Goal: Task Accomplishment & Management: Manage account settings

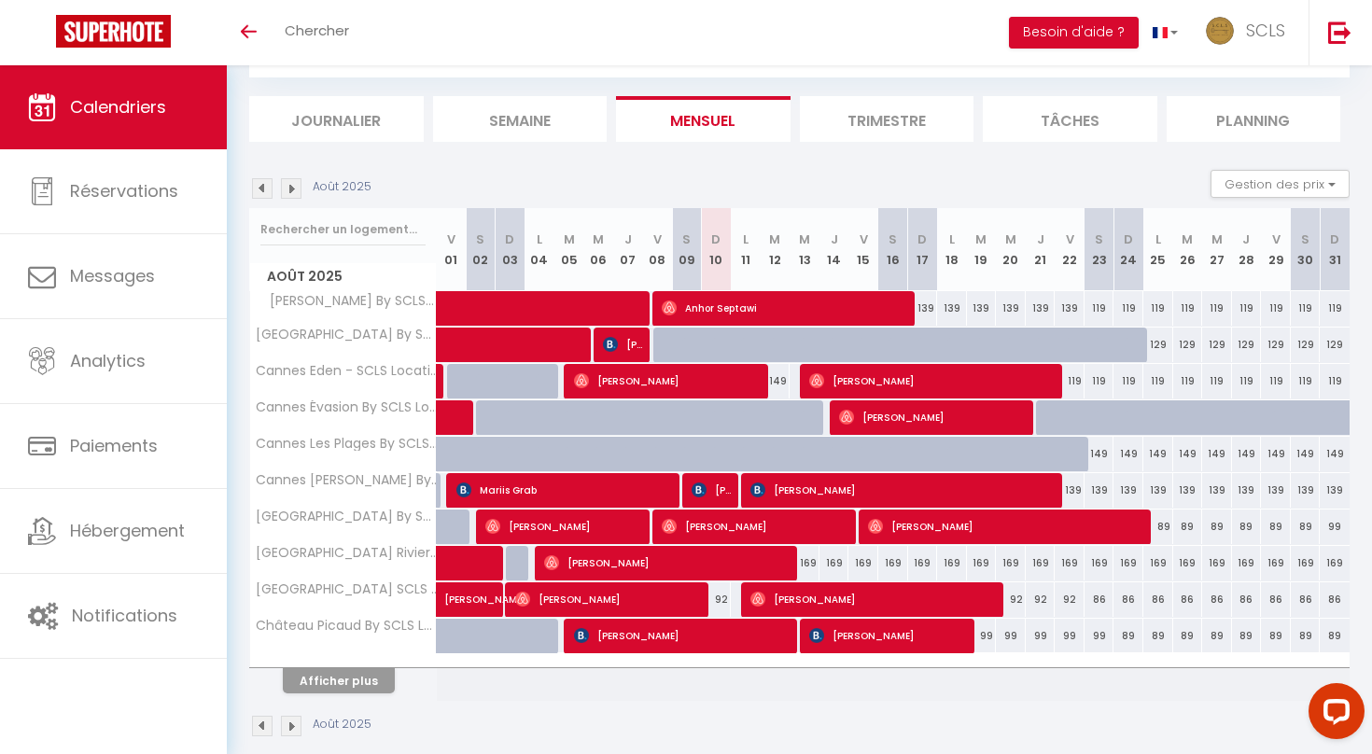
click at [364, 117] on li "Journalier" at bounding box center [336, 119] width 174 height 46
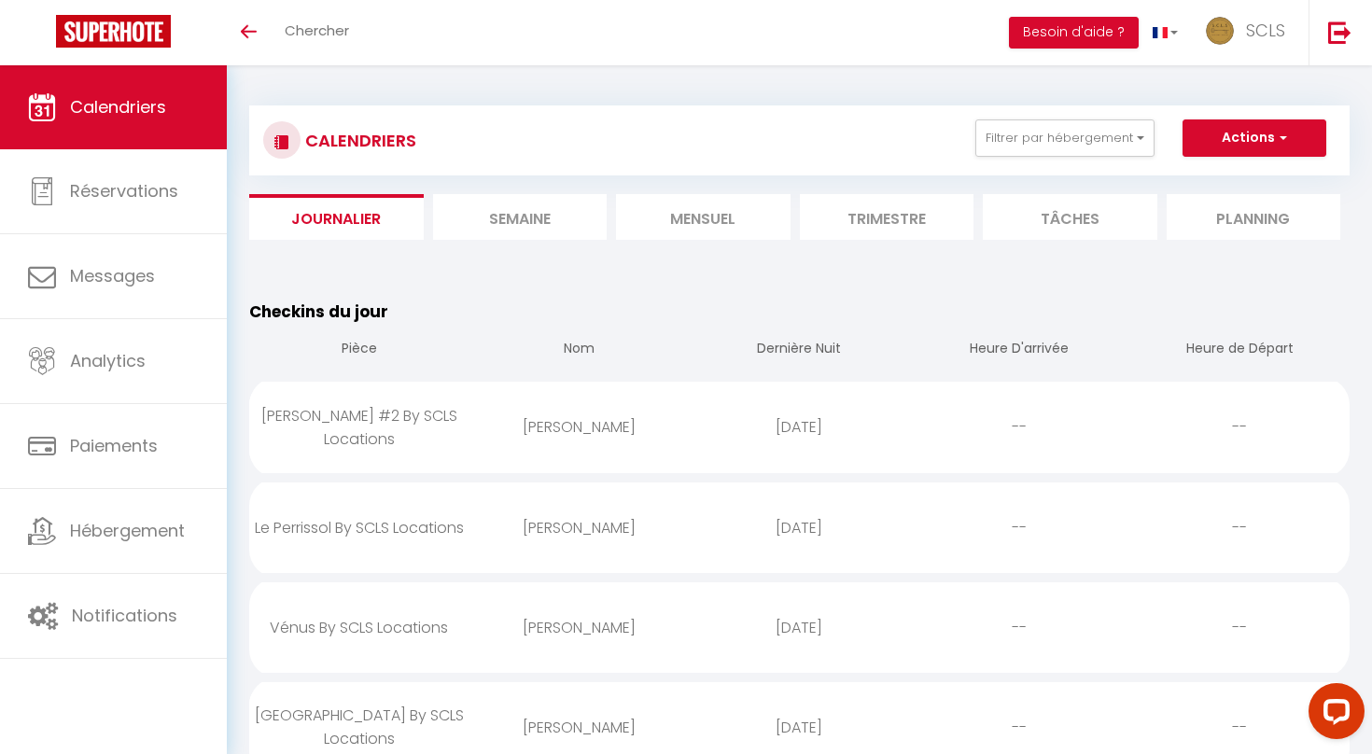
click at [685, 211] on li "Mensuel" at bounding box center [703, 217] width 174 height 46
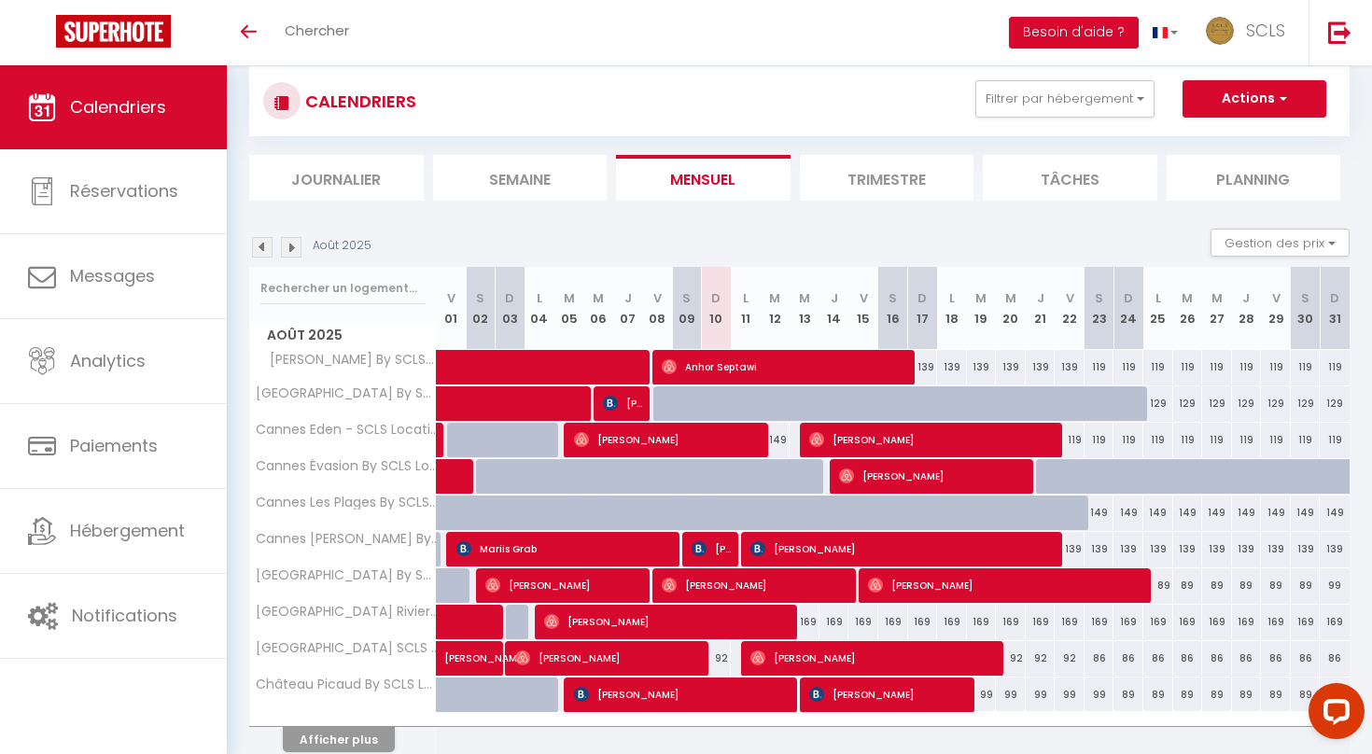
scroll to position [120, 0]
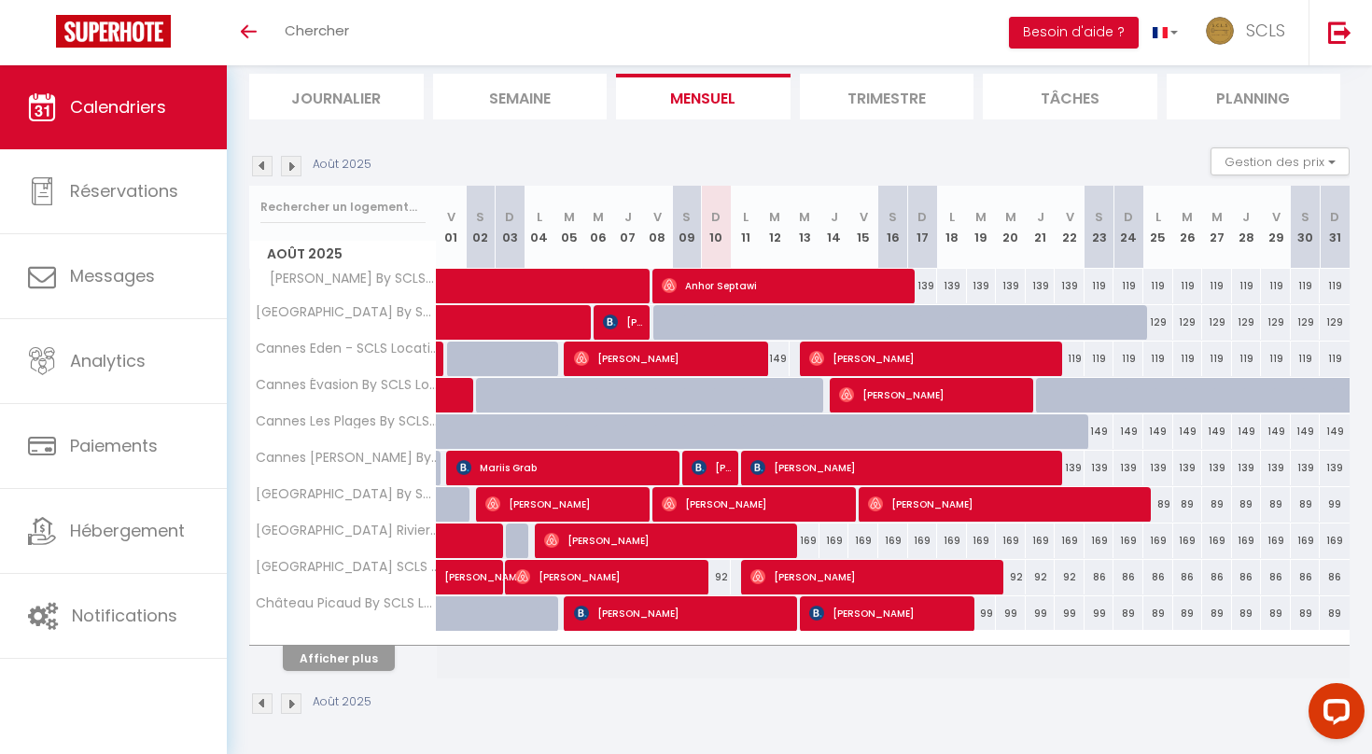
click at [369, 649] on button "Afficher plus" at bounding box center [339, 658] width 112 height 25
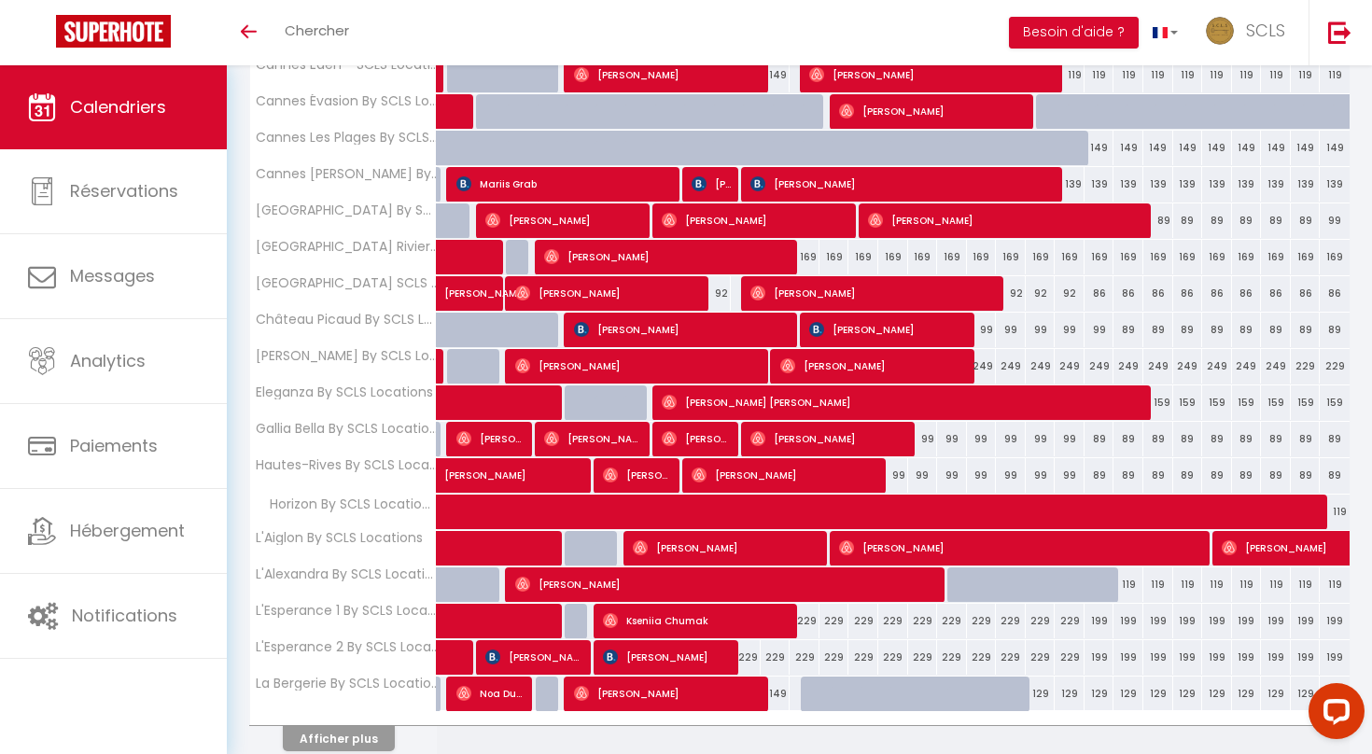
scroll to position [406, 0]
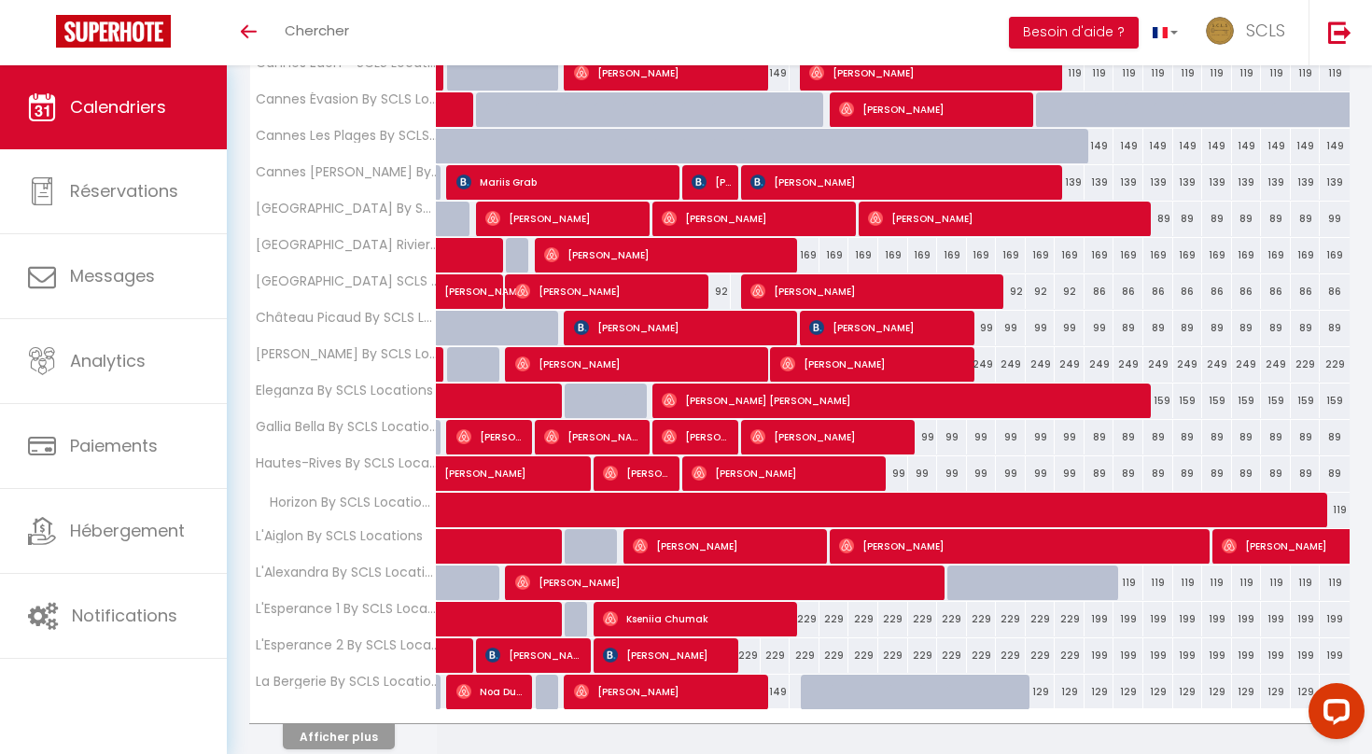
click at [367, 735] on button "Afficher plus" at bounding box center [339, 736] width 112 height 25
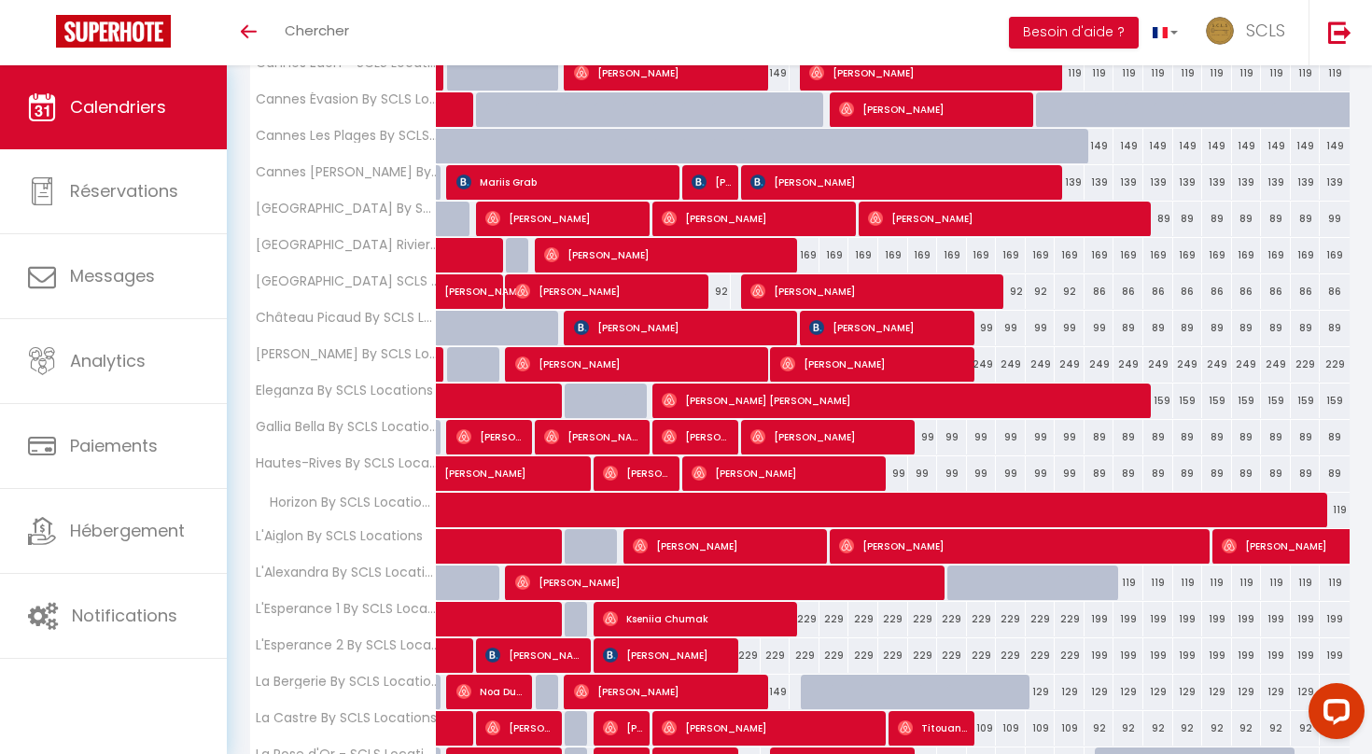
click at [745, 657] on div "229" at bounding box center [746, 655] width 30 height 35
type input "229"
type input "Lun 11 Août 2025"
type input "[DATE] Août 2025"
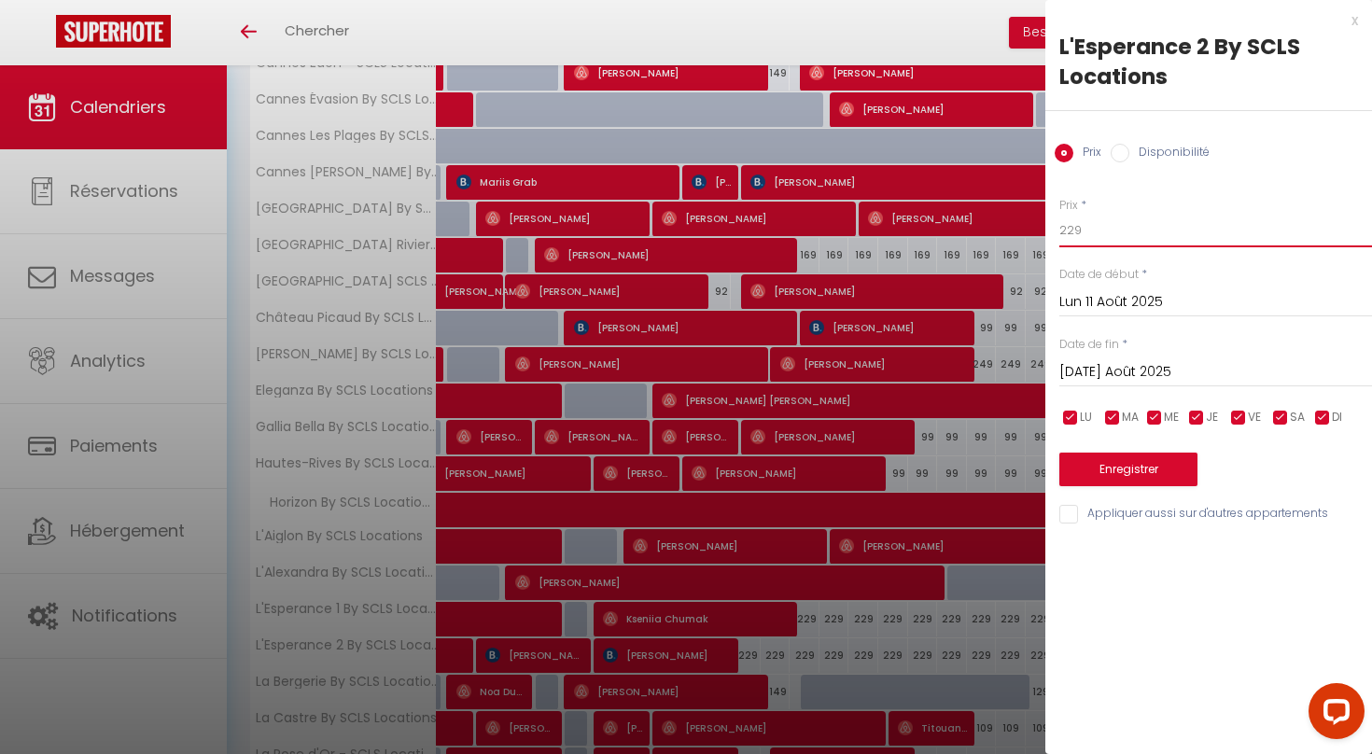
click at [1069, 230] on input "229" at bounding box center [1215, 231] width 313 height 34
type input "209"
click at [1103, 456] on button "Enregistrer" at bounding box center [1128, 470] width 138 height 34
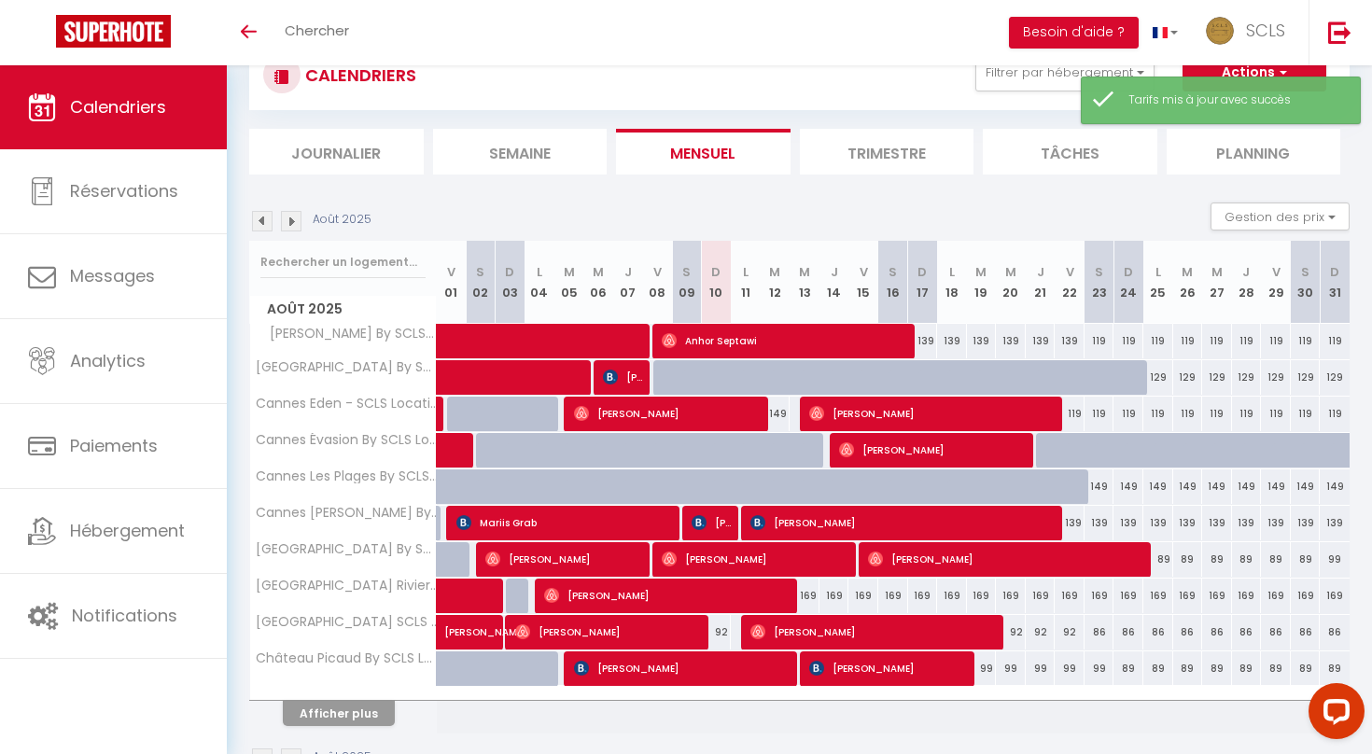
scroll to position [120, 0]
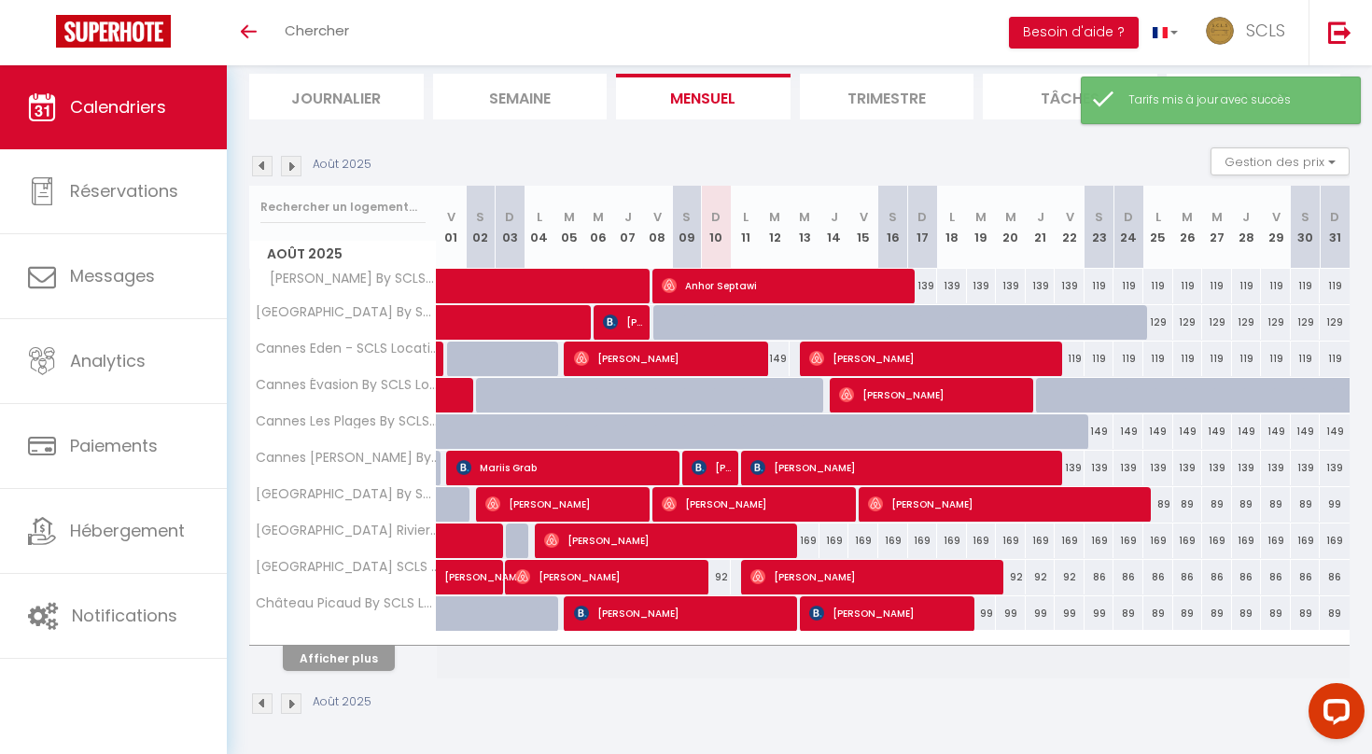
click at [359, 648] on button "Afficher plus" at bounding box center [339, 658] width 112 height 25
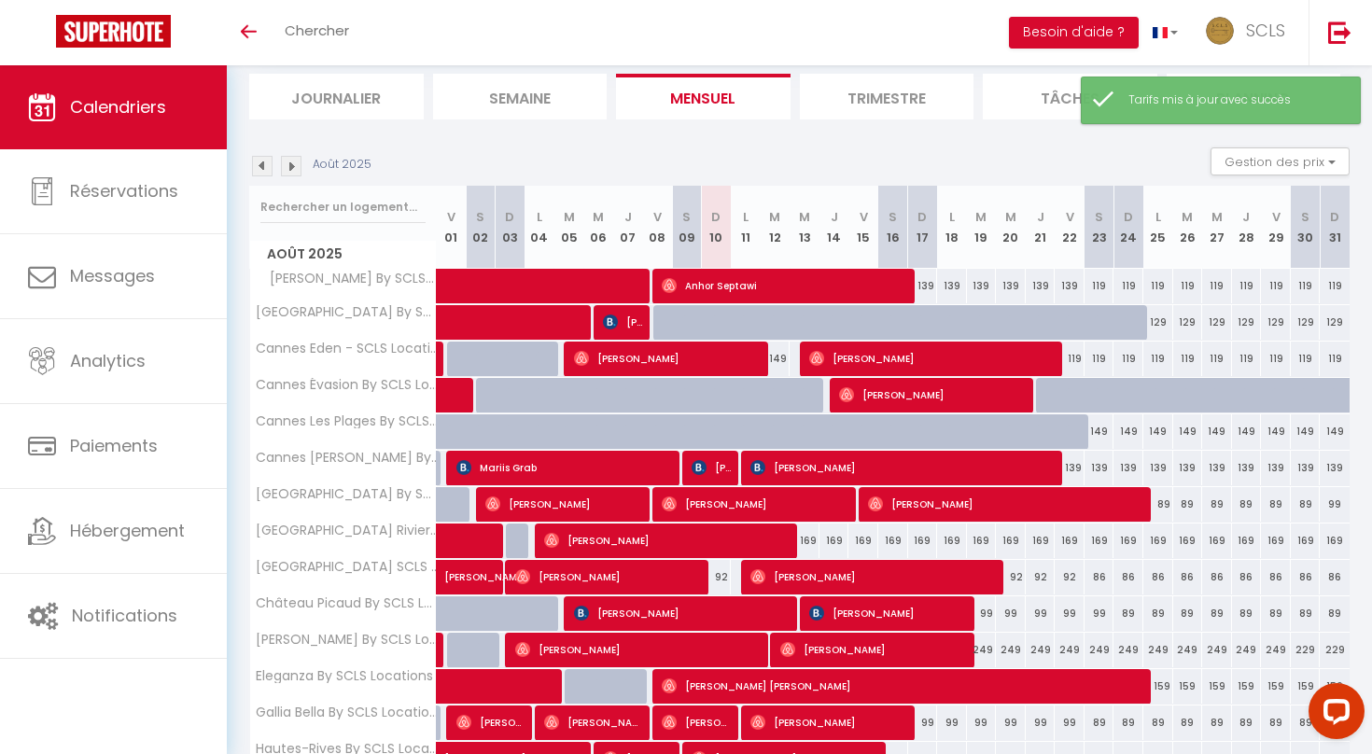
scroll to position [484, 0]
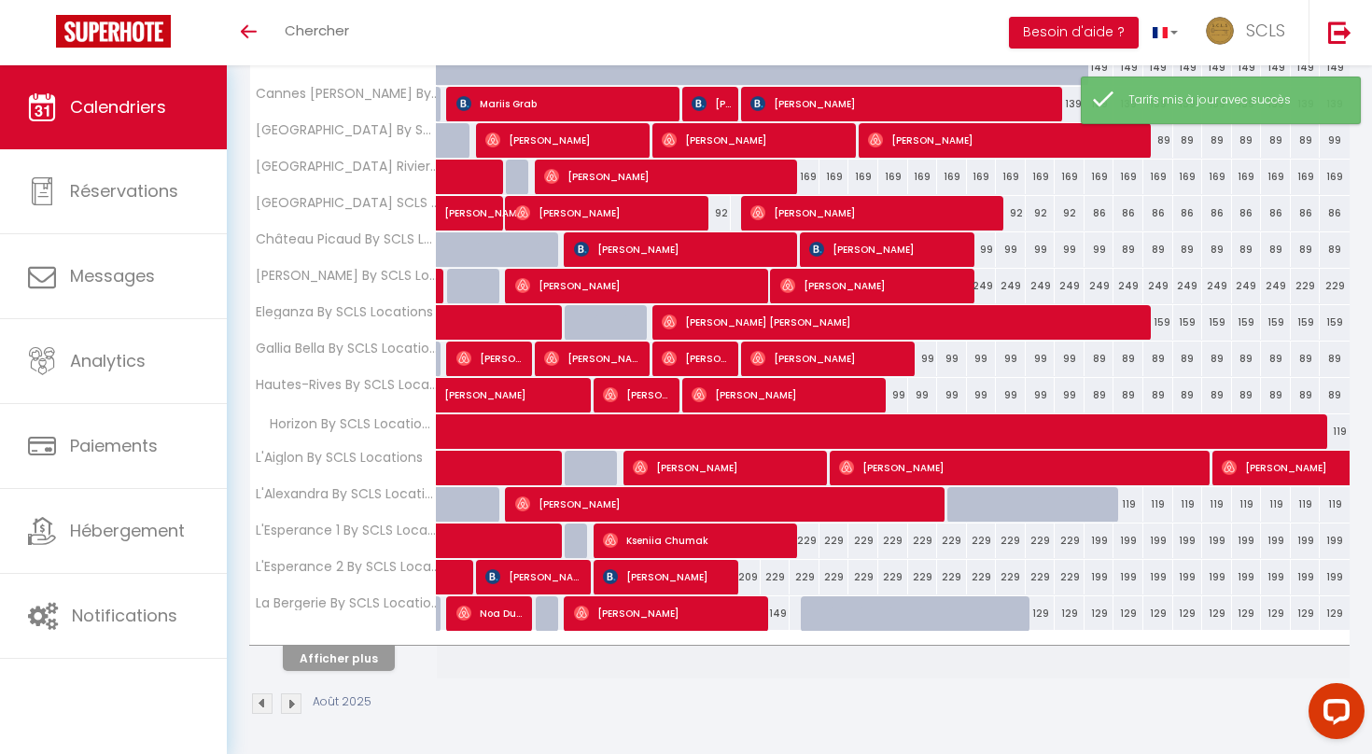
click at [359, 648] on button "Afficher plus" at bounding box center [339, 658] width 112 height 25
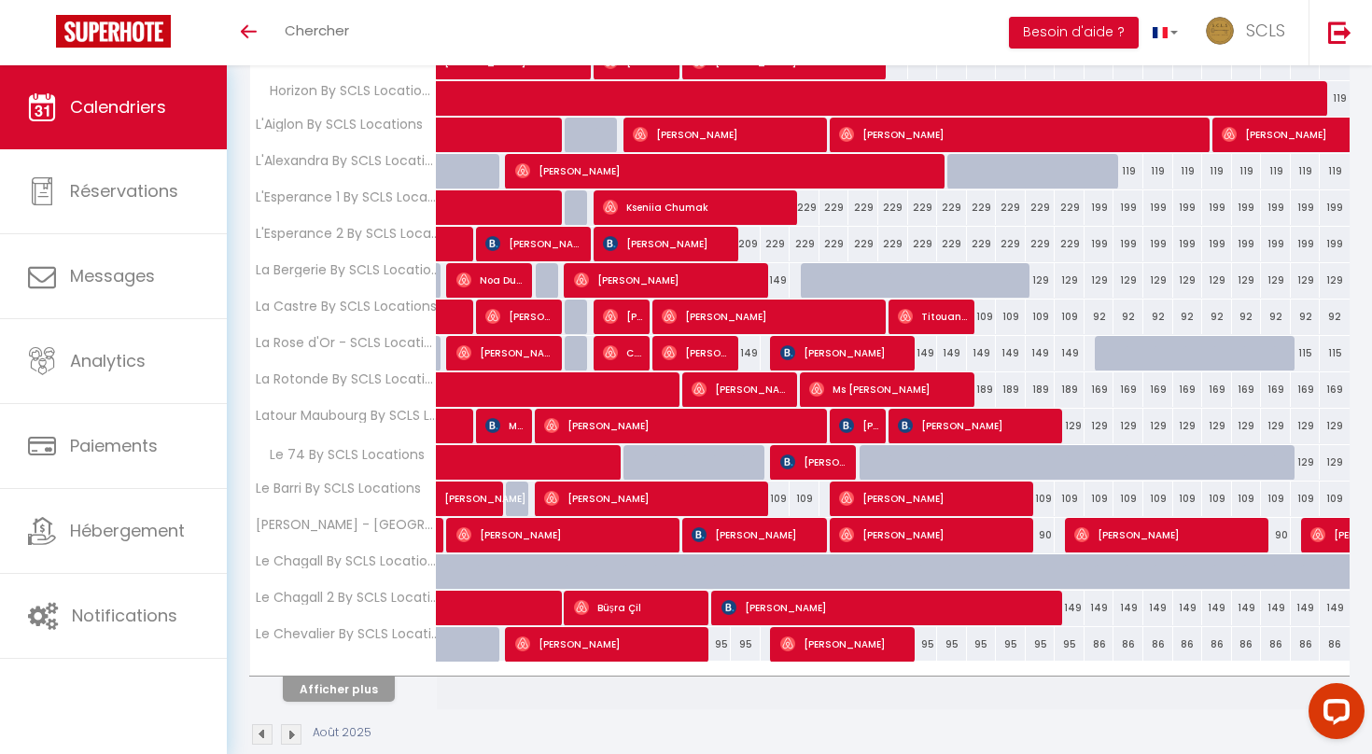
scroll to position [848, 0]
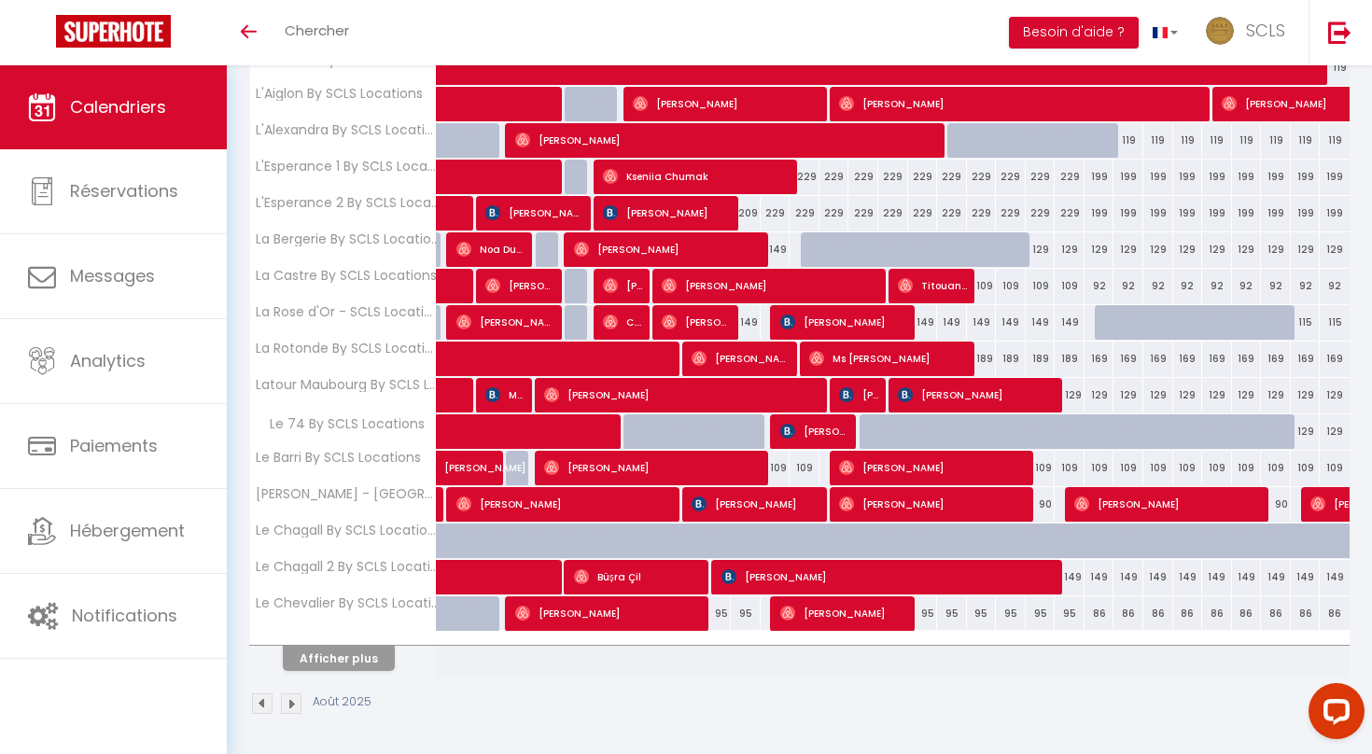
click at [358, 651] on button "Afficher plus" at bounding box center [339, 658] width 112 height 25
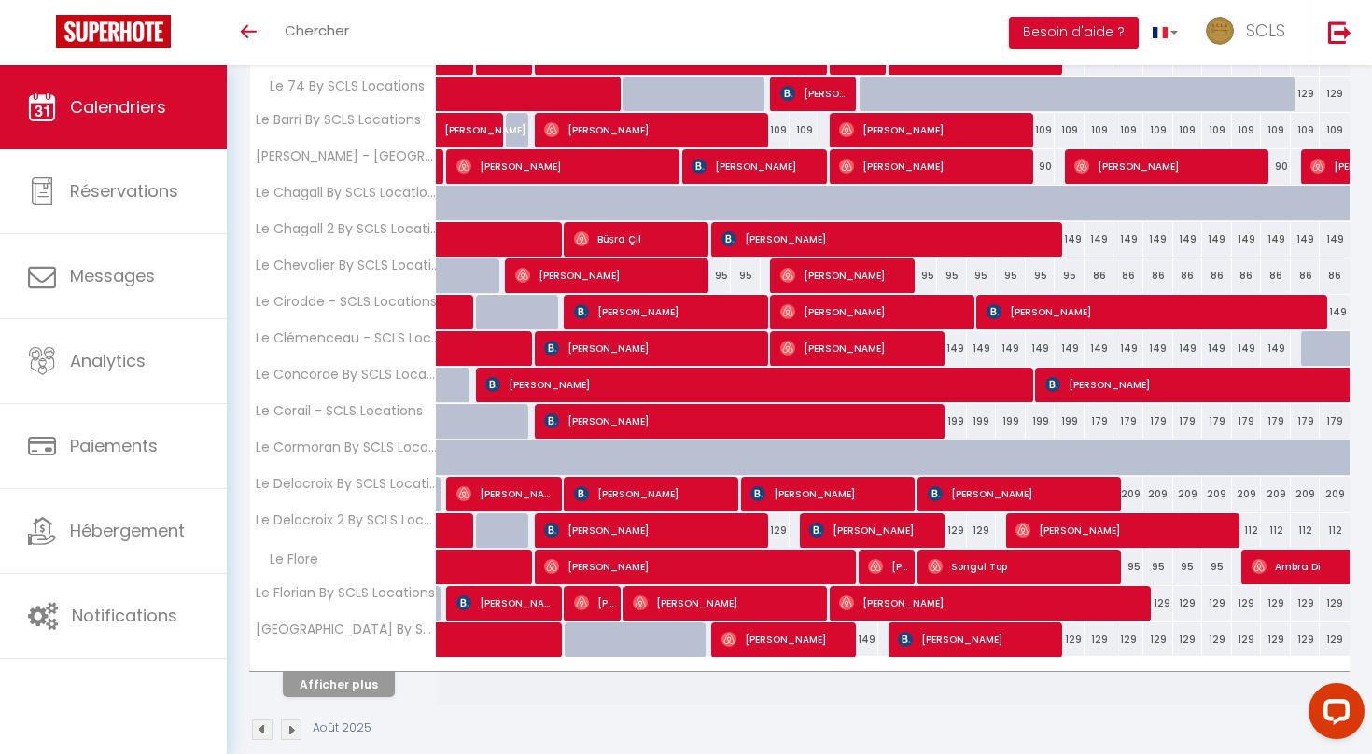
scroll to position [1212, 0]
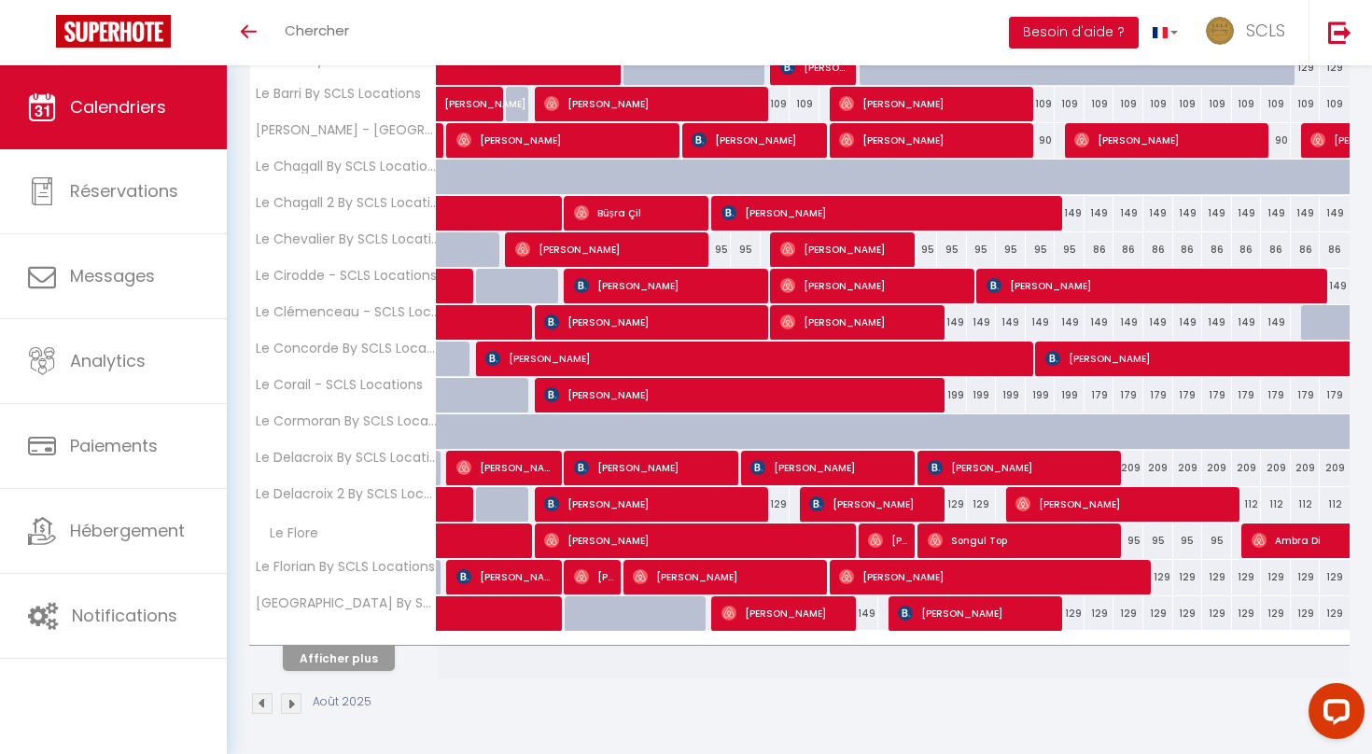
click at [358, 651] on button "Afficher plus" at bounding box center [339, 658] width 112 height 25
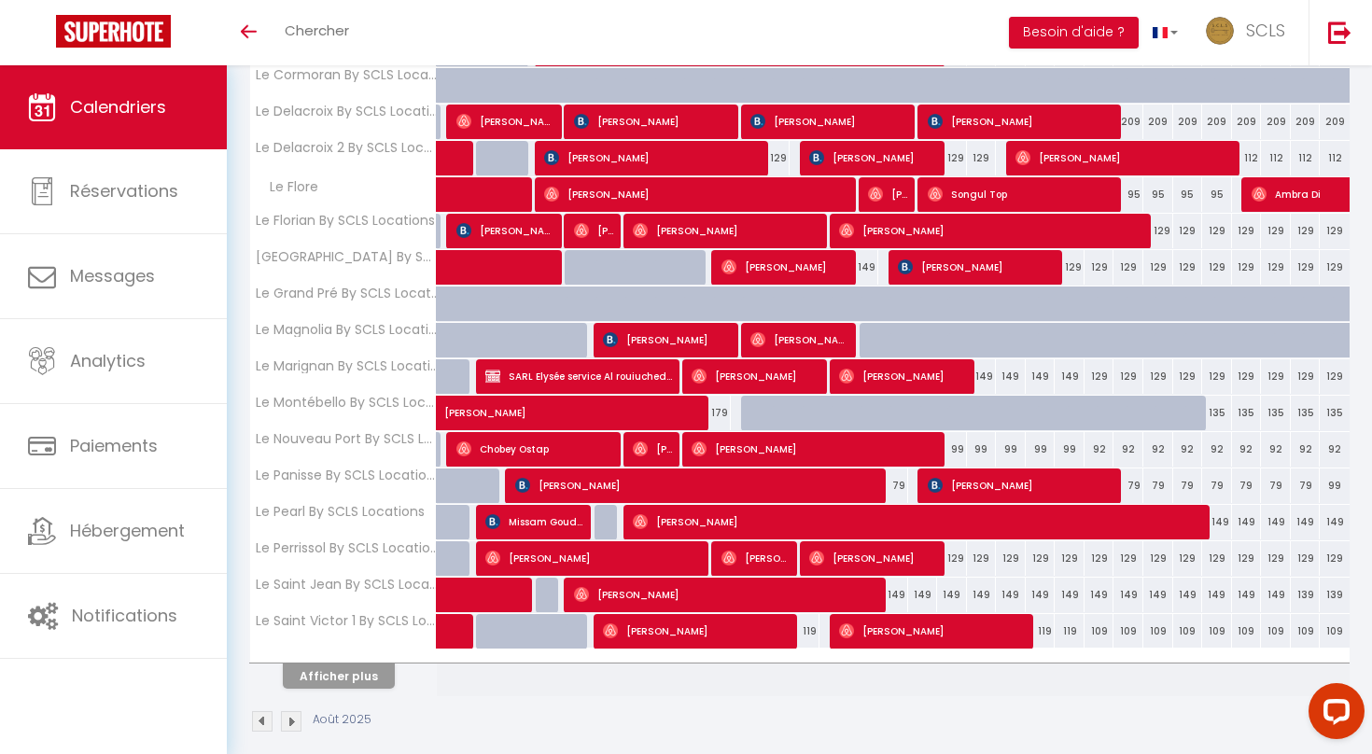
scroll to position [1576, 0]
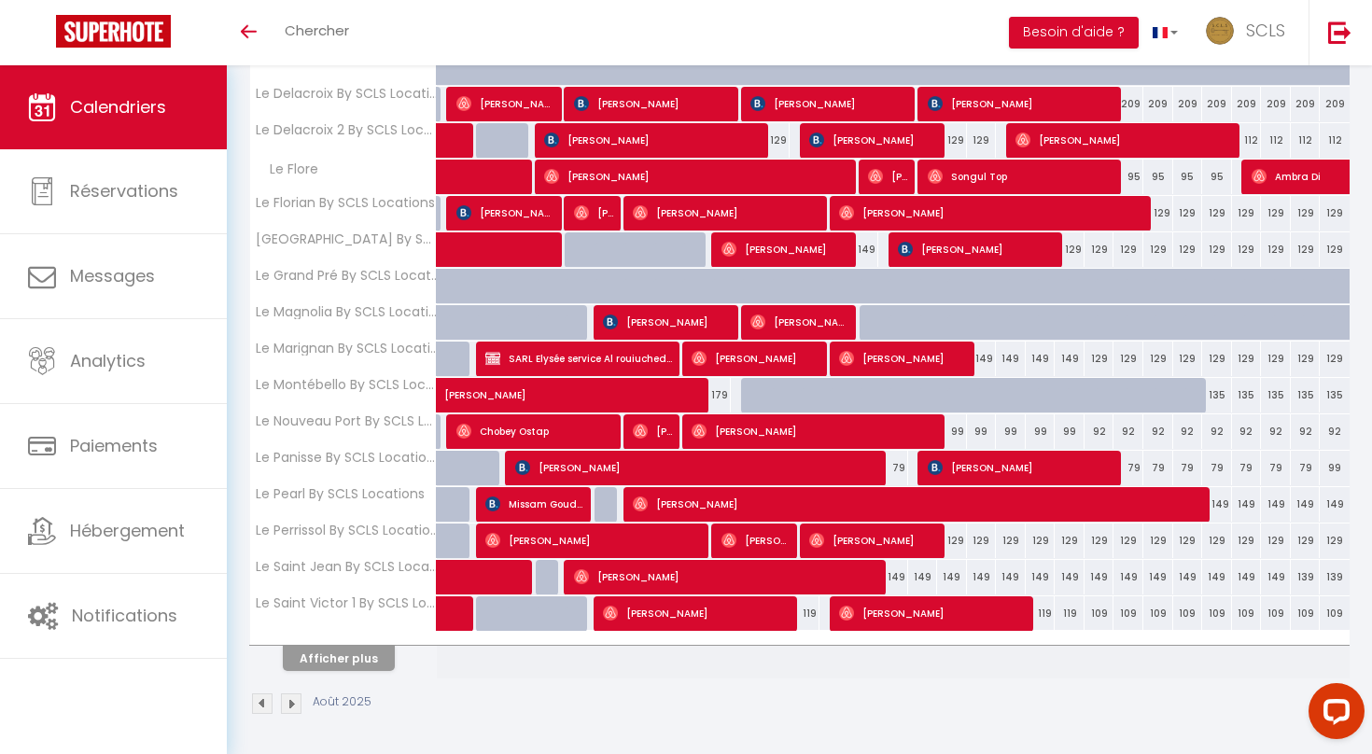
click at [358, 651] on button "Afficher plus" at bounding box center [339, 658] width 112 height 25
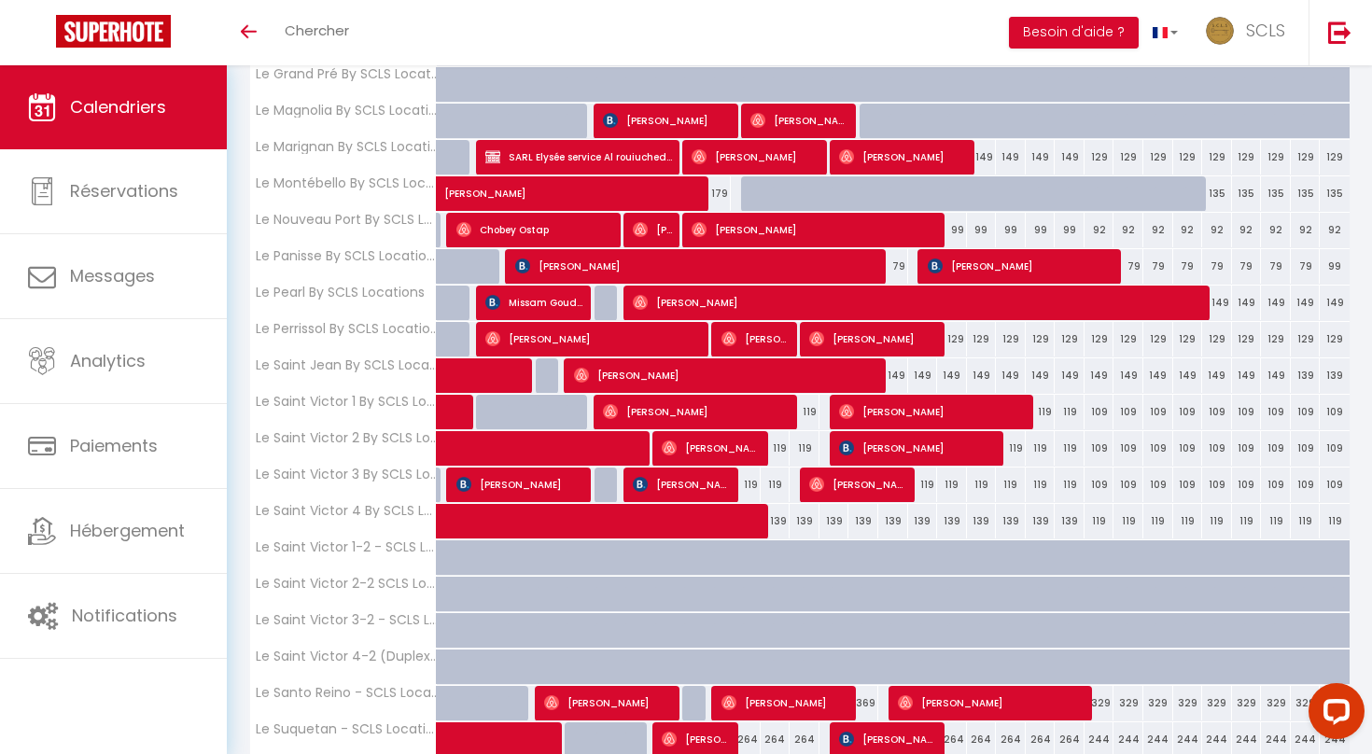
scroll to position [1784, 0]
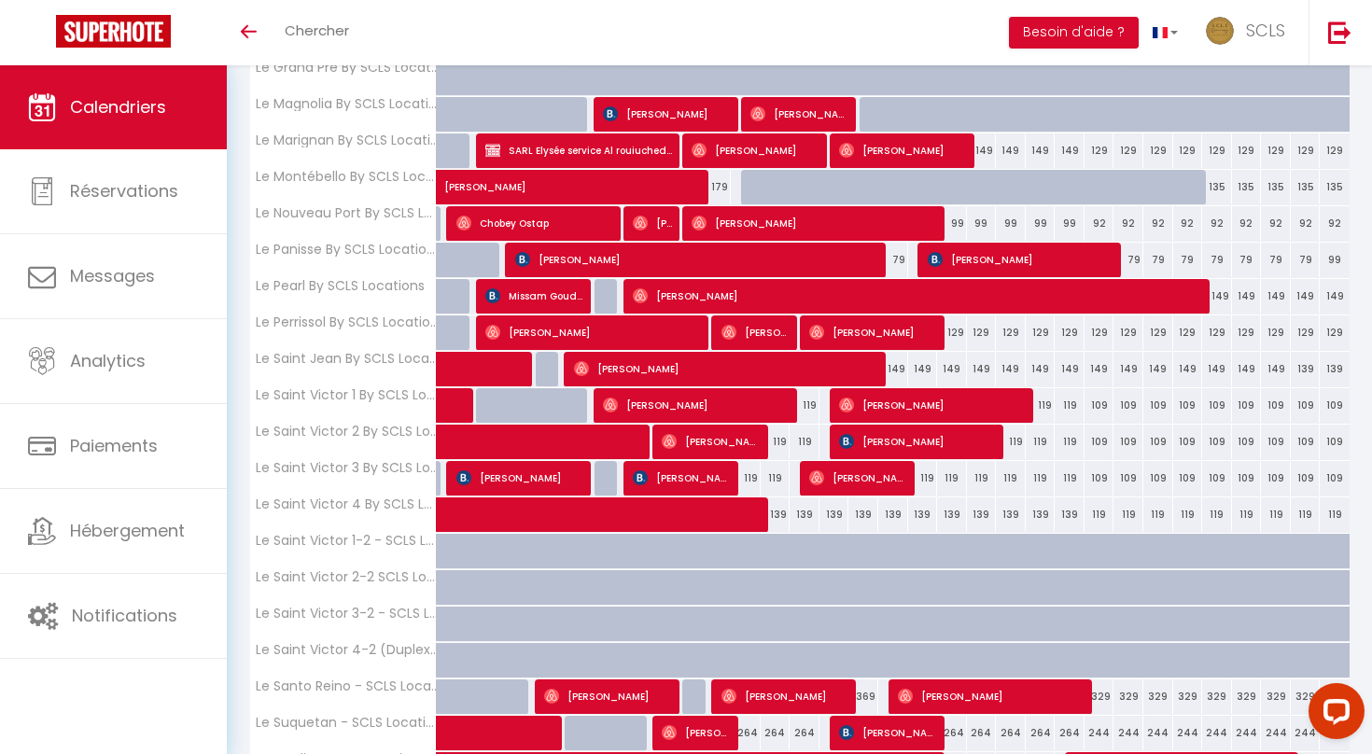
click at [737, 515] on span at bounding box center [692, 514] width 472 height 35
select select "OK"
select select "0"
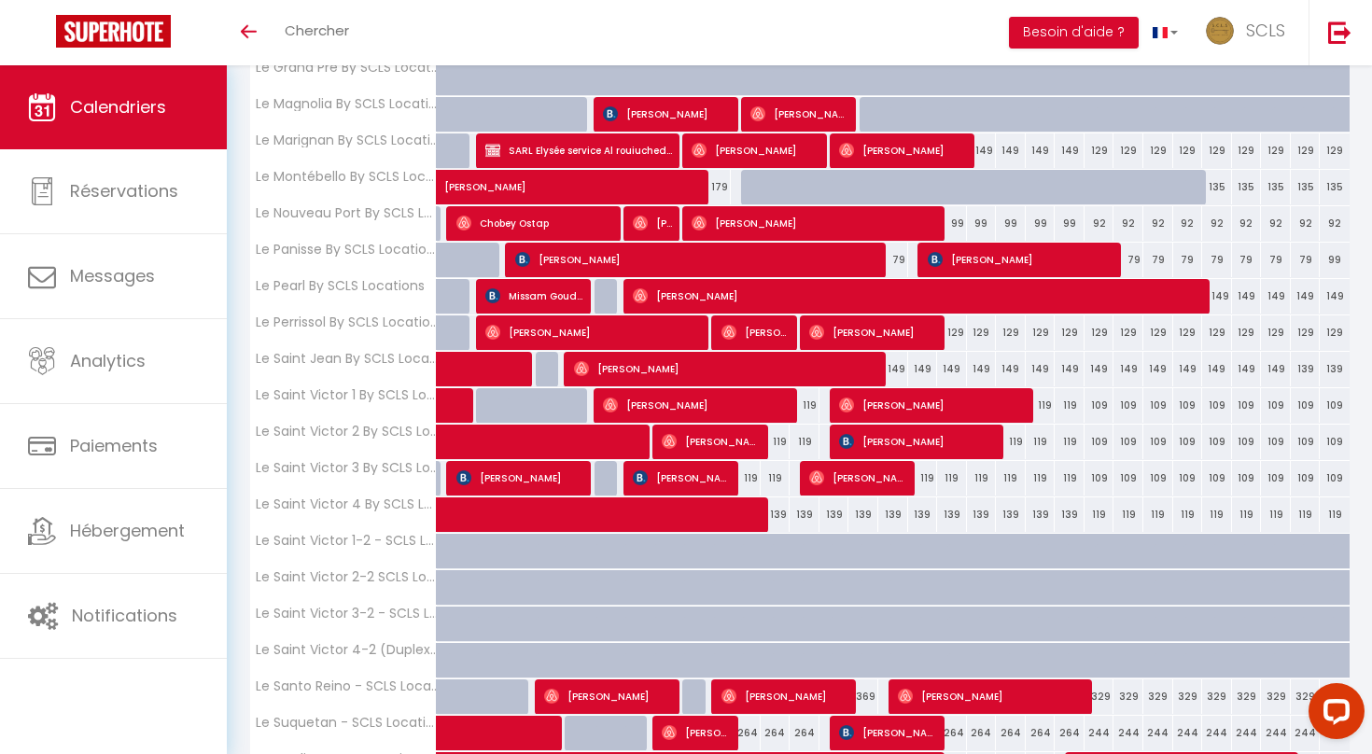
select select "1"
select select
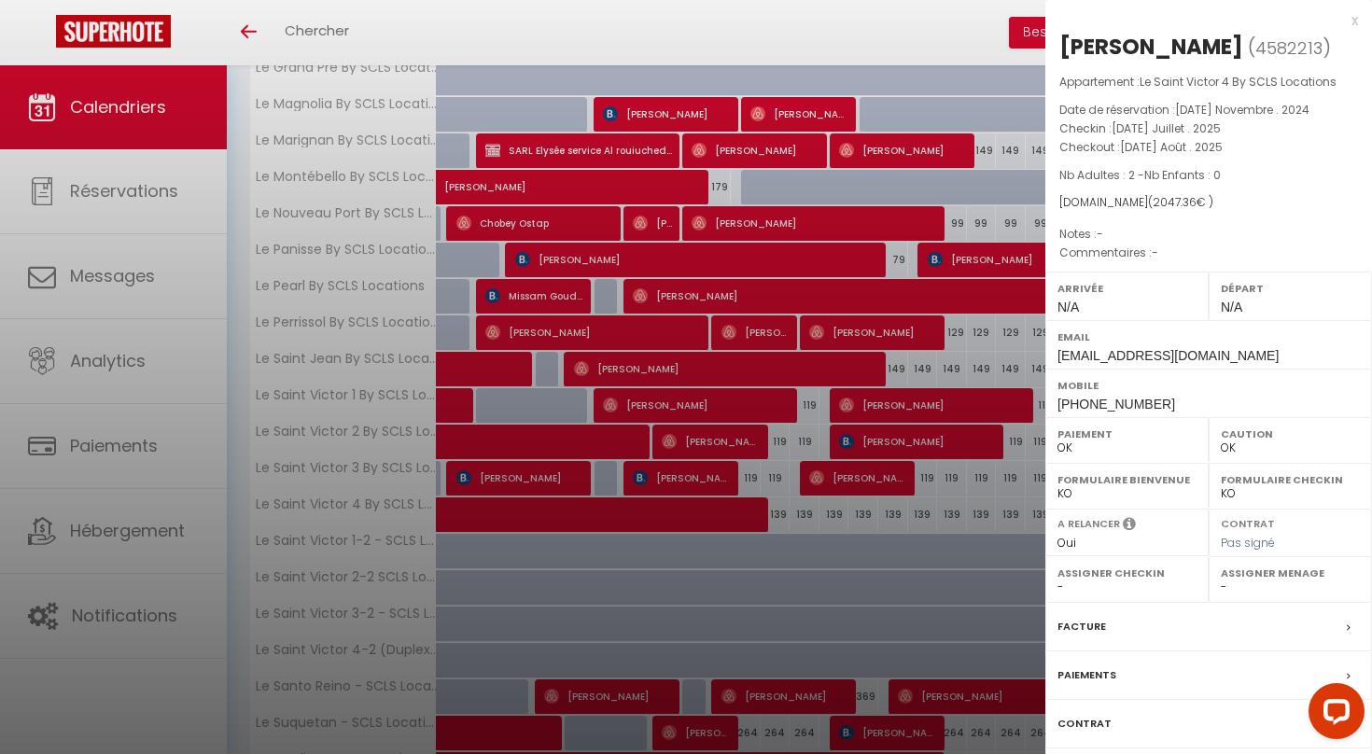
click at [830, 474] on div at bounding box center [686, 377] width 1372 height 754
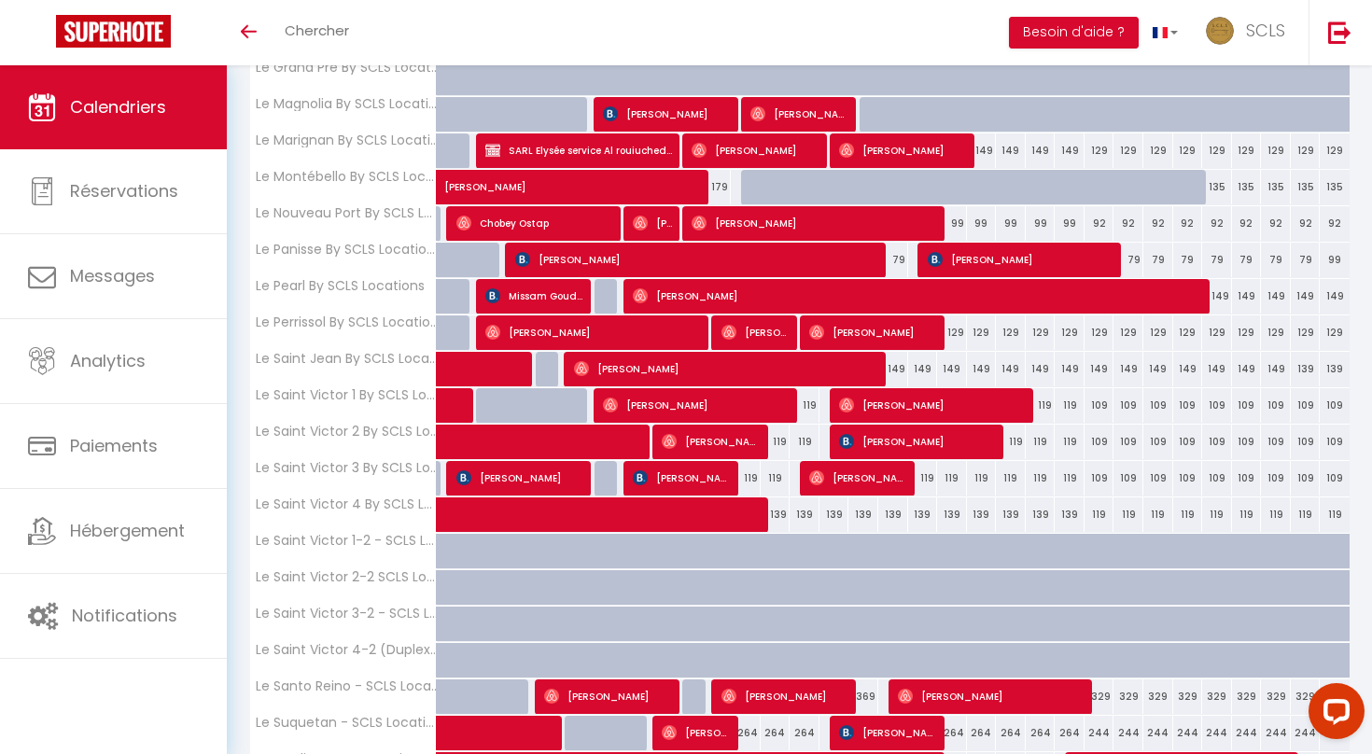
click at [953, 511] on div "139" at bounding box center [952, 514] width 30 height 35
type input "139"
type input "Lun 18 Août 2025"
type input "[DATE] Août 2025"
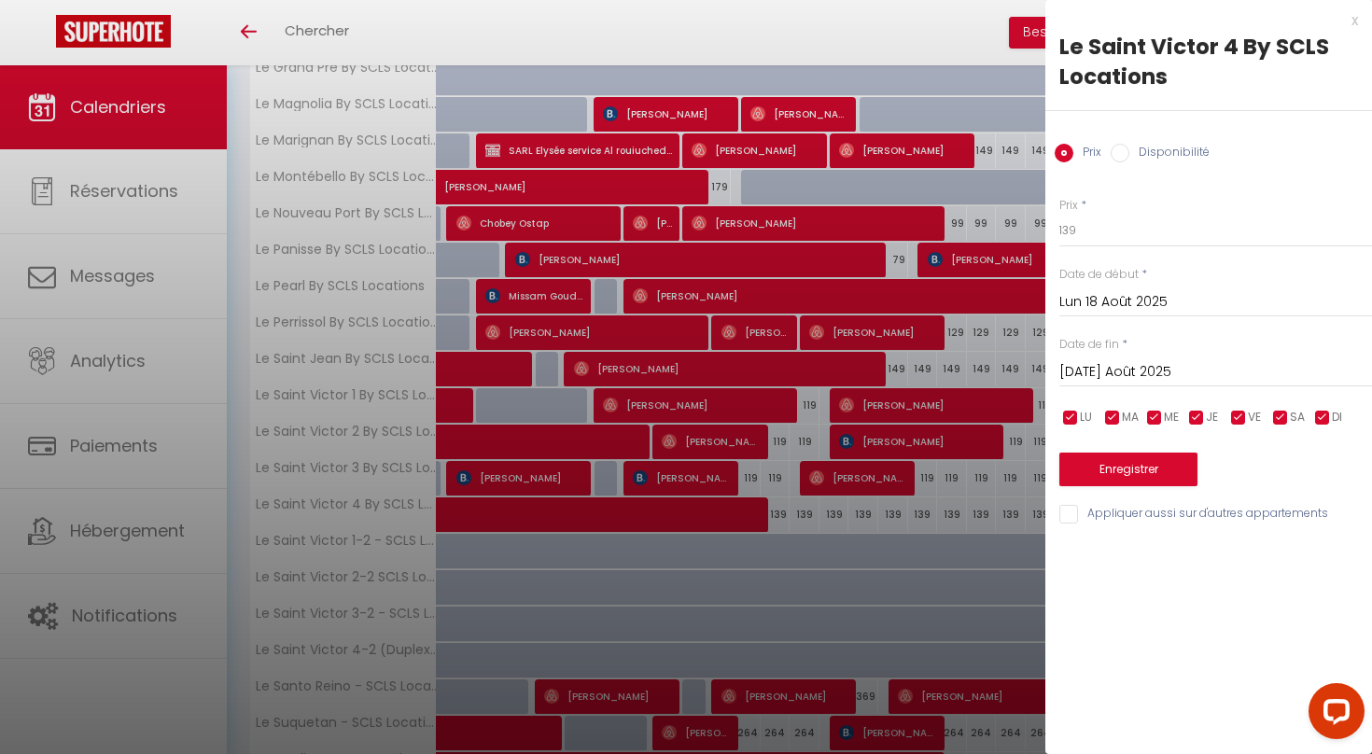
click at [1097, 300] on input "Lun 18 Août 2025" at bounding box center [1215, 302] width 313 height 24
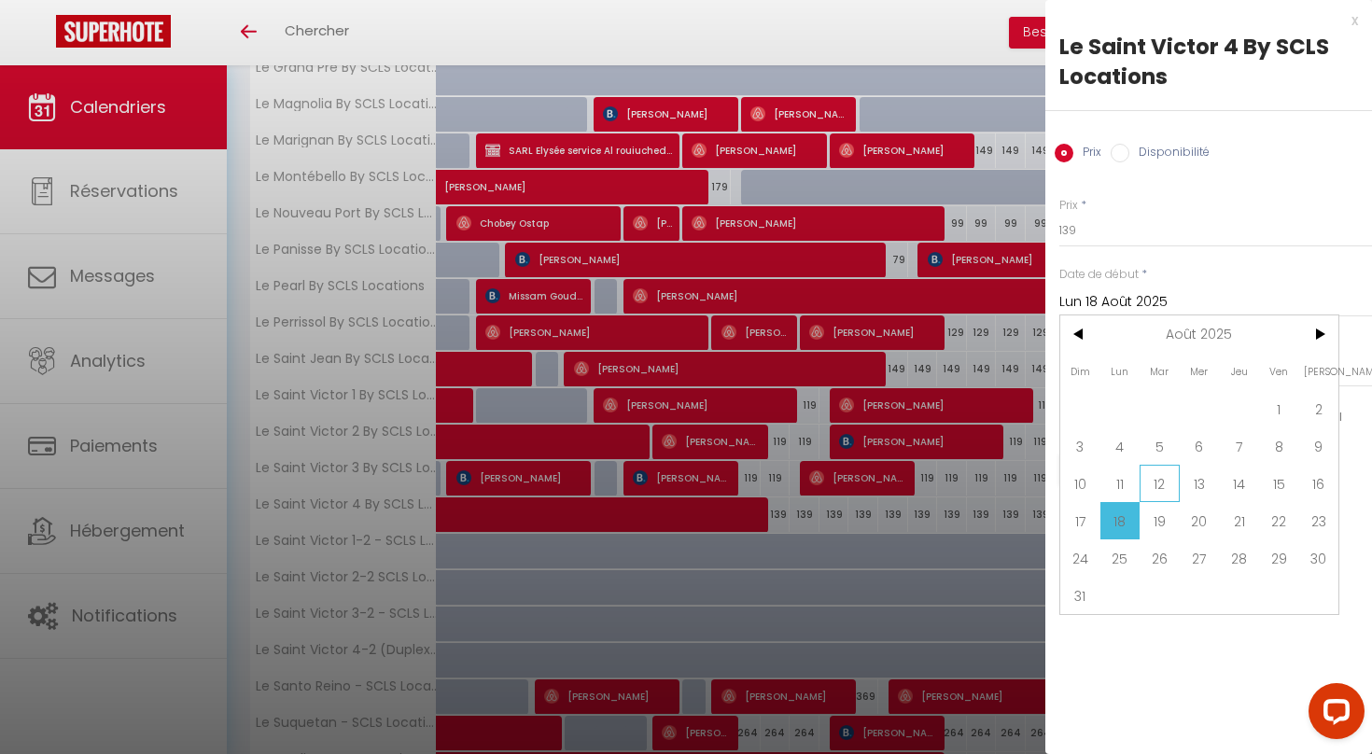
click at [1160, 485] on span "12" at bounding box center [1159, 483] width 40 height 37
type input "[DATE] Août 2025"
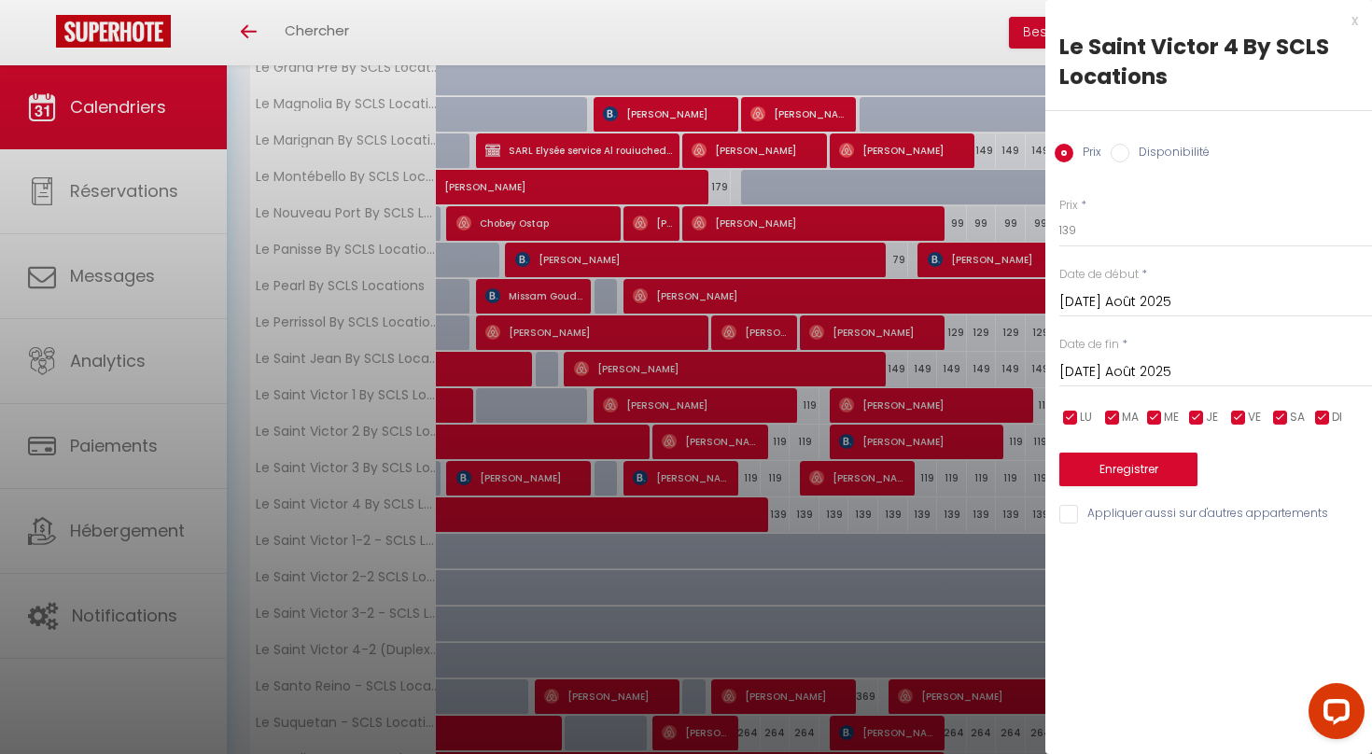
click at [1149, 373] on input "[DATE] Août 2025" at bounding box center [1215, 372] width 313 height 24
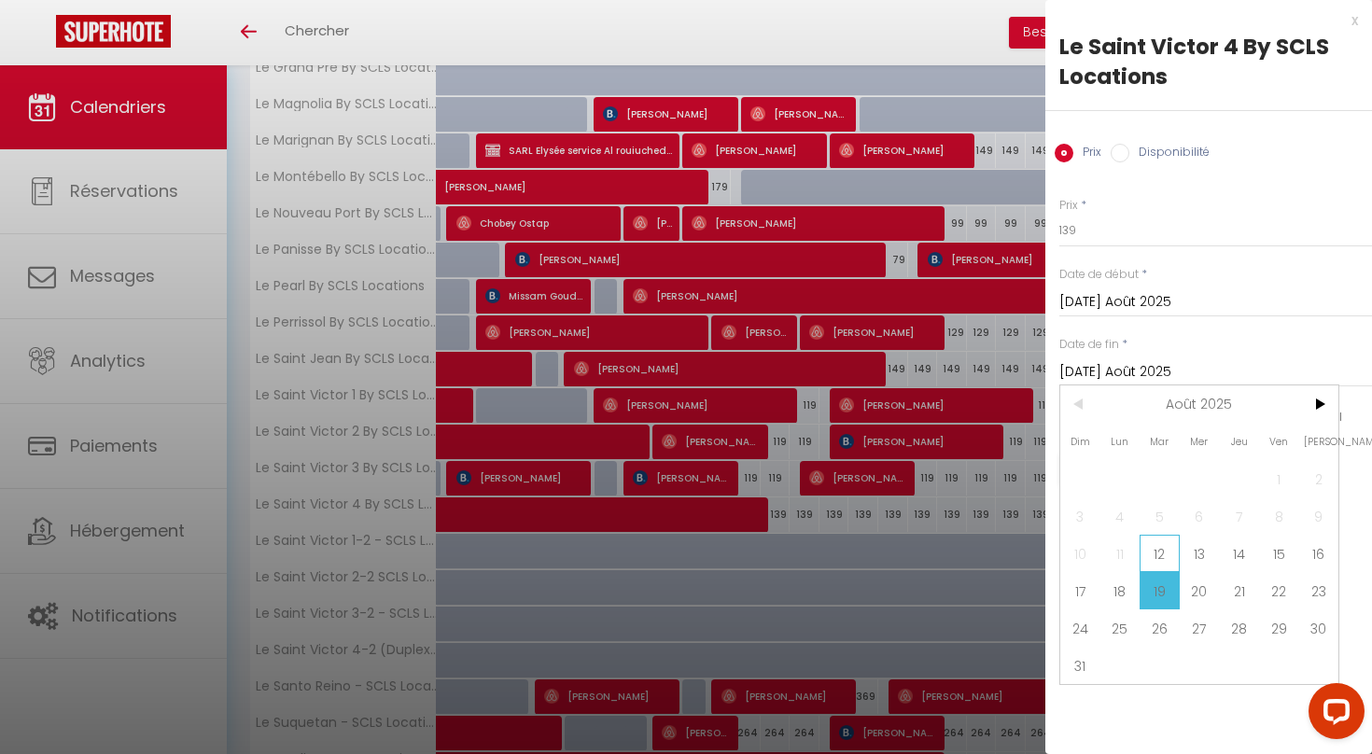
click at [1161, 543] on span "12" at bounding box center [1159, 553] width 40 height 37
type input "[DATE] Août 2025"
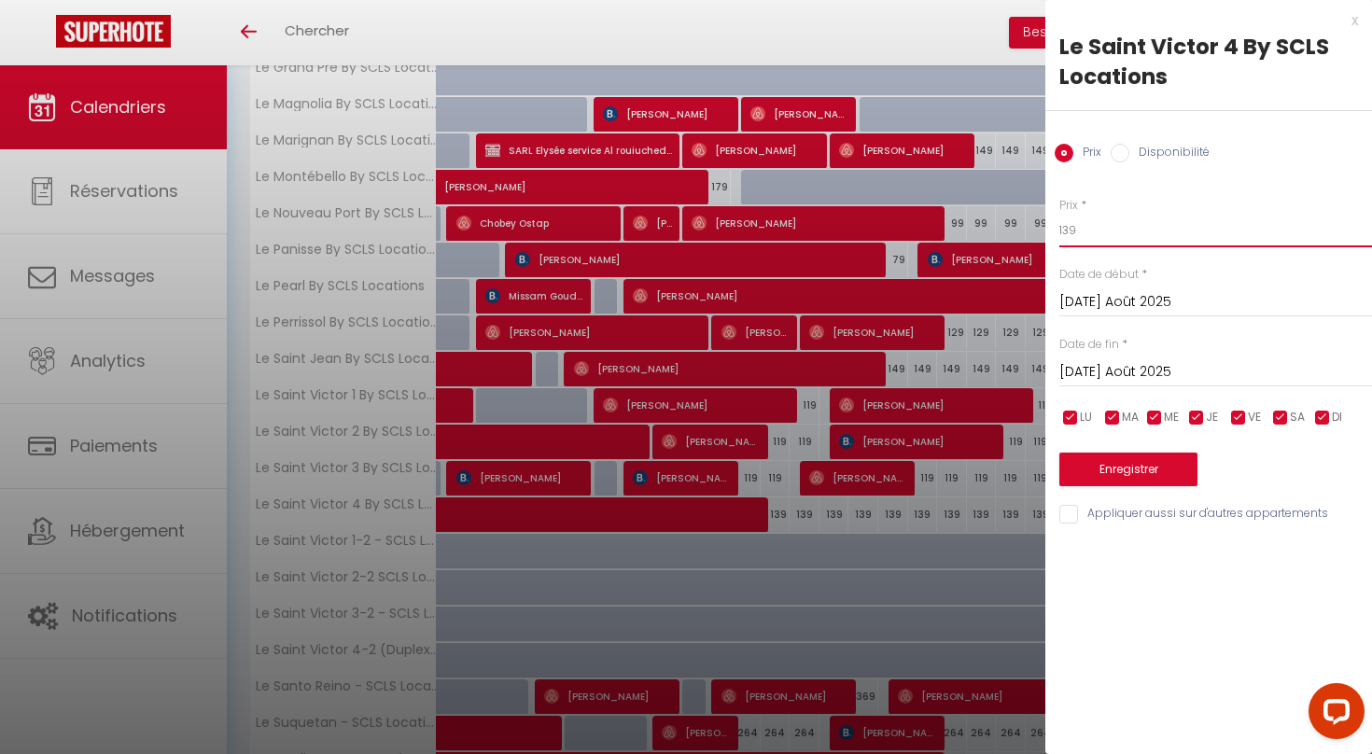
click at [1069, 230] on input "139" at bounding box center [1215, 231] width 313 height 34
type input "119"
click at [1111, 466] on button "Enregistrer" at bounding box center [1128, 470] width 138 height 34
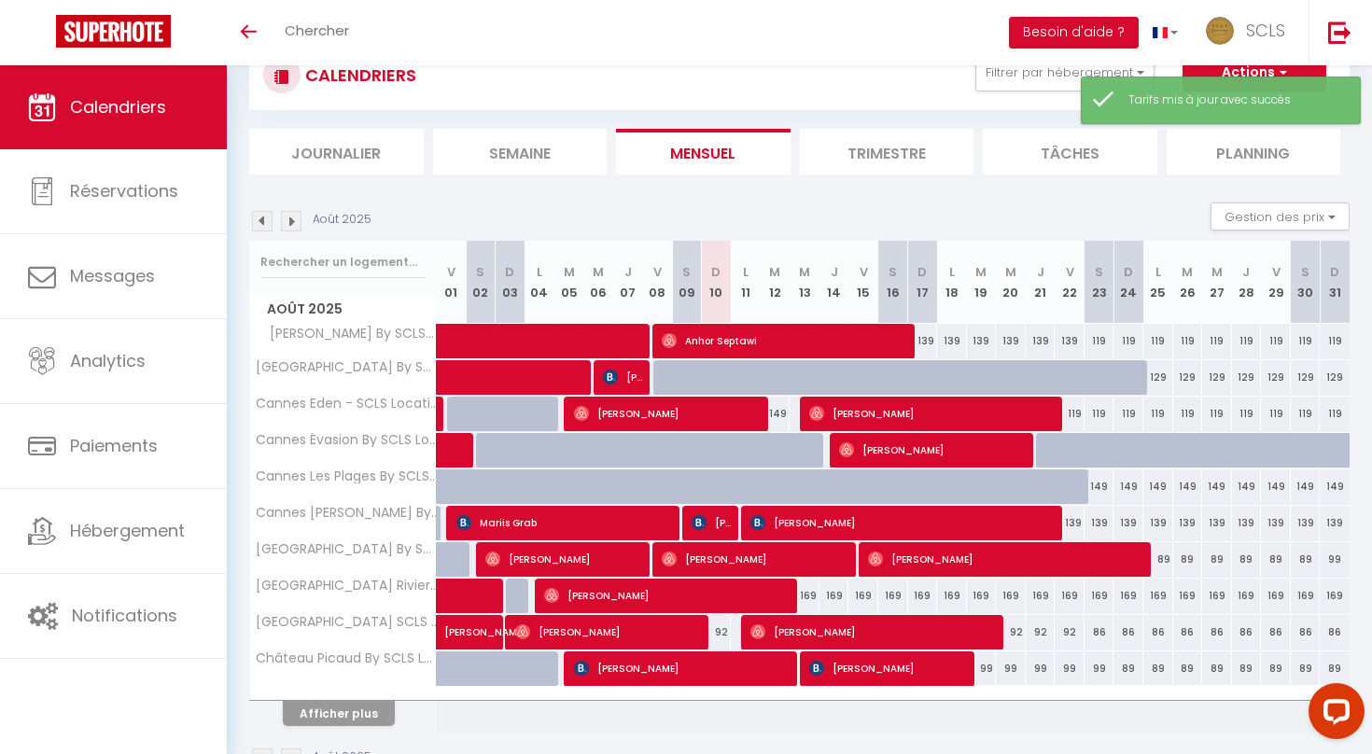
scroll to position [120, 0]
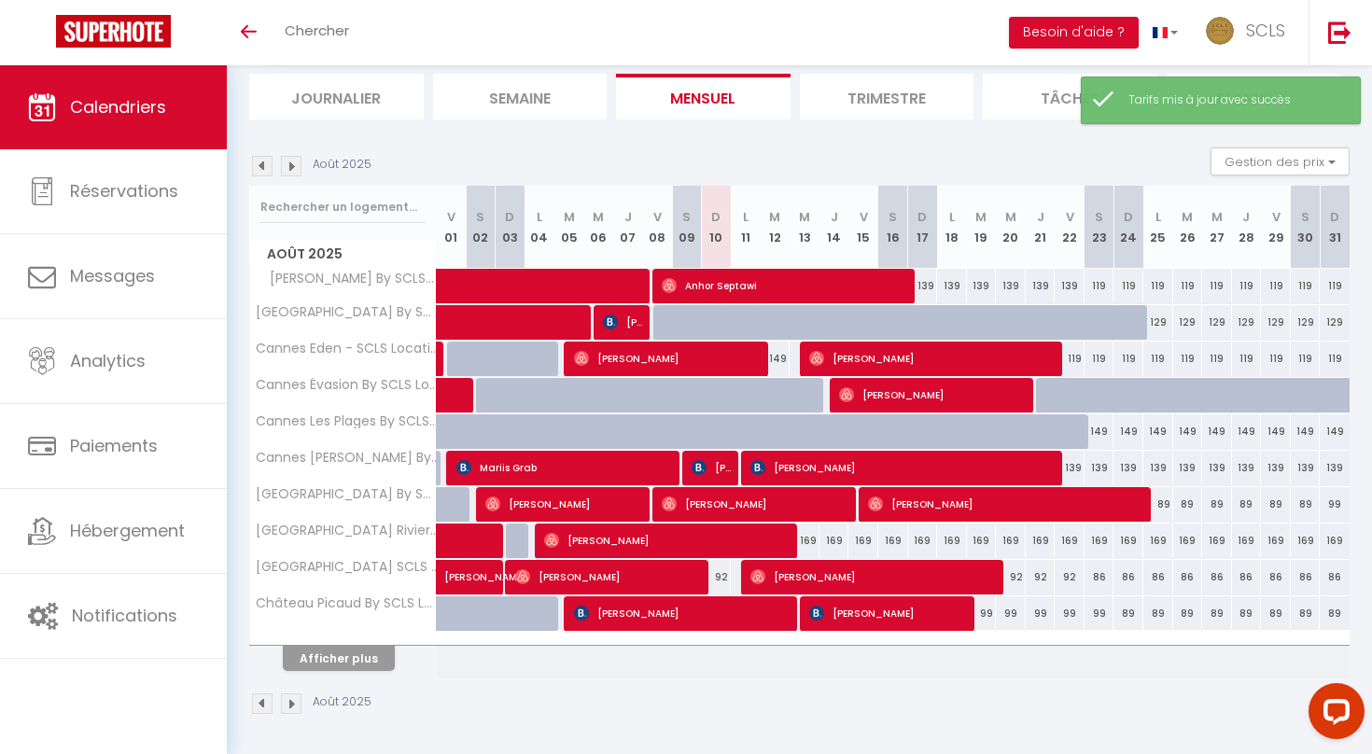
click at [342, 659] on button "Afficher plus" at bounding box center [339, 658] width 112 height 25
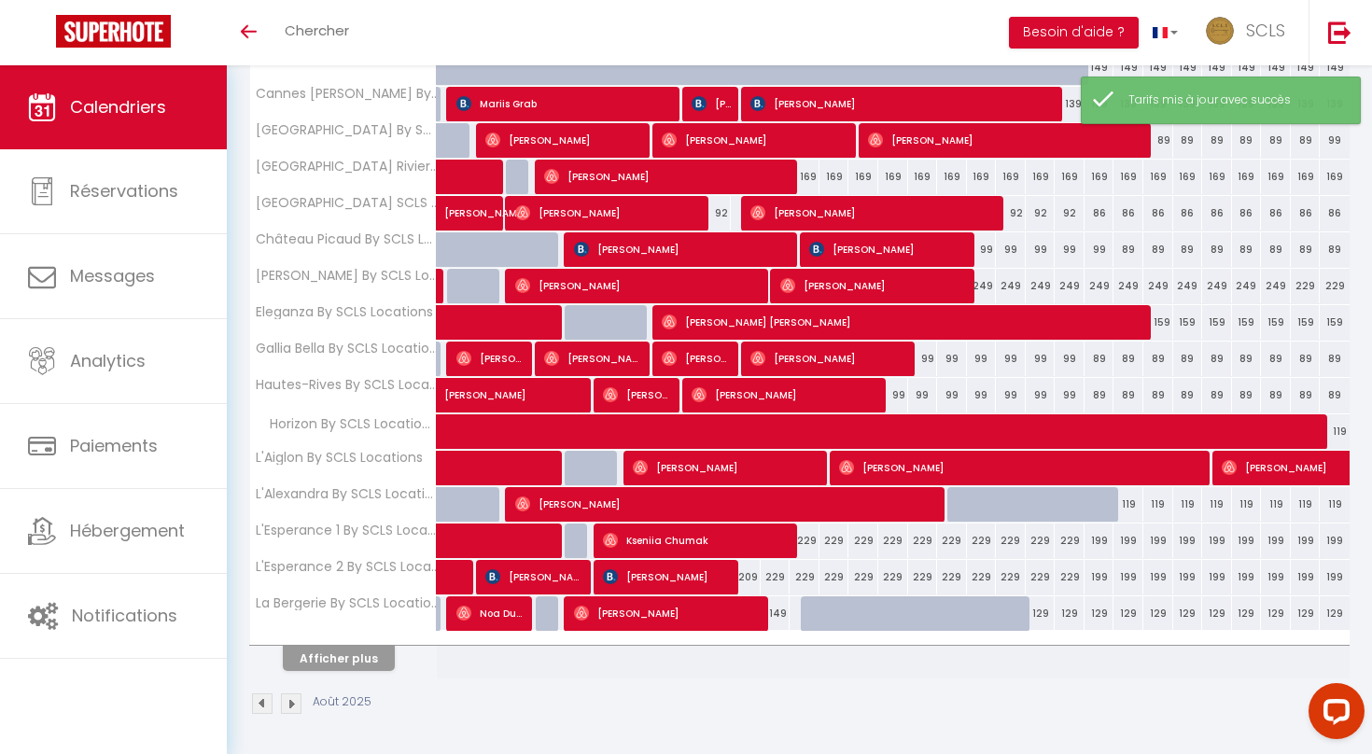
click at [342, 659] on button "Afficher plus" at bounding box center [339, 658] width 112 height 25
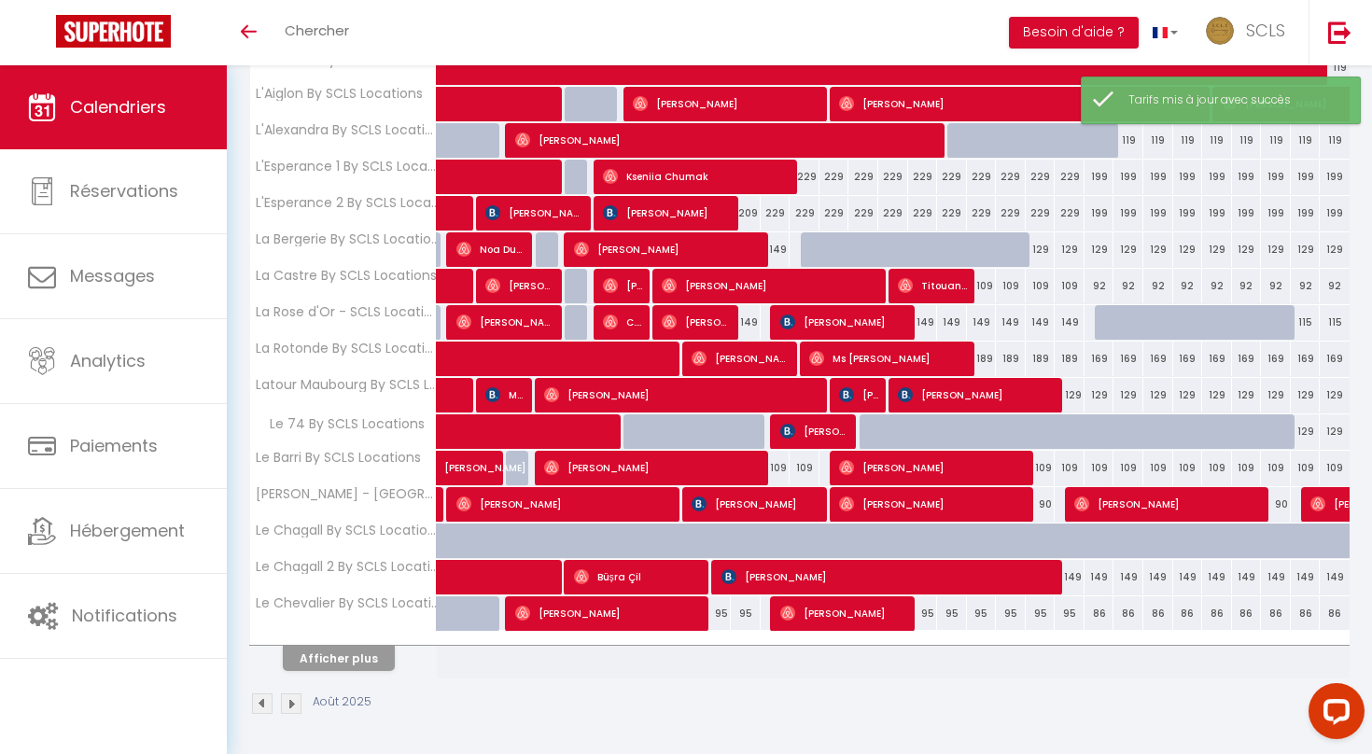
click at [342, 659] on button "Afficher plus" at bounding box center [339, 658] width 112 height 25
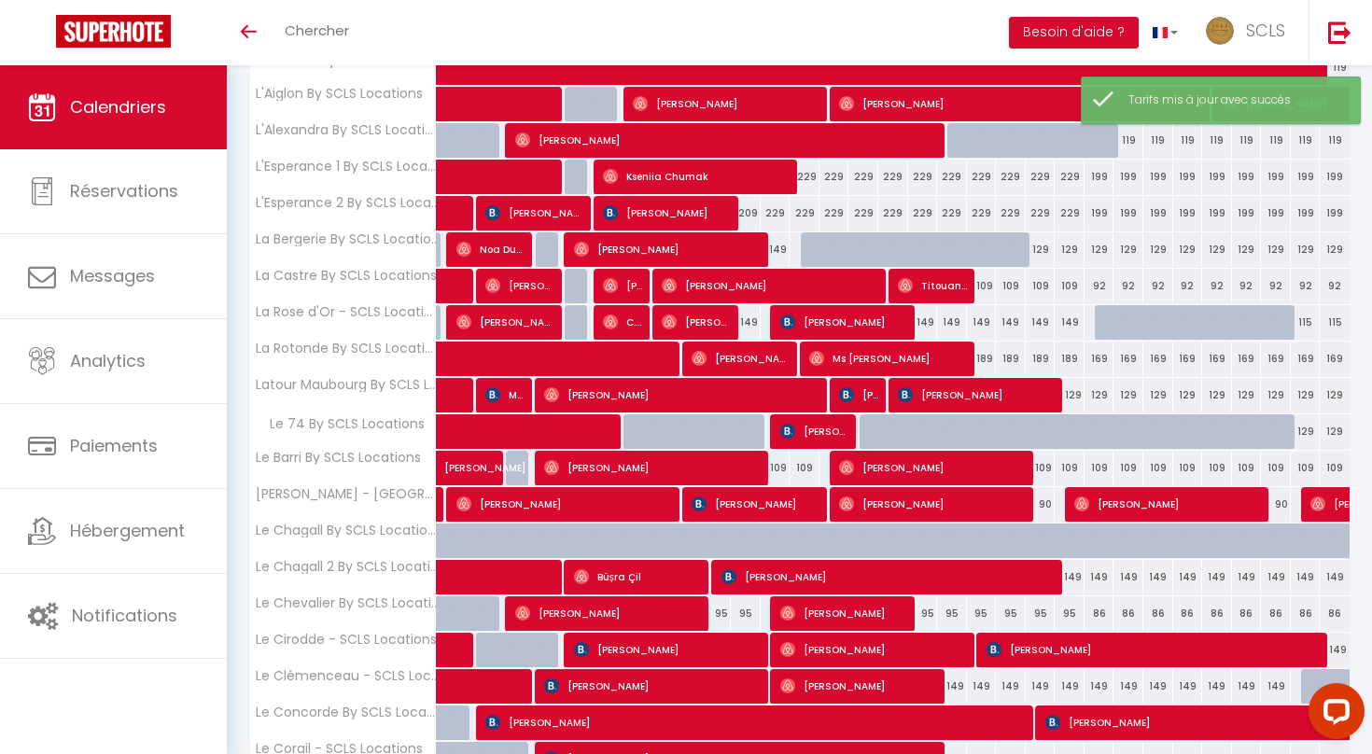
scroll to position [1212, 0]
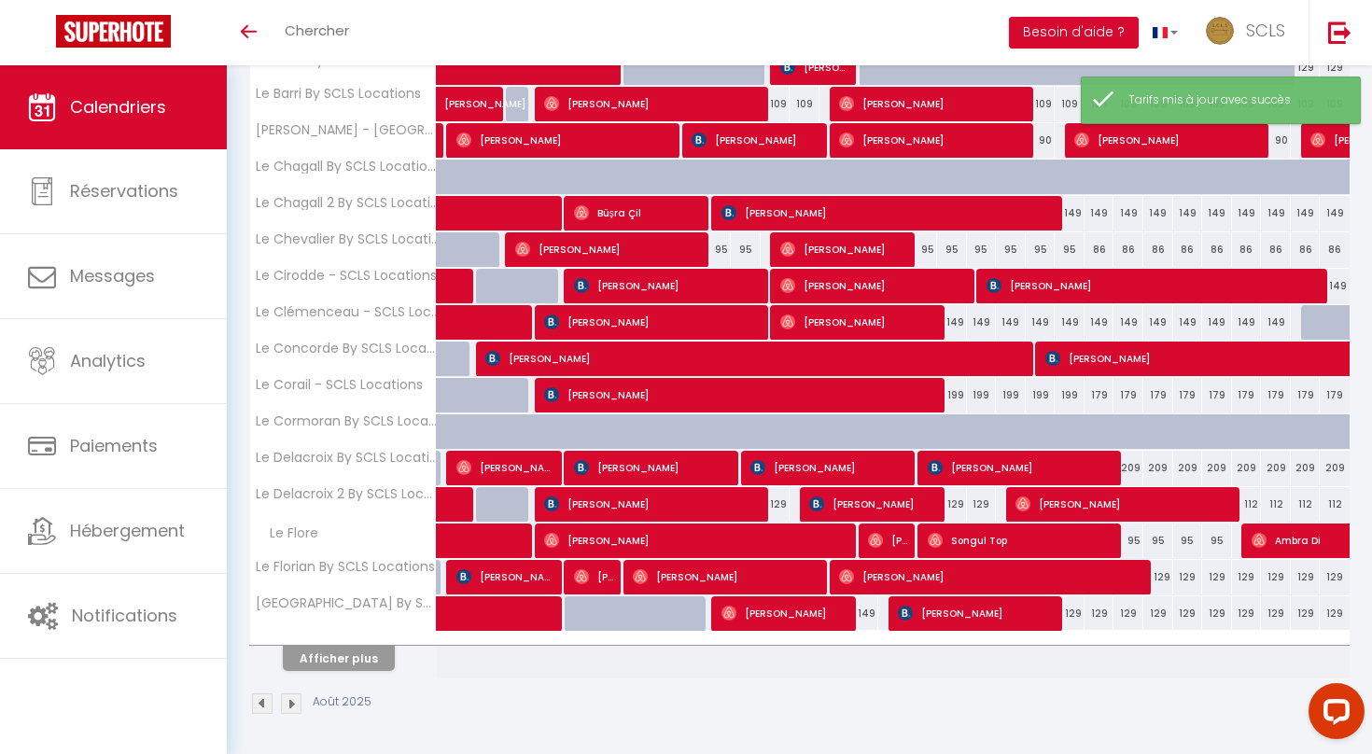
click at [342, 659] on button "Afficher plus" at bounding box center [339, 658] width 112 height 25
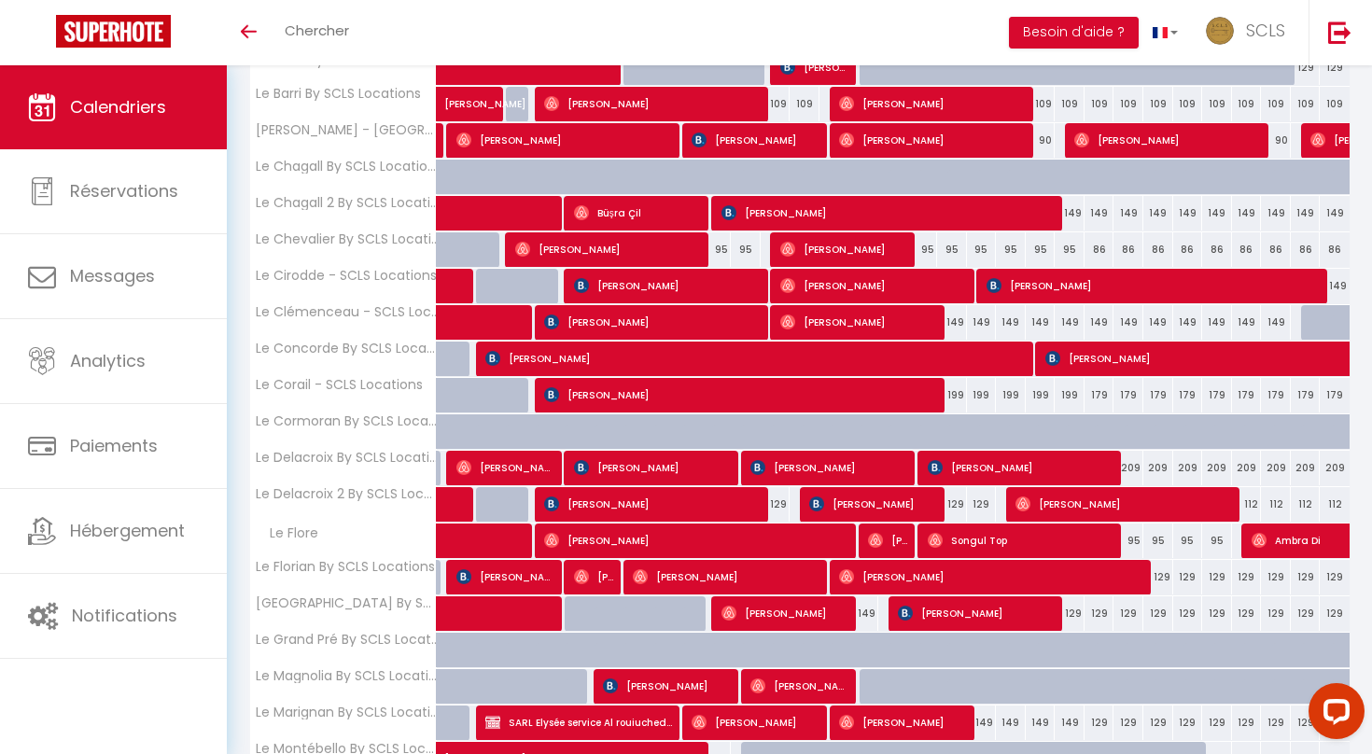
scroll to position [1576, 0]
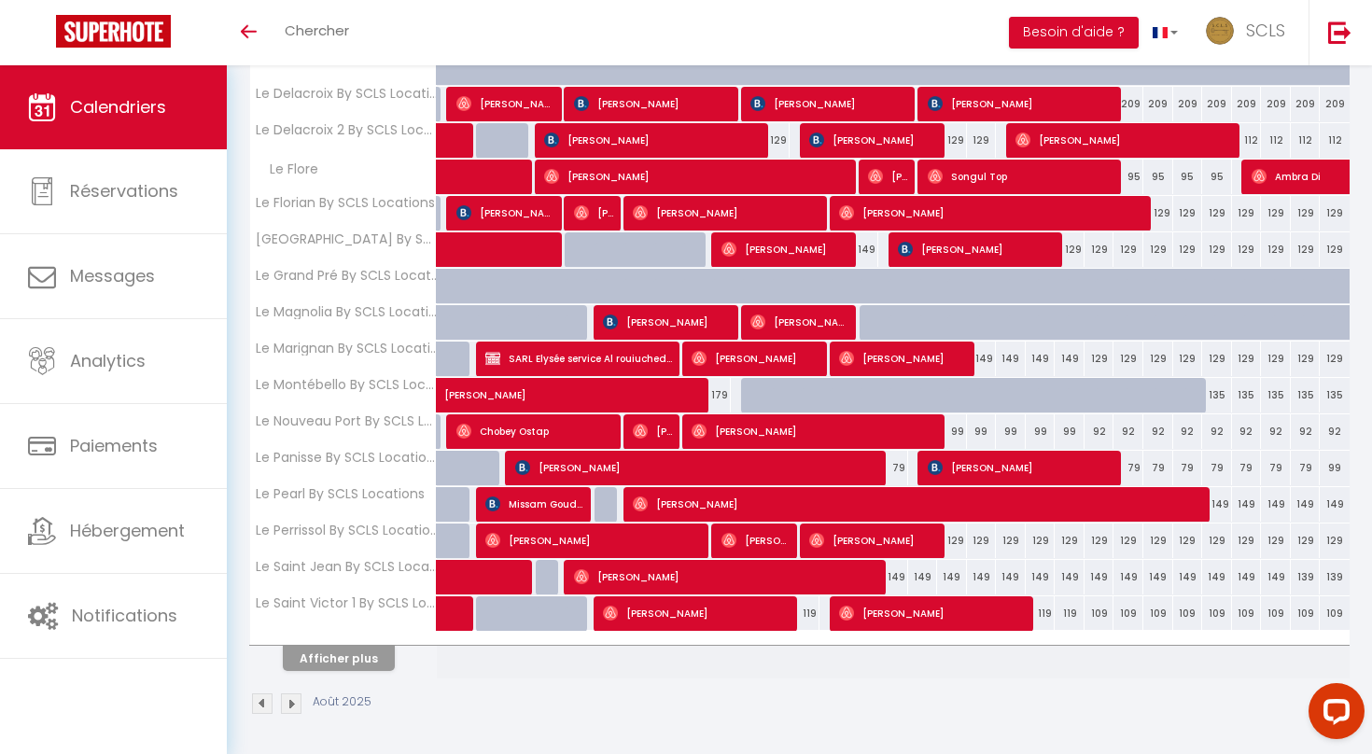
click at [342, 659] on button "Afficher plus" at bounding box center [339, 658] width 112 height 25
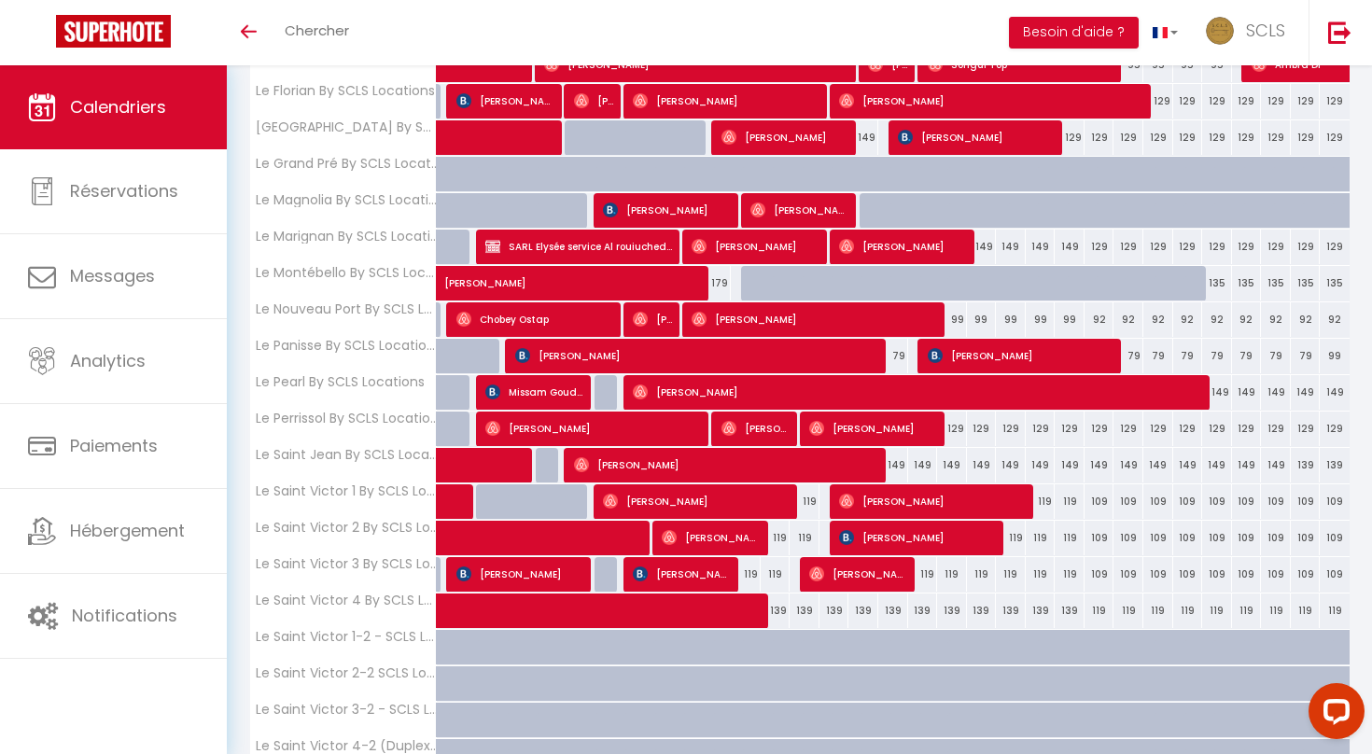
scroll to position [1689, 0]
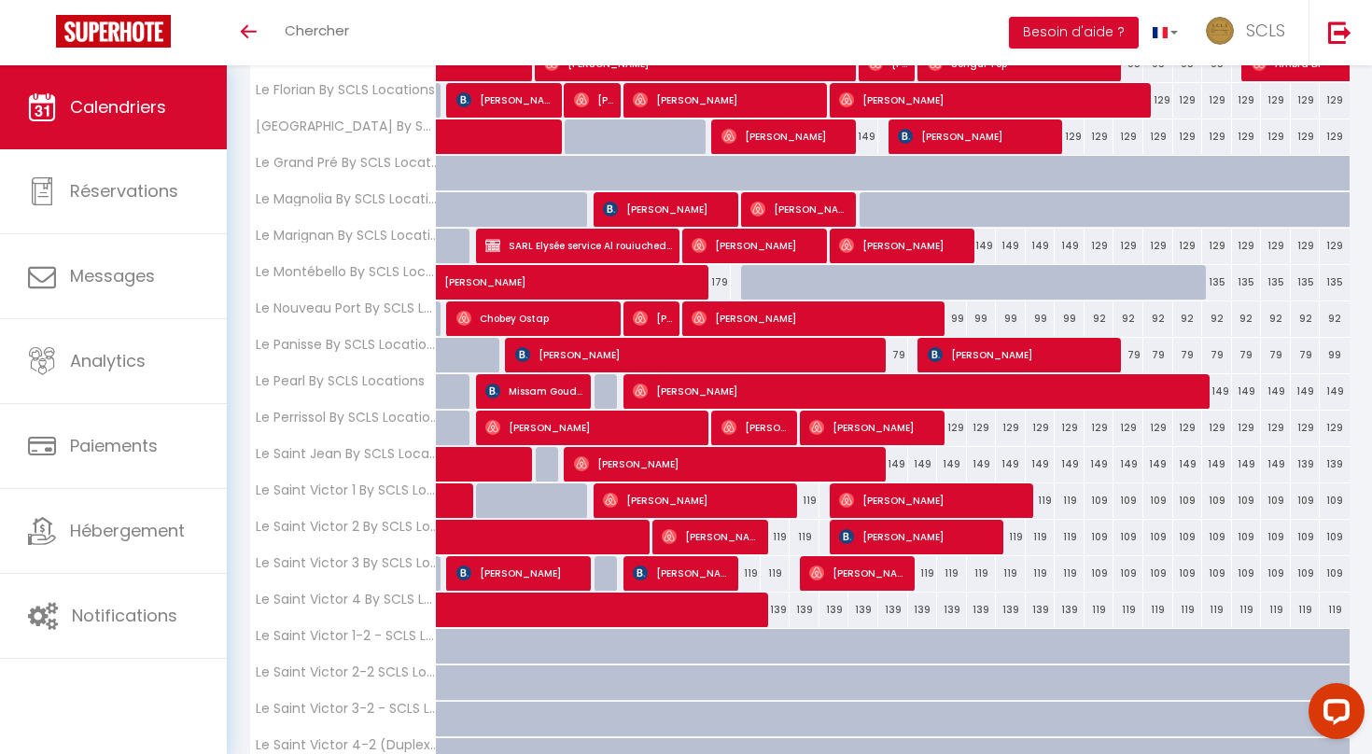
click at [587, 611] on span at bounding box center [692, 610] width 472 height 35
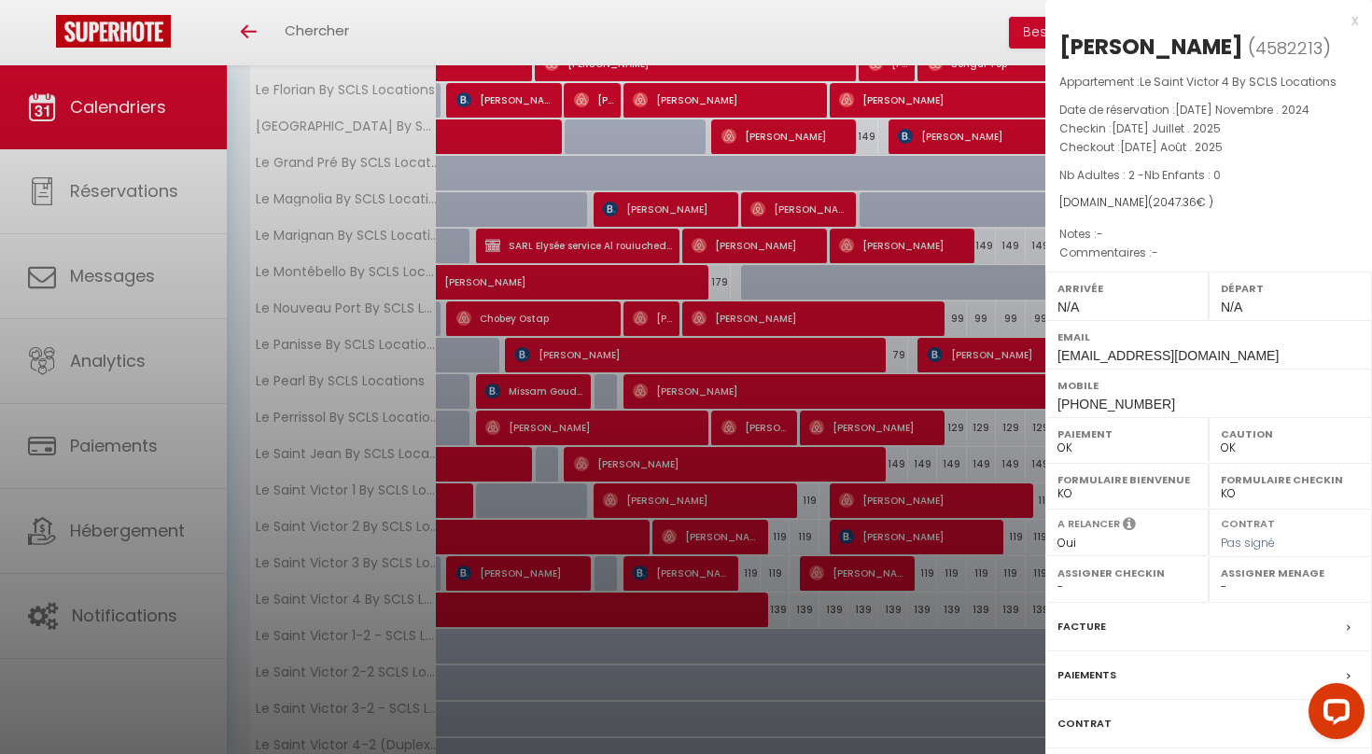
click at [587, 611] on div at bounding box center [686, 377] width 1372 height 754
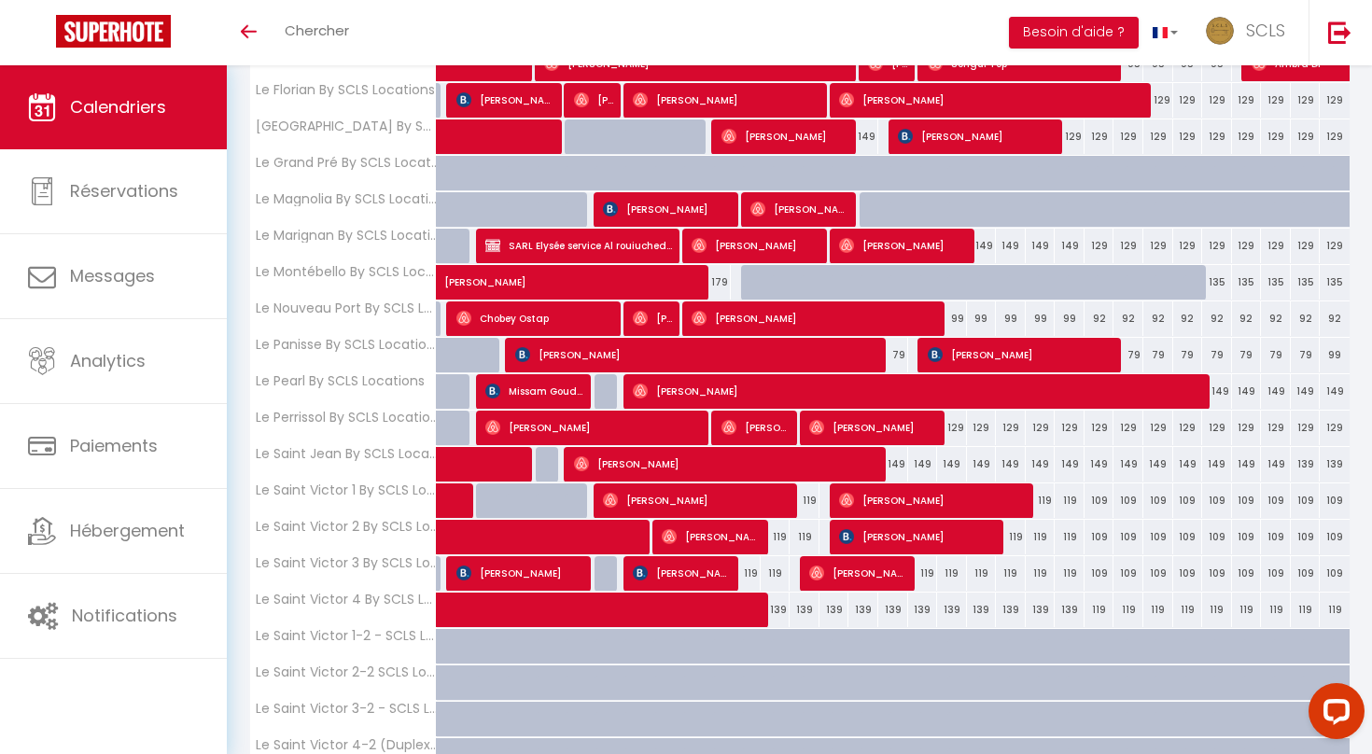
click at [955, 609] on div "139" at bounding box center [952, 610] width 30 height 35
type input "139"
type input "Lun 18 Août 2025"
type input "[DATE] Août 2025"
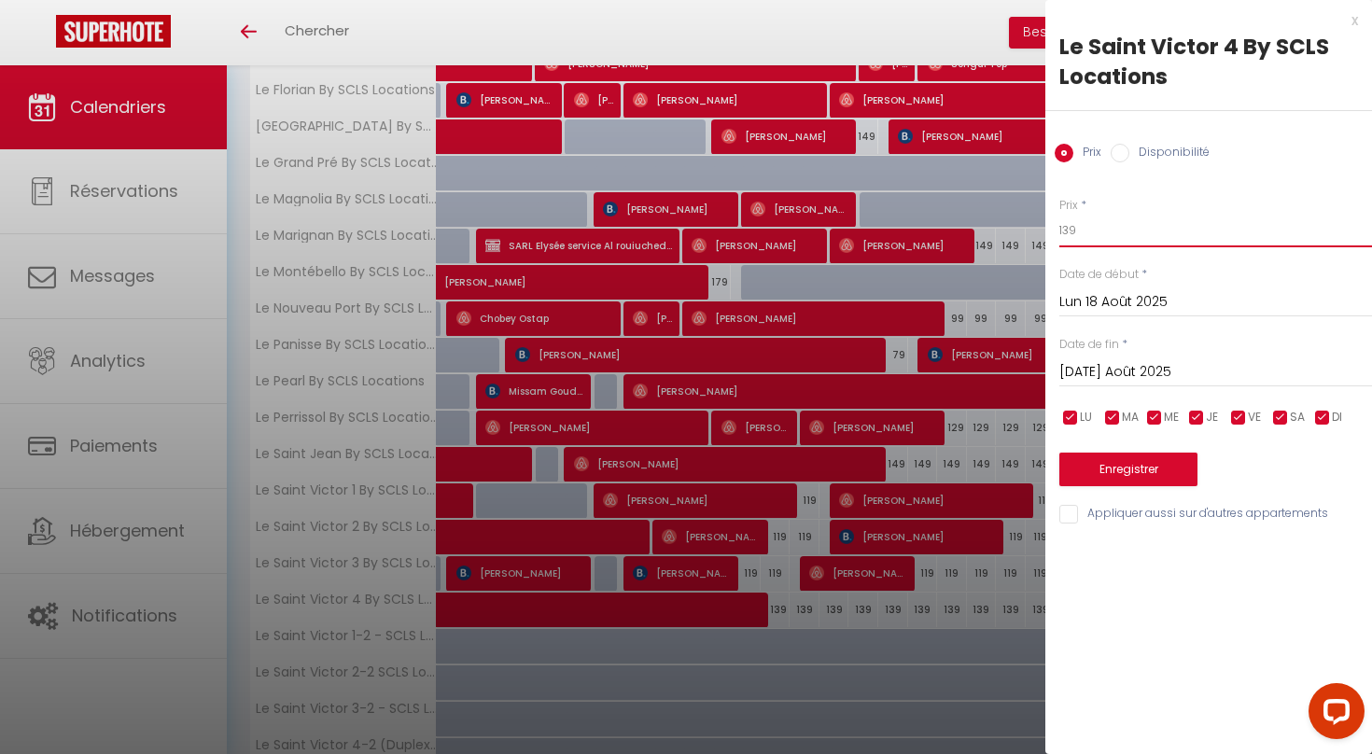
click at [1070, 231] on input "139" at bounding box center [1215, 231] width 313 height 34
type input "119"
click at [1135, 293] on input "Lun 18 Août 2025" at bounding box center [1215, 302] width 313 height 24
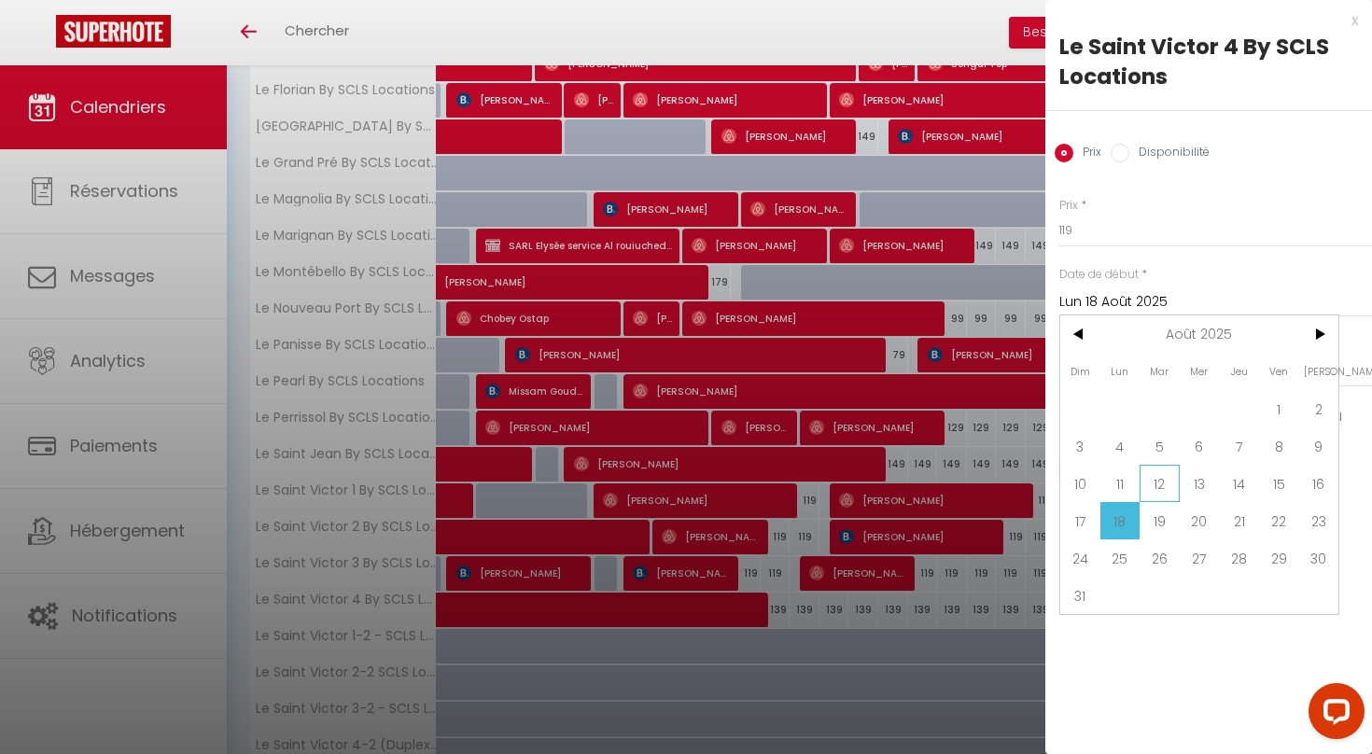
click at [1165, 482] on span "12" at bounding box center [1159, 483] width 40 height 37
type input "[DATE] Août 2025"
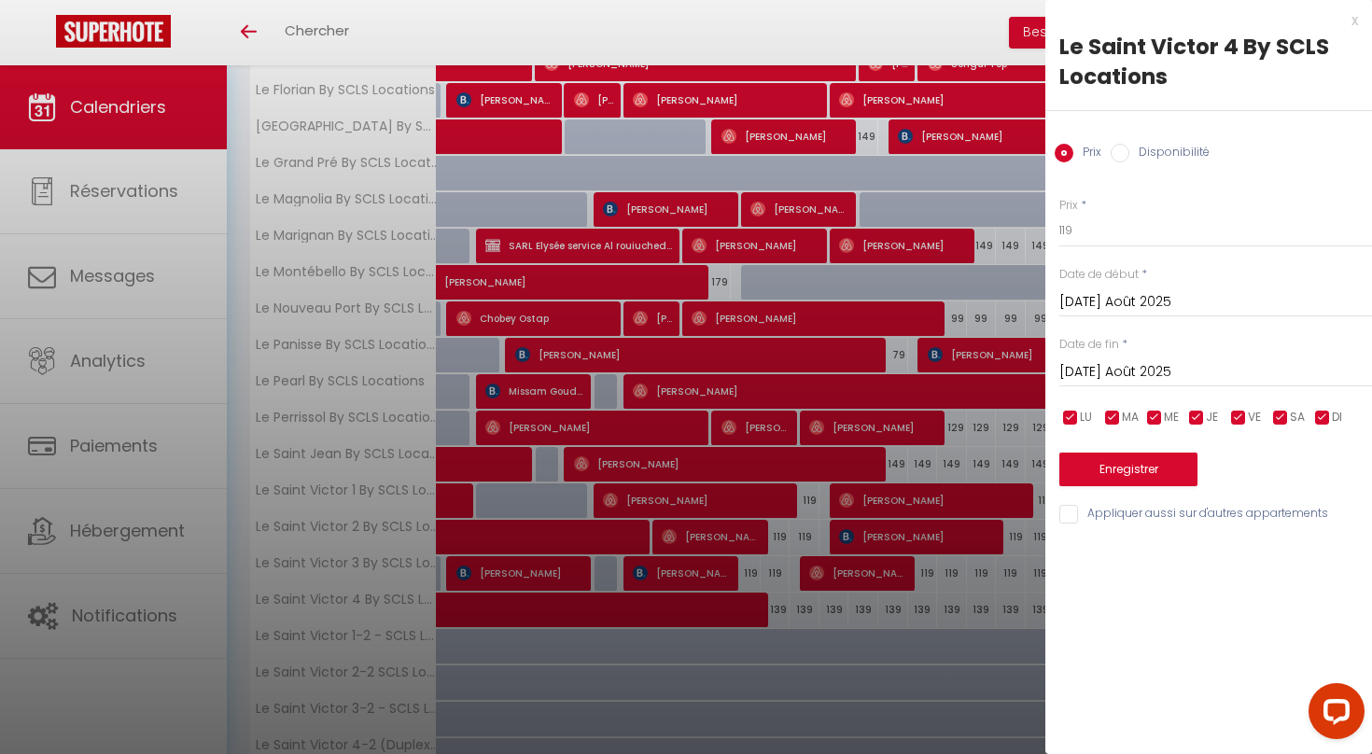
click at [1161, 375] on input "[DATE] Août 2025" at bounding box center [1215, 372] width 313 height 24
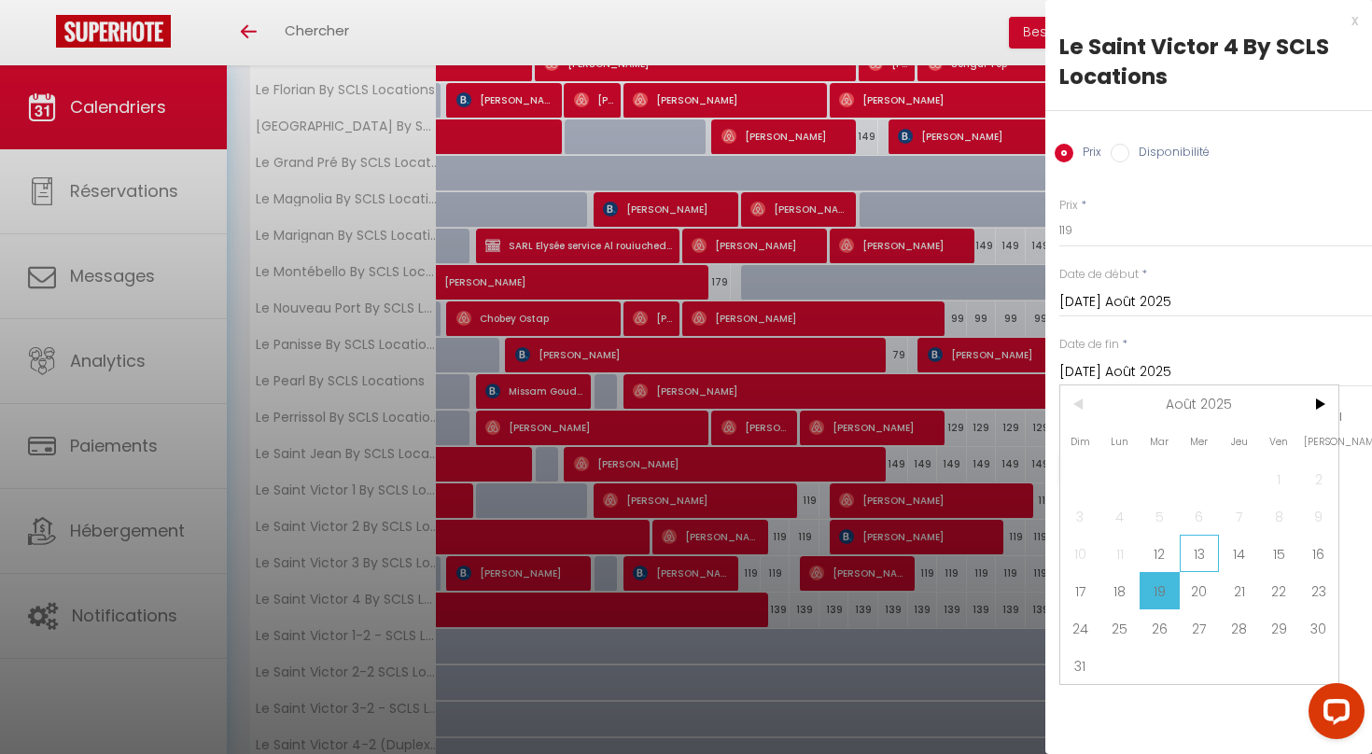
click at [1200, 552] on span "13" at bounding box center [1199, 553] width 40 height 37
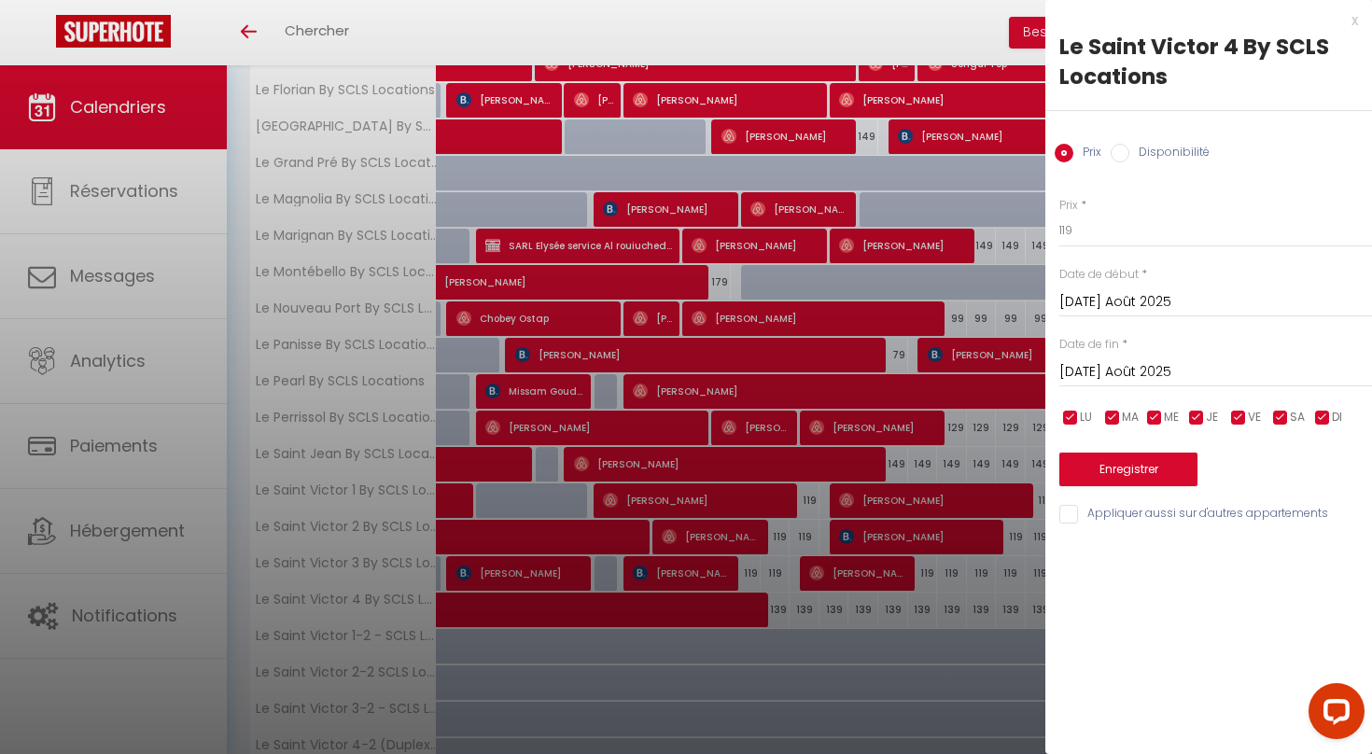
type input "Mer 13 Août 2025"
click at [1136, 475] on button "Enregistrer" at bounding box center [1128, 470] width 138 height 34
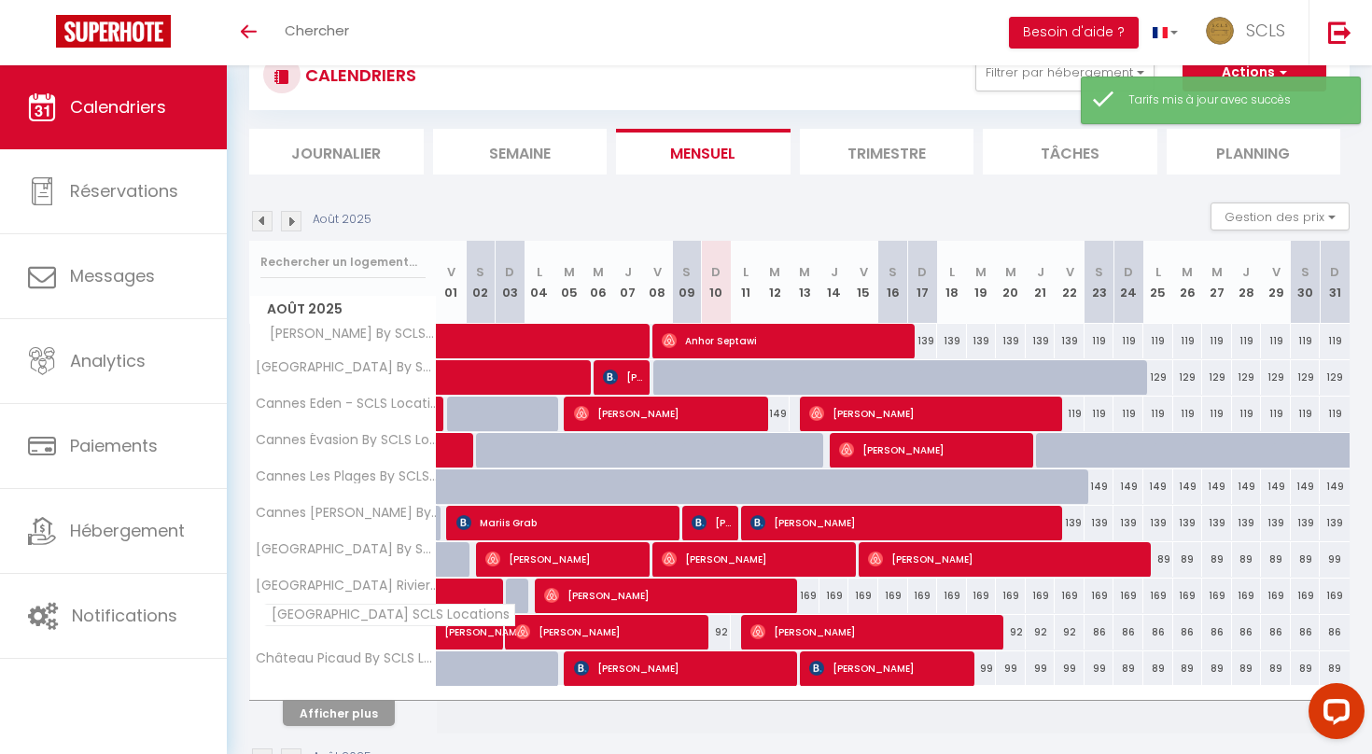
scroll to position [120, 0]
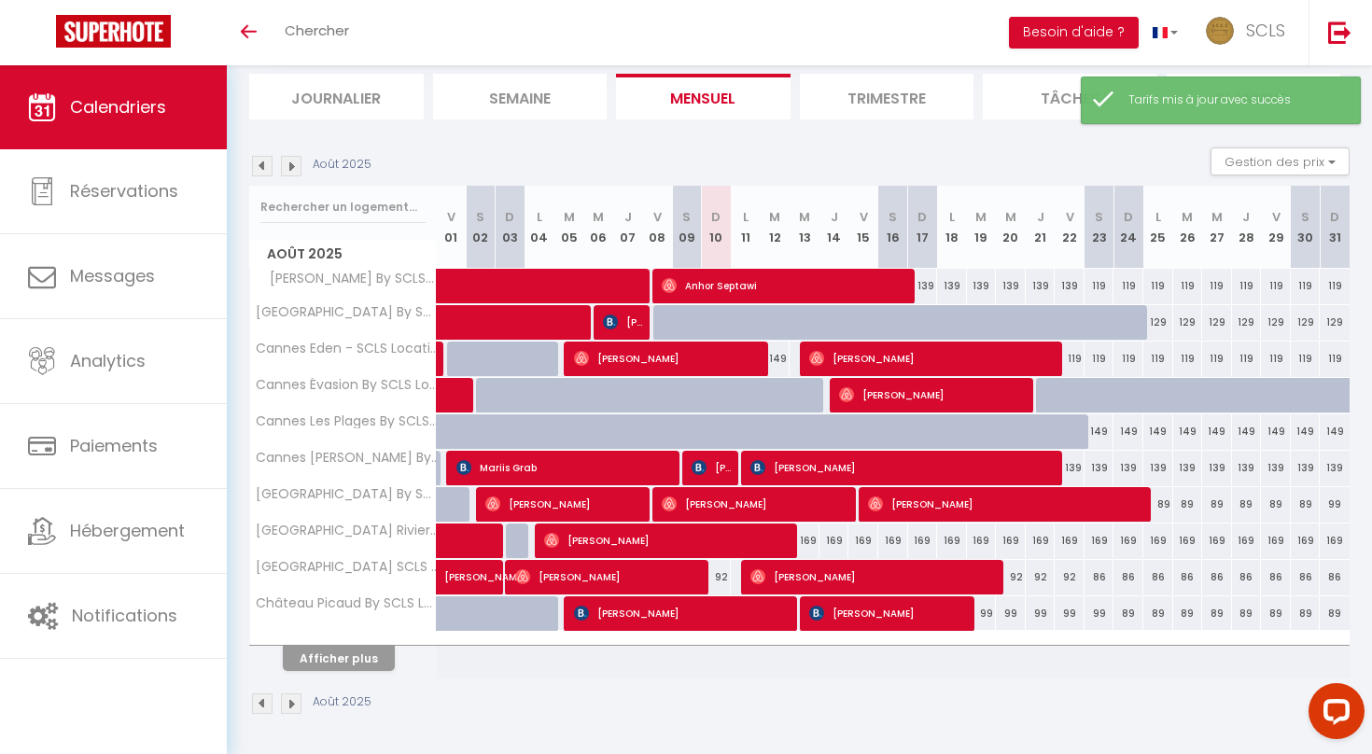
click at [353, 654] on button "Afficher plus" at bounding box center [339, 658] width 112 height 25
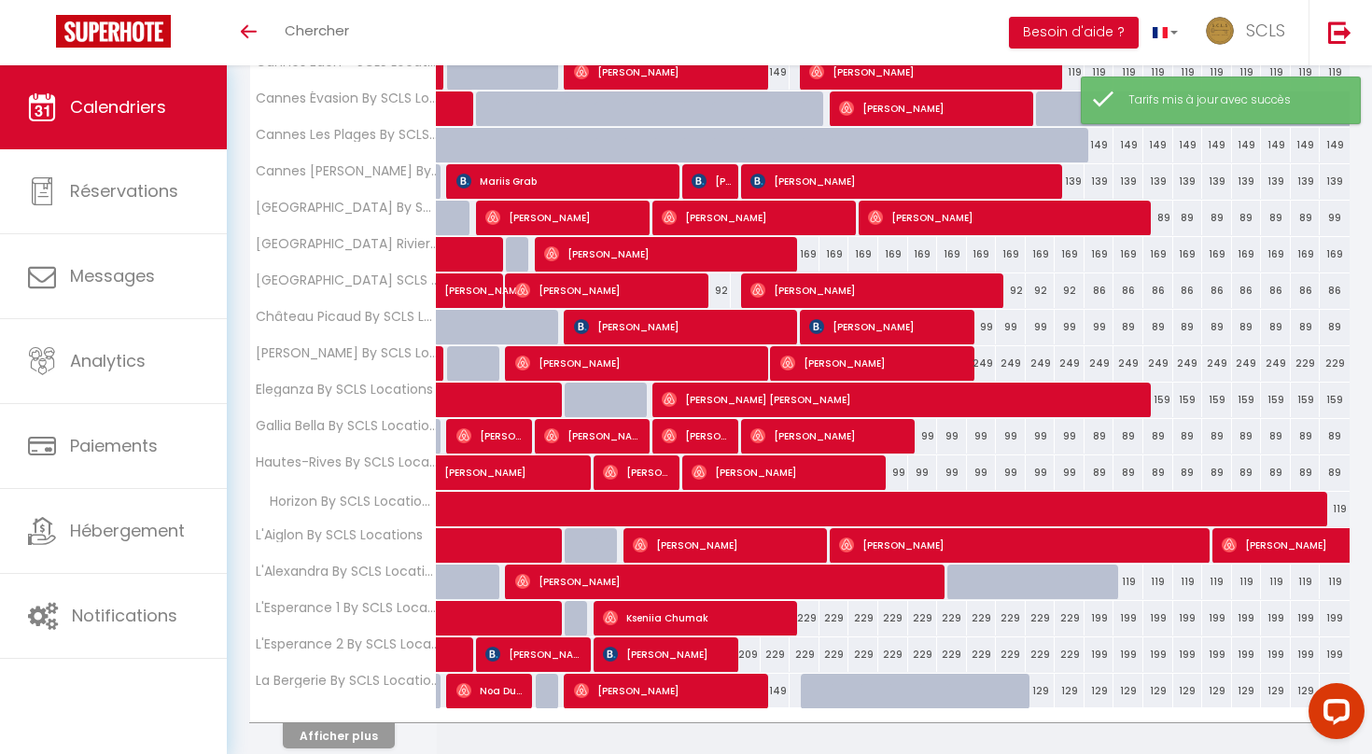
scroll to position [484, 0]
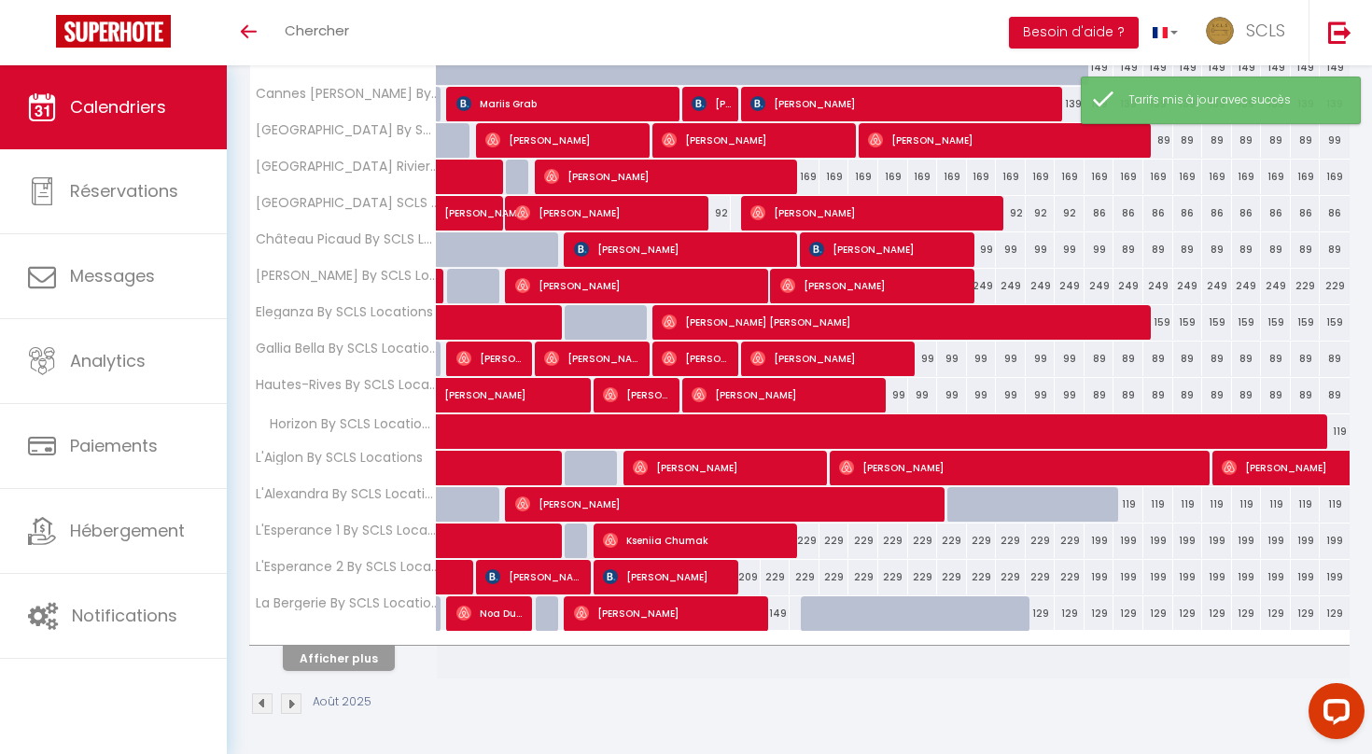
click at [353, 654] on button "Afficher plus" at bounding box center [339, 658] width 112 height 25
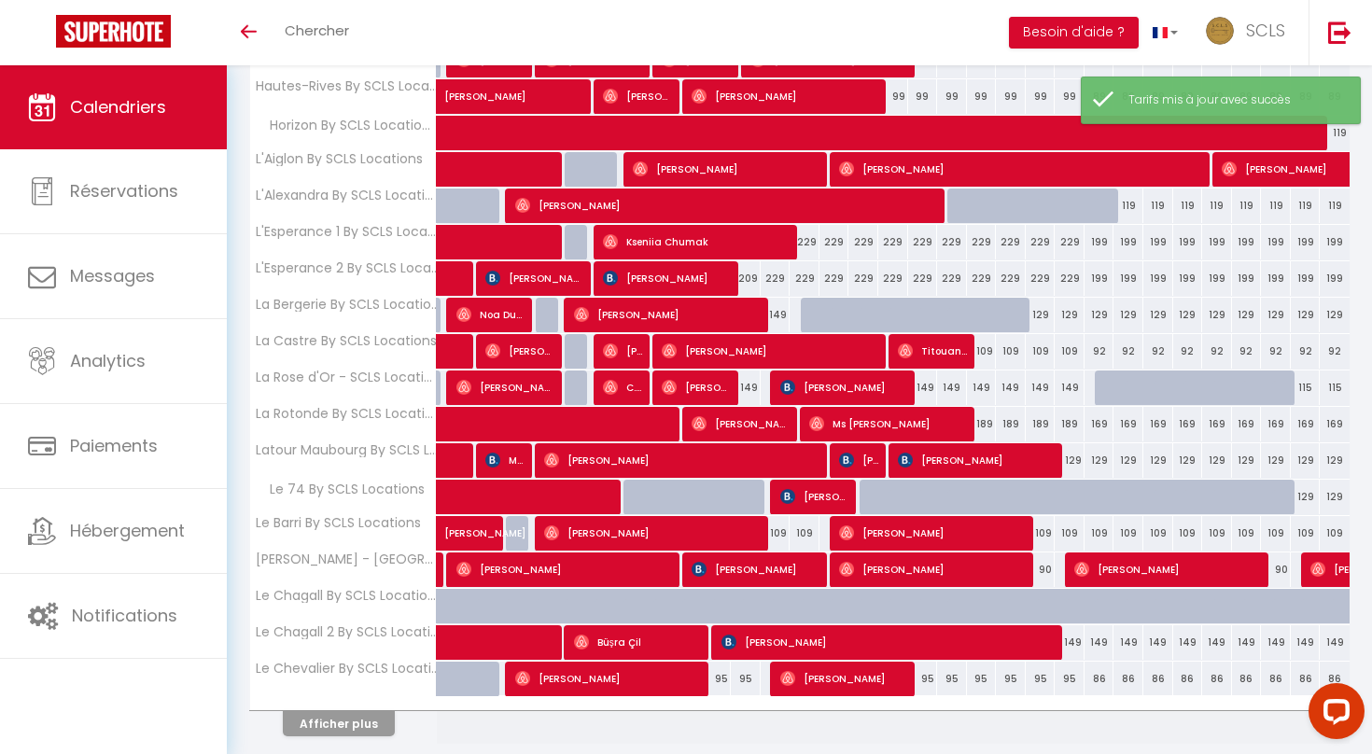
scroll to position [848, 0]
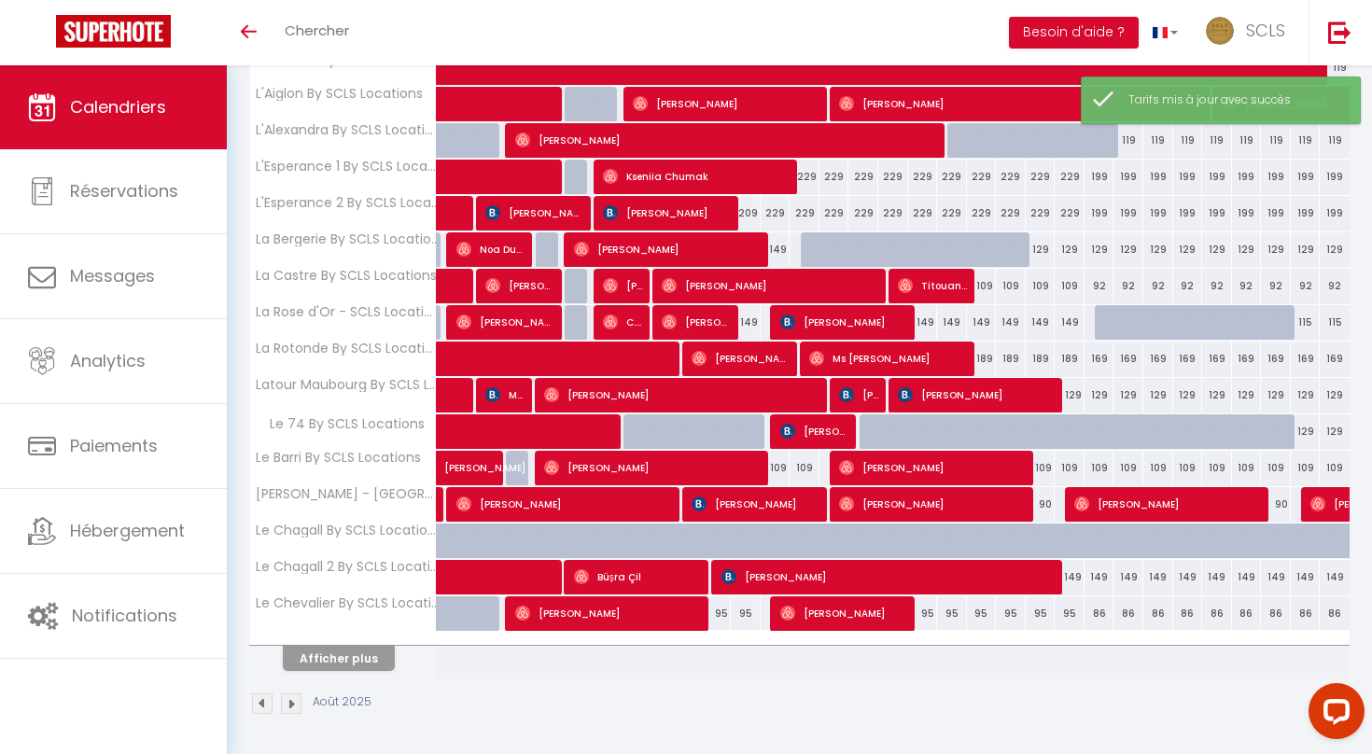
click at [353, 654] on button "Afficher plus" at bounding box center [339, 658] width 112 height 25
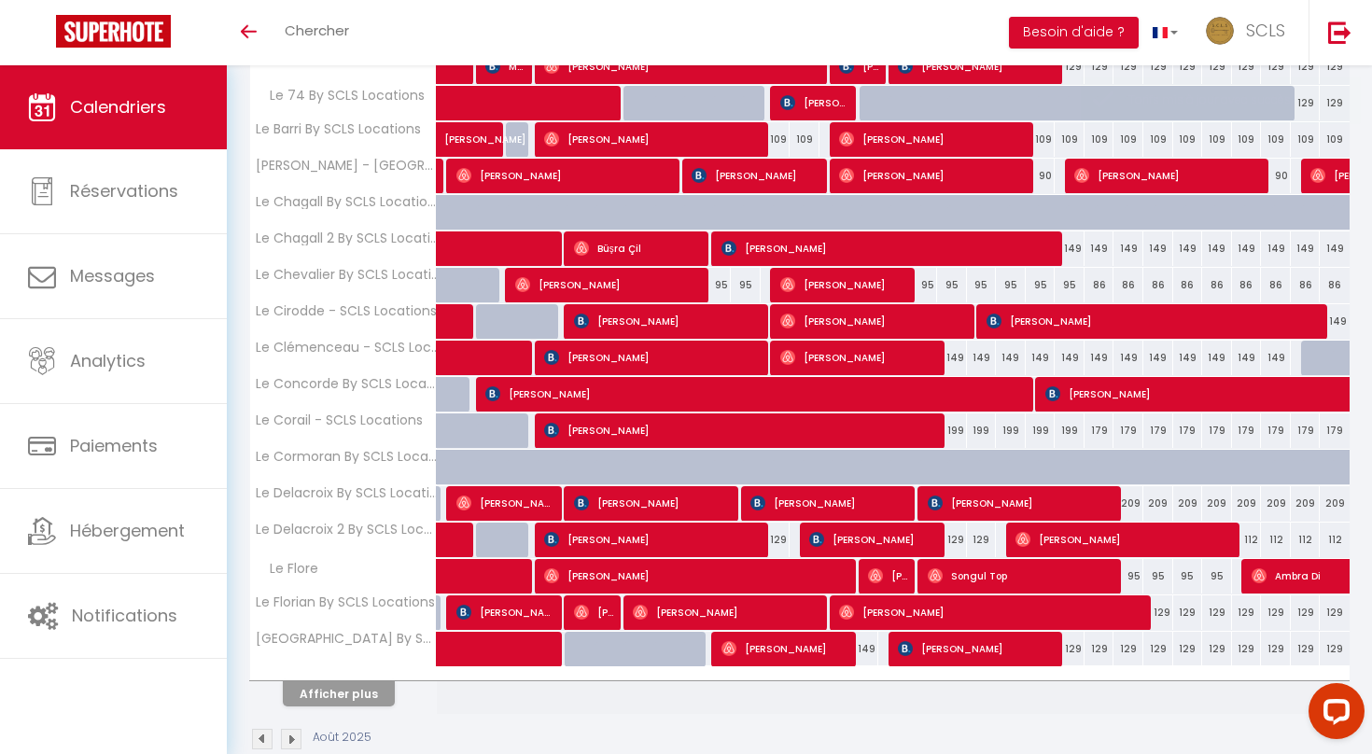
scroll to position [1212, 0]
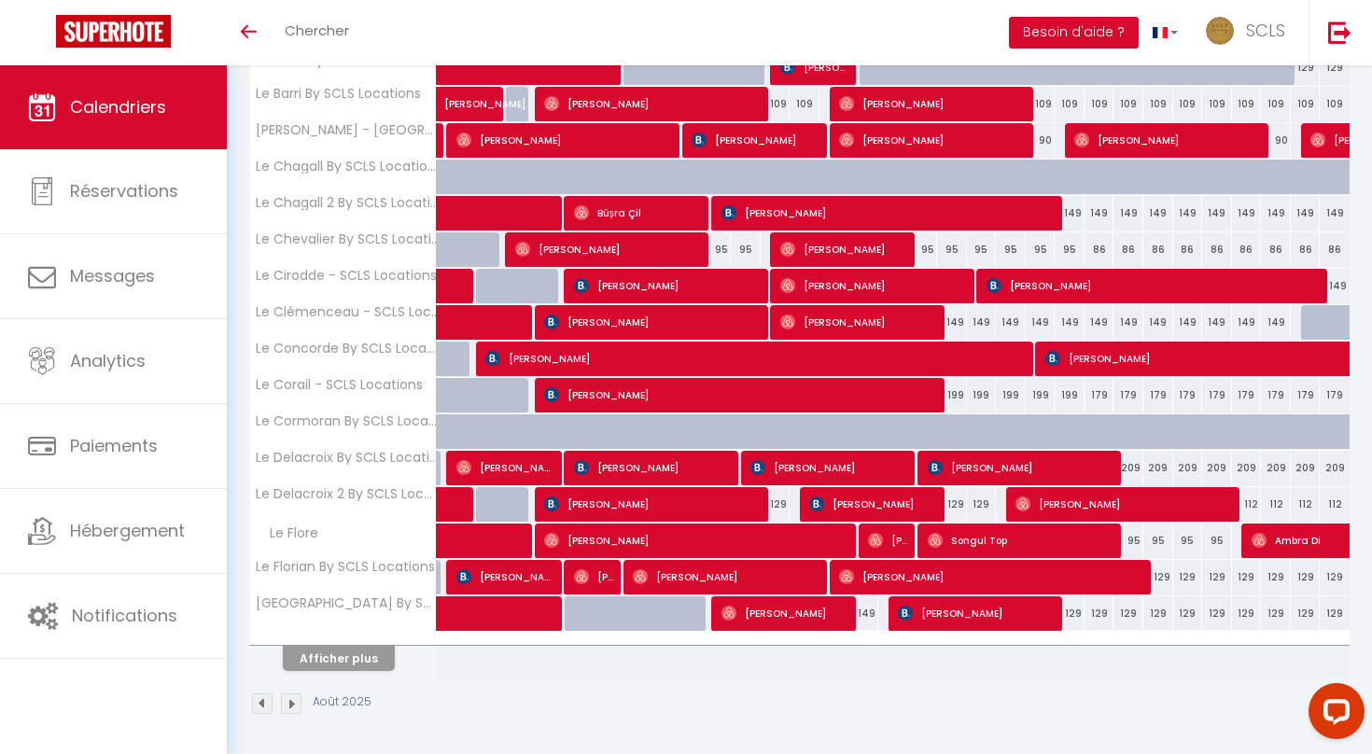
click at [353, 654] on button "Afficher plus" at bounding box center [339, 658] width 112 height 25
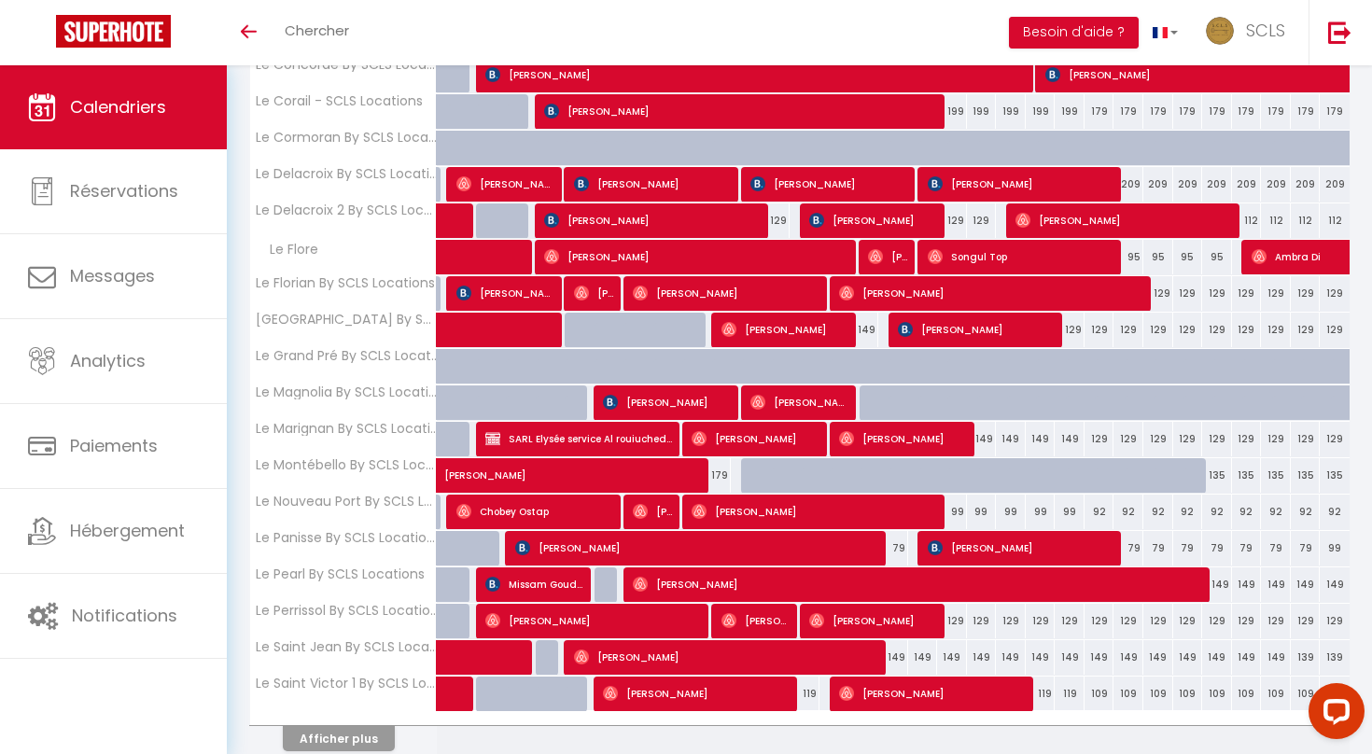
scroll to position [1576, 0]
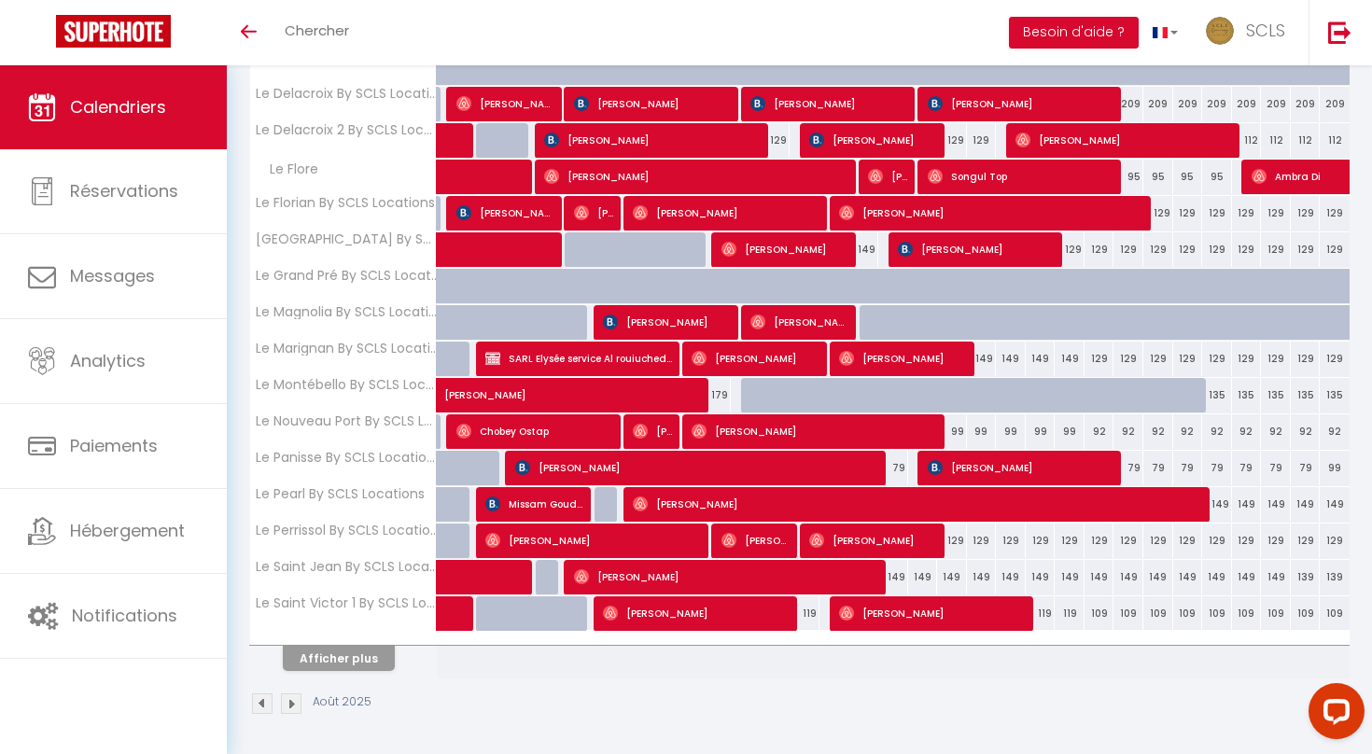
click at [353, 654] on button "Afficher plus" at bounding box center [339, 658] width 112 height 25
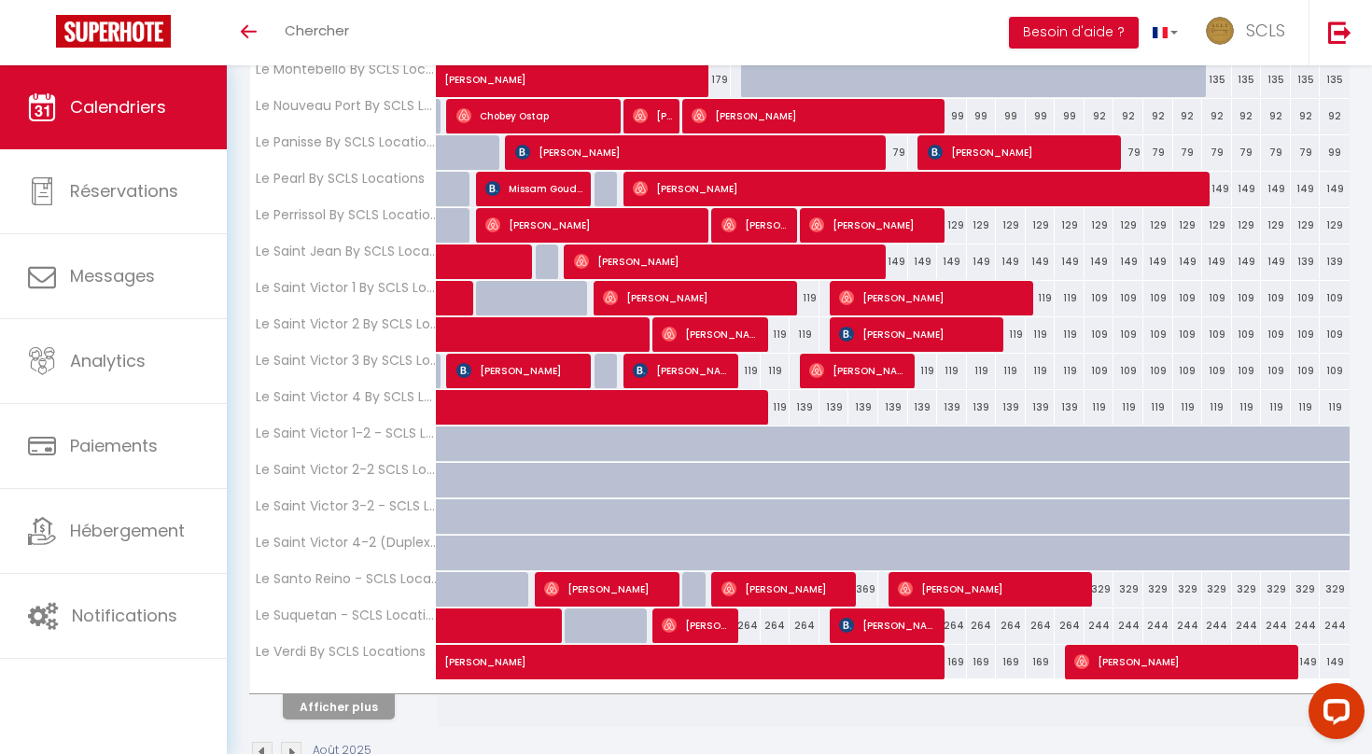
scroll to position [1894, 0]
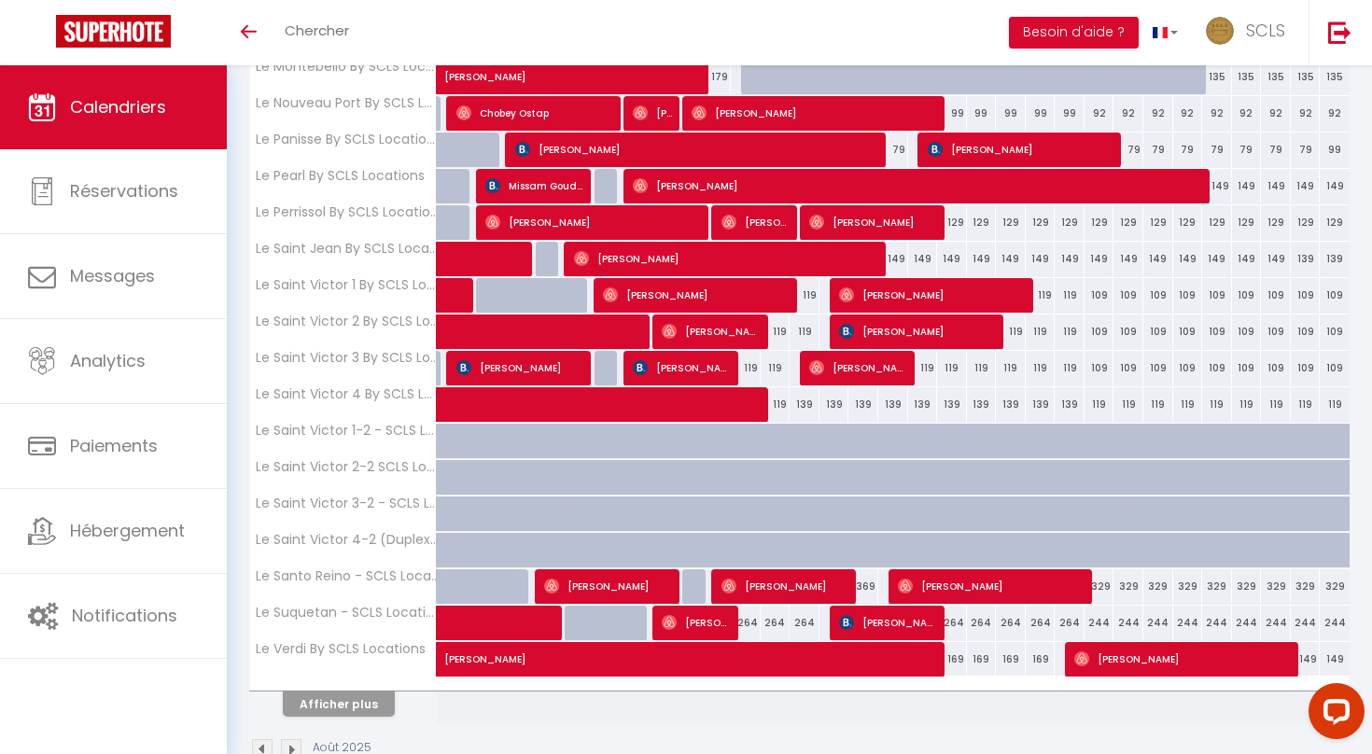
click at [753, 621] on div "264" at bounding box center [746, 623] width 30 height 35
type input "264"
type input "Lun 11 Août 2025"
type input "[DATE] Août 2025"
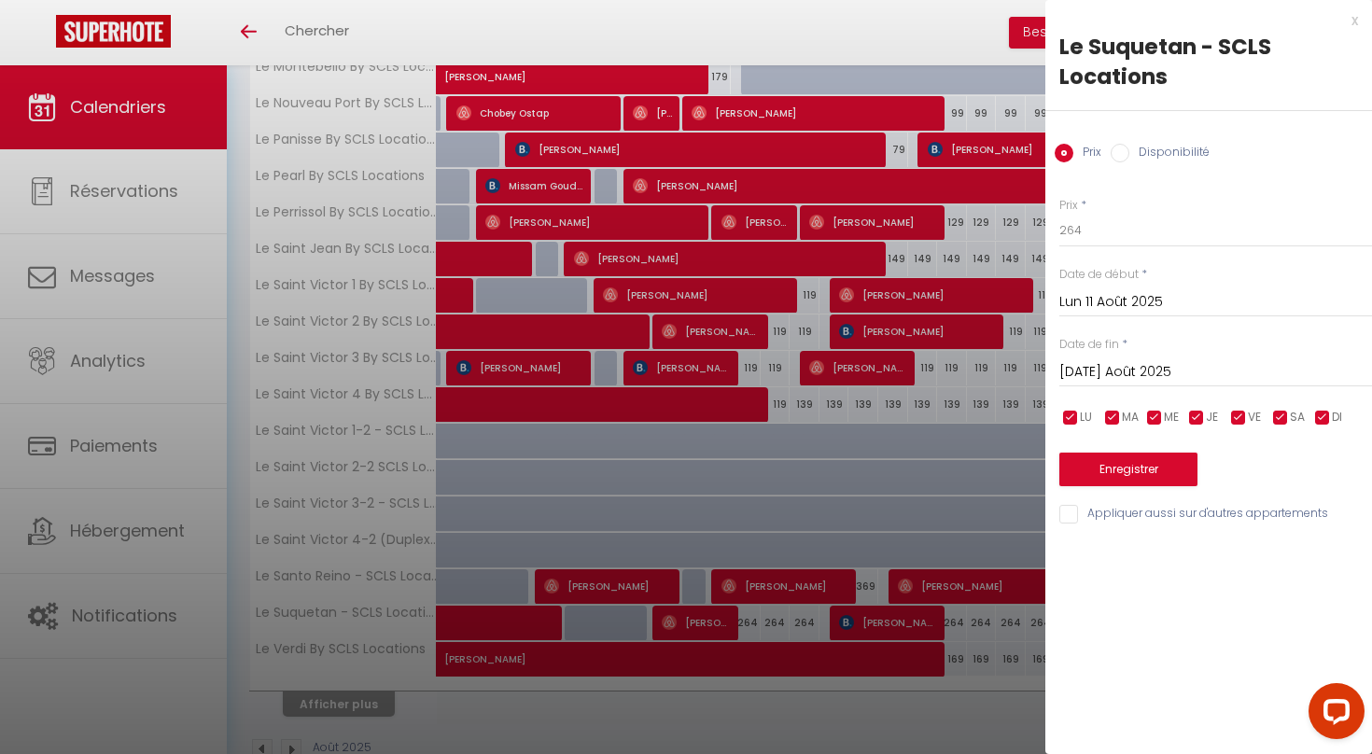
click at [726, 651] on div at bounding box center [686, 377] width 1372 height 754
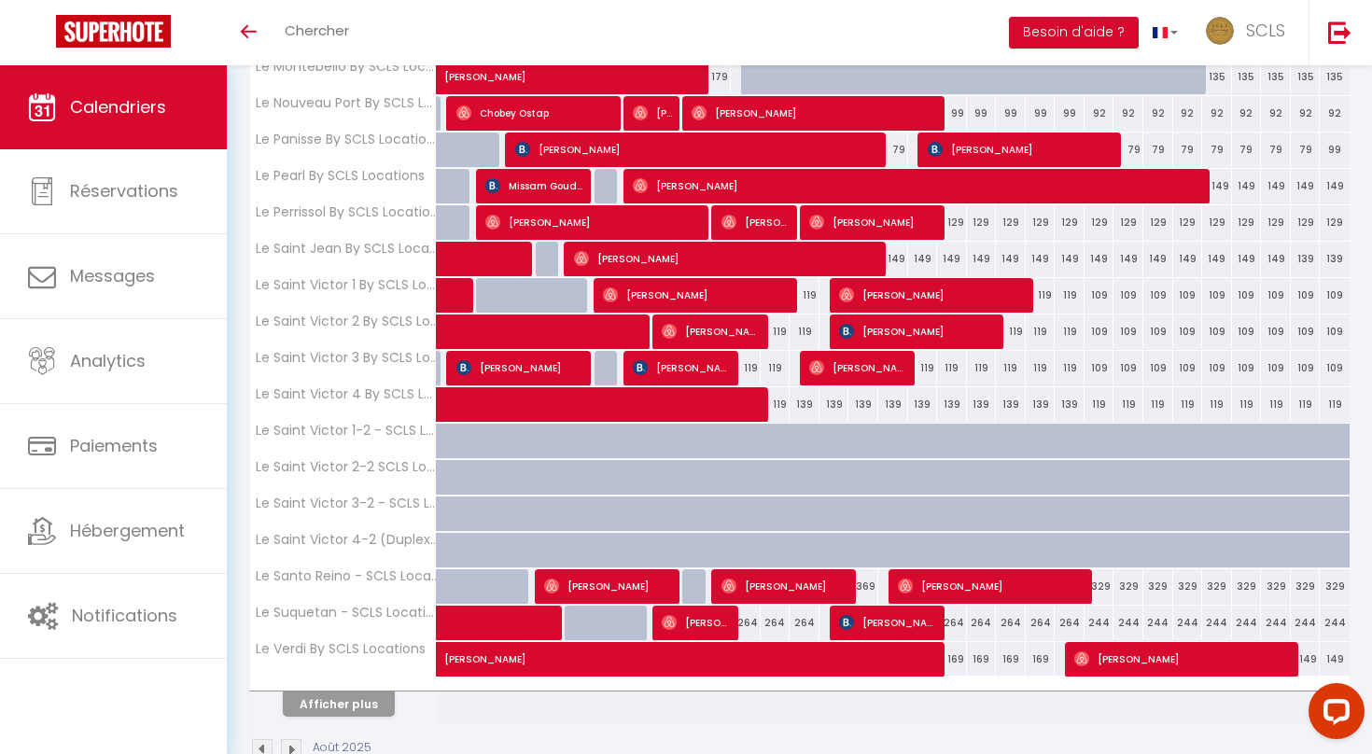
click at [336, 703] on button "Afficher plus" at bounding box center [339, 703] width 112 height 25
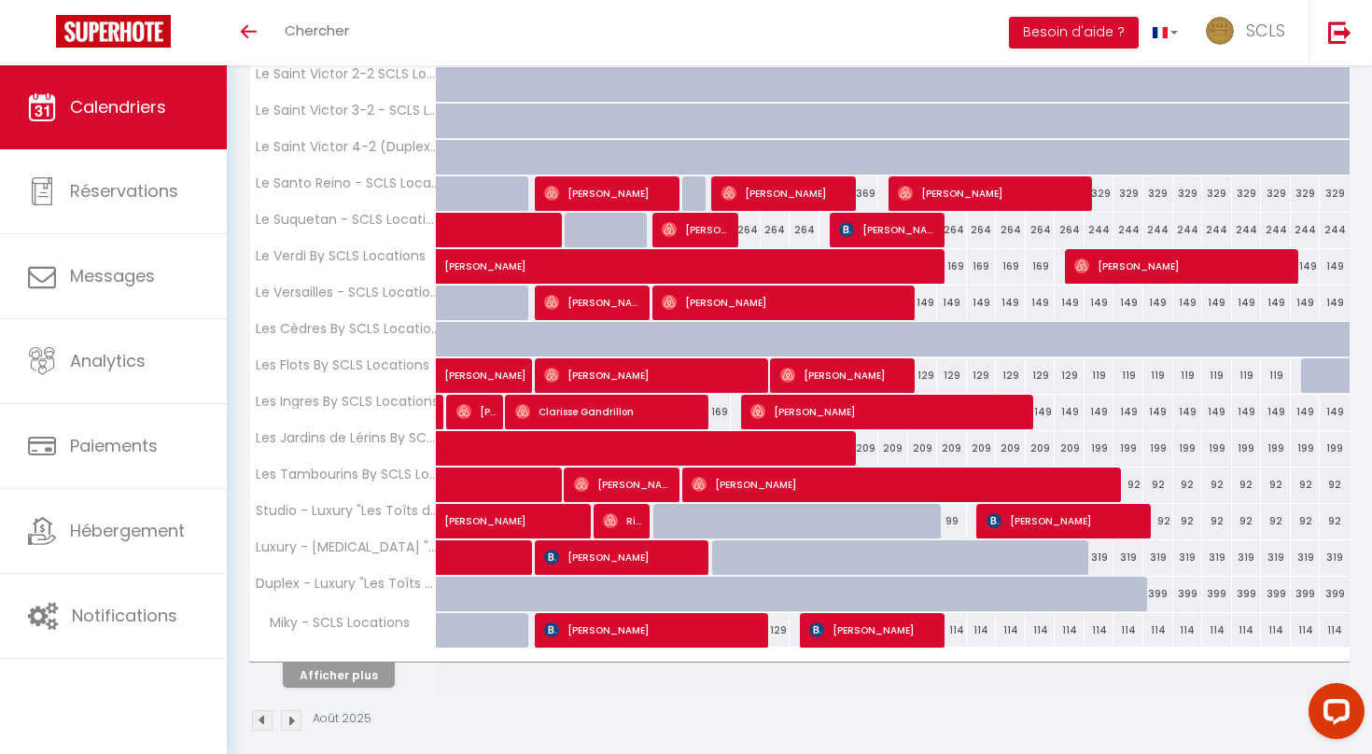
scroll to position [2304, 0]
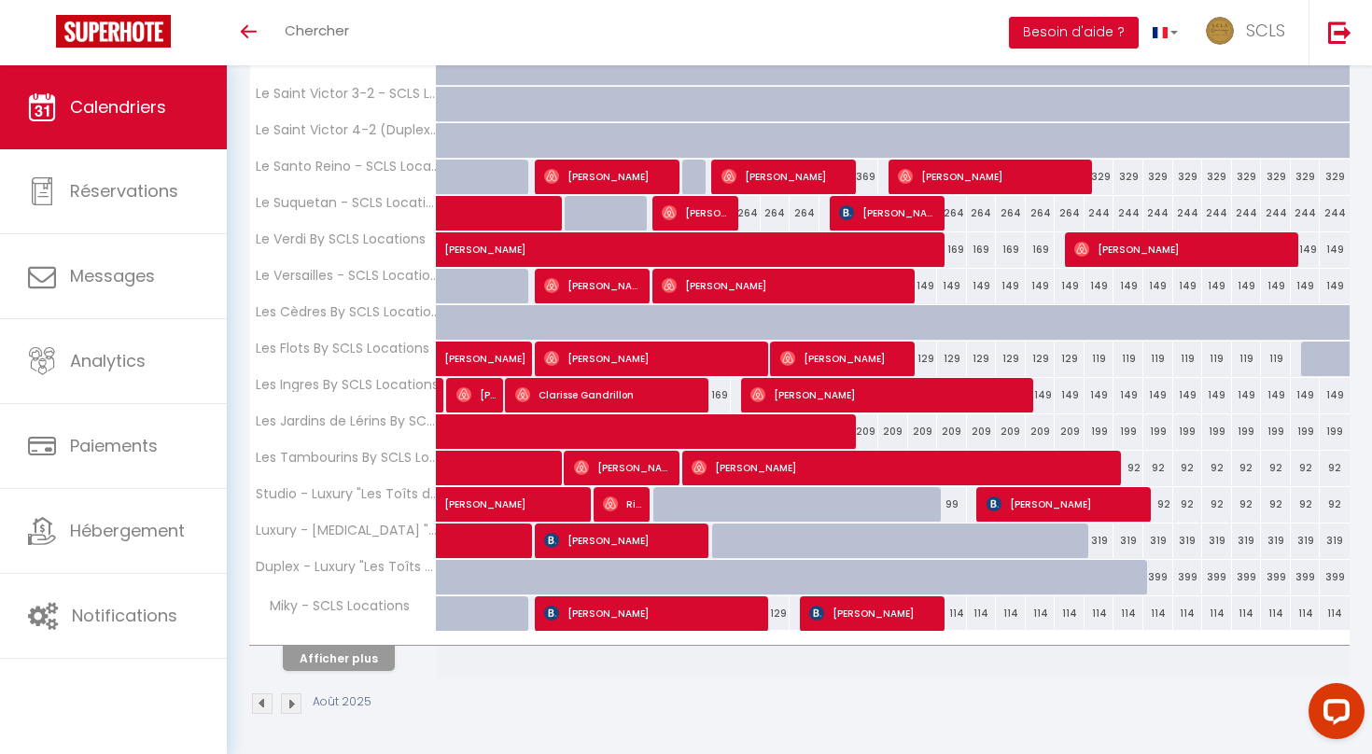
click at [798, 444] on span at bounding box center [756, 431] width 601 height 35
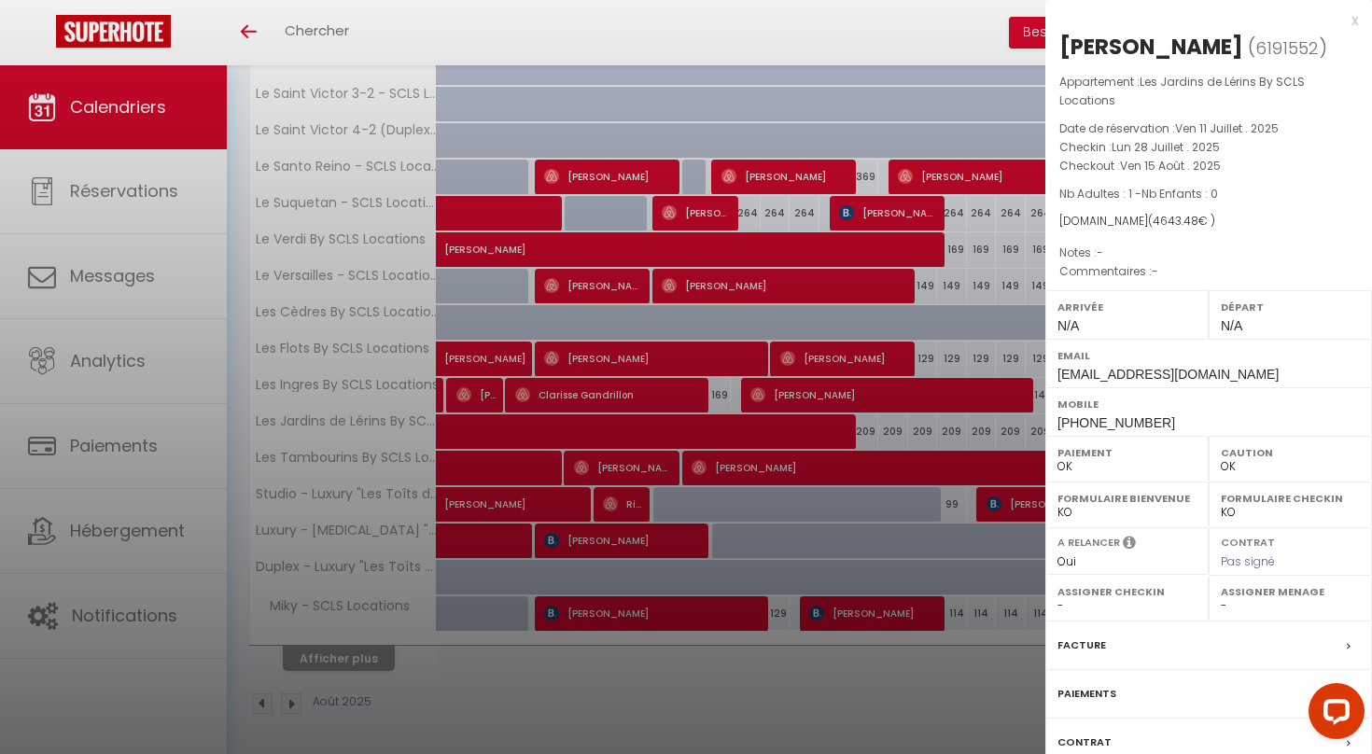
click at [791, 463] on div at bounding box center [686, 377] width 1372 height 754
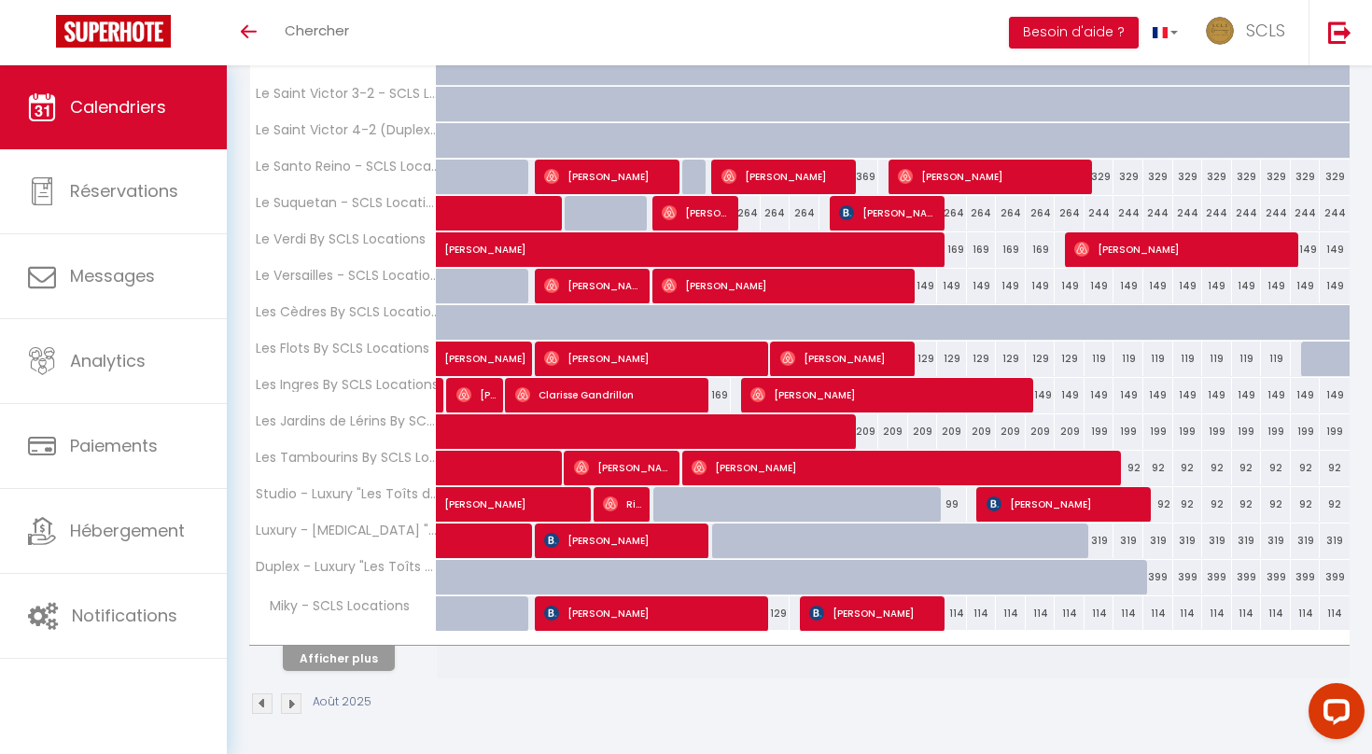
click at [354, 657] on button "Afficher plus" at bounding box center [339, 658] width 112 height 25
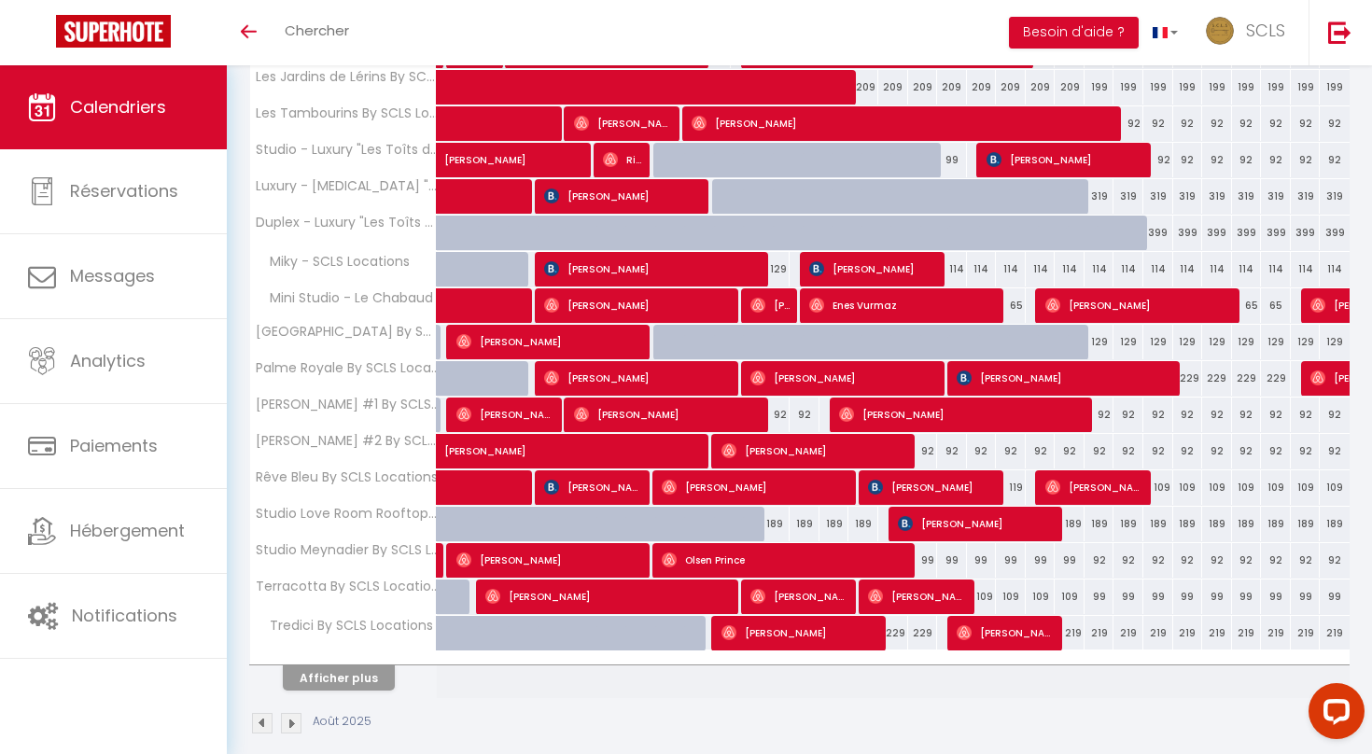
scroll to position [2668, 0]
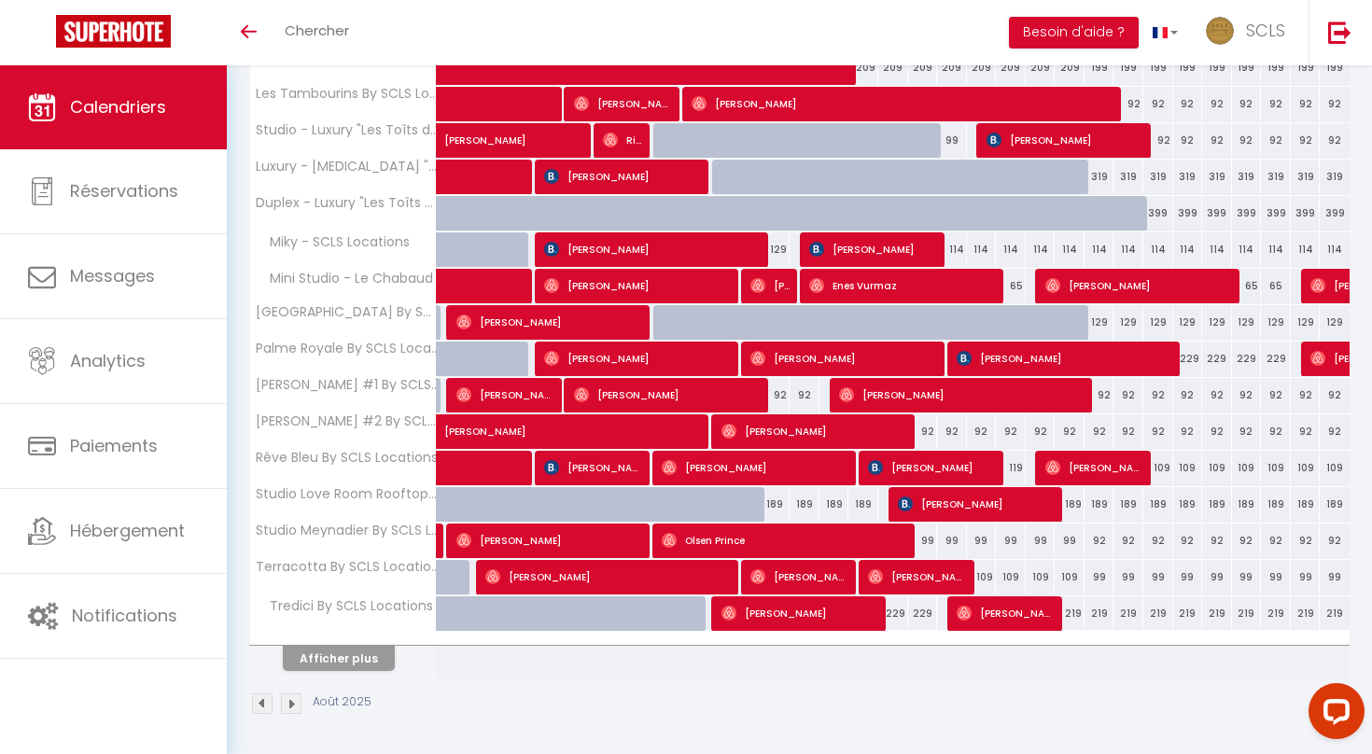
click at [774, 503] on div "189" at bounding box center [776, 504] width 30 height 35
type input "189"
type input "[DATE] Août 2025"
type input "Mer 13 Août 2025"
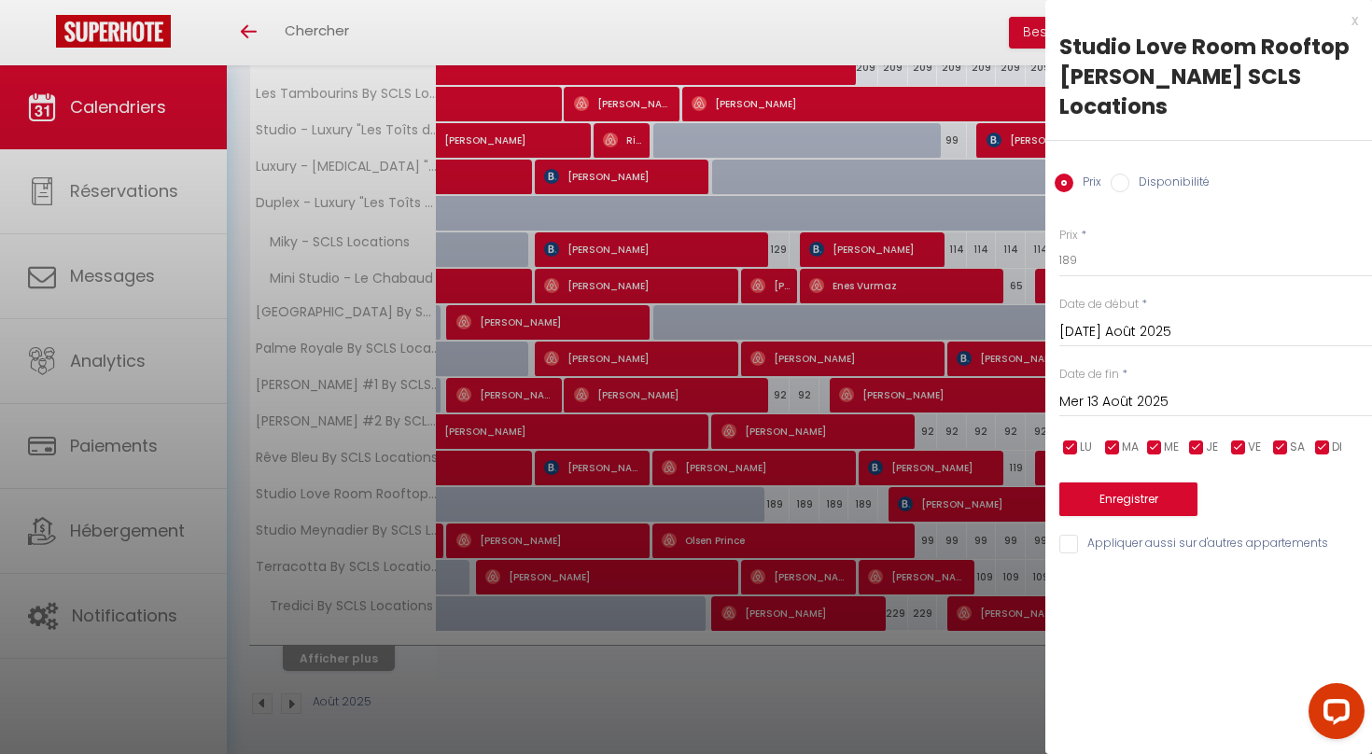
click at [750, 671] on div at bounding box center [686, 377] width 1372 height 754
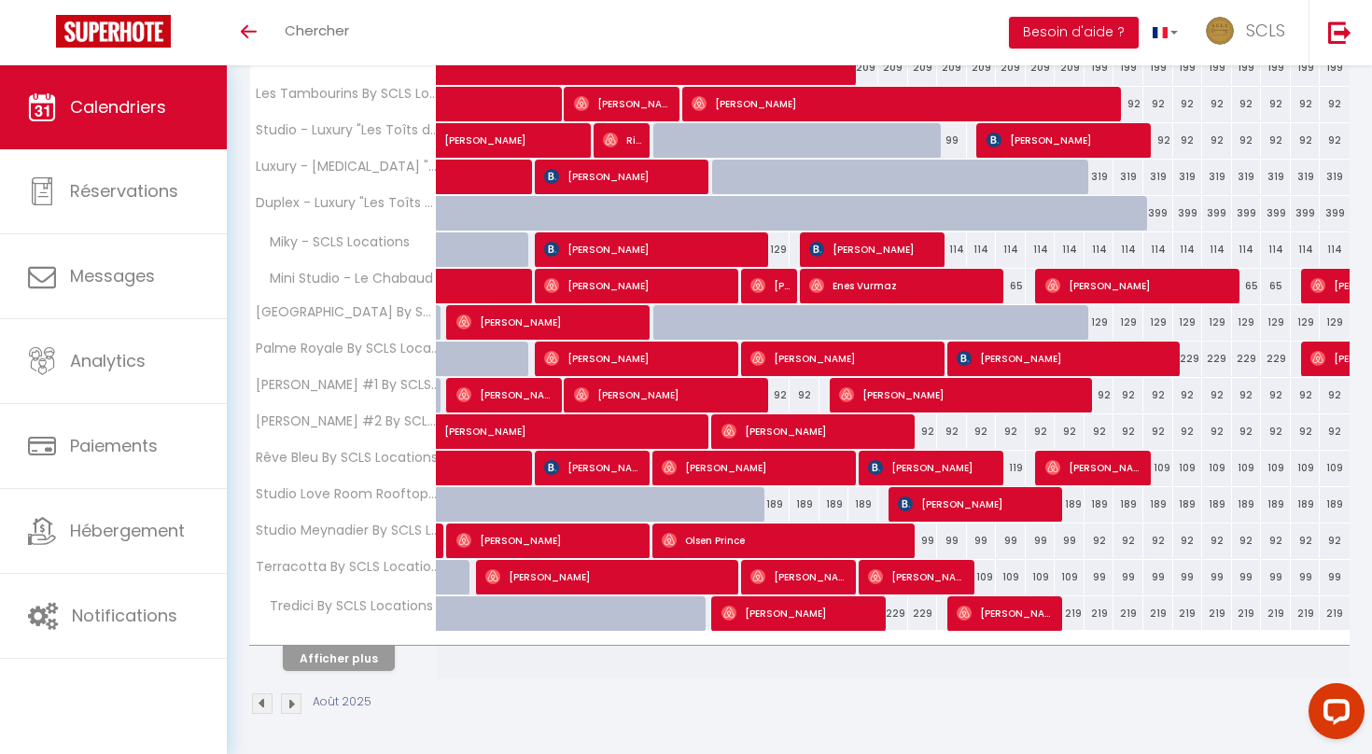
click at [374, 655] on button "Afficher plus" at bounding box center [339, 658] width 112 height 25
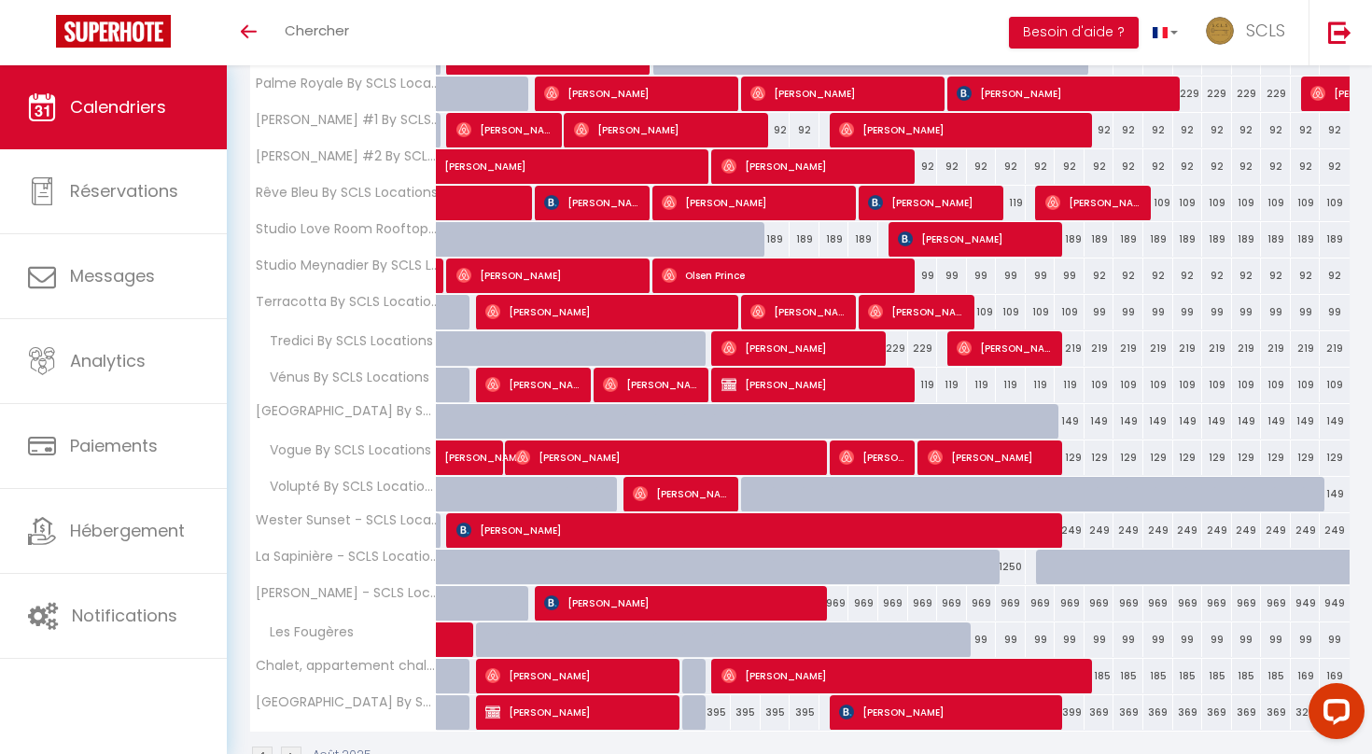
scroll to position [2986, 0]
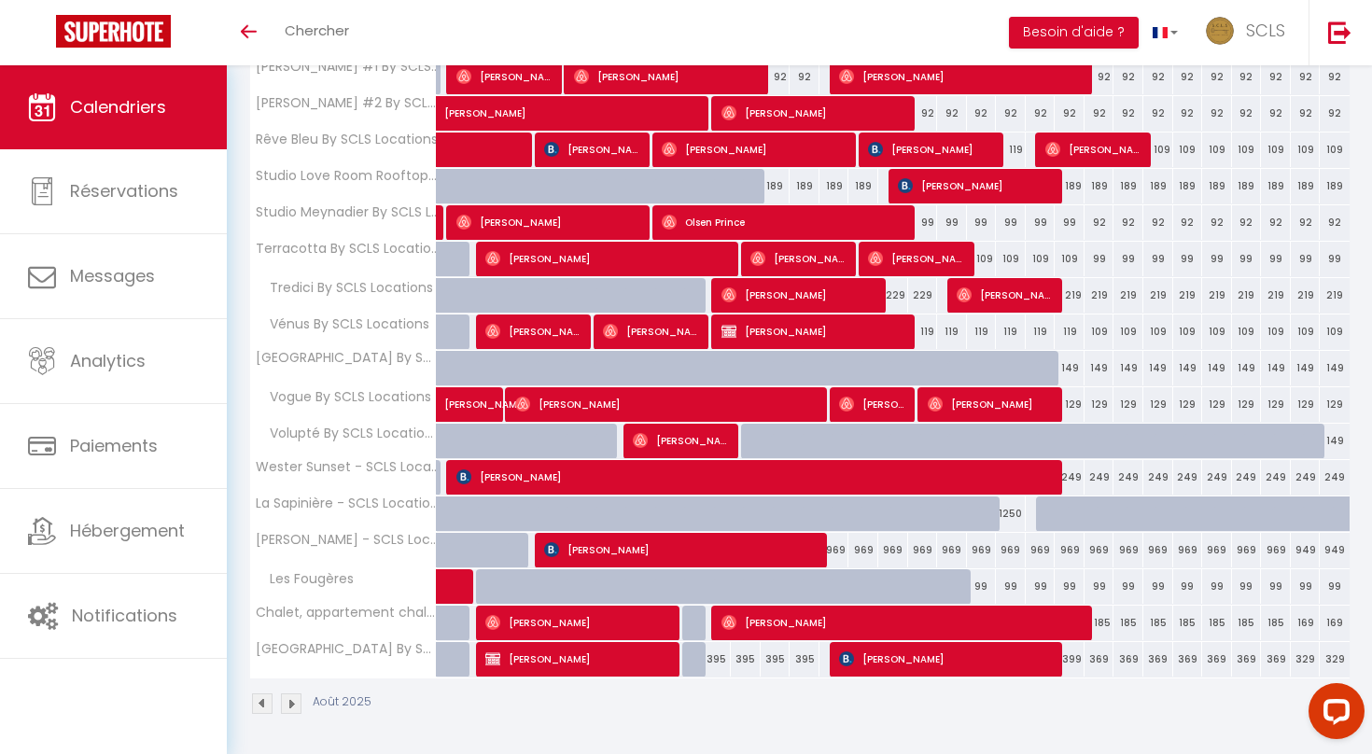
click at [840, 546] on div "969" at bounding box center [834, 550] width 30 height 35
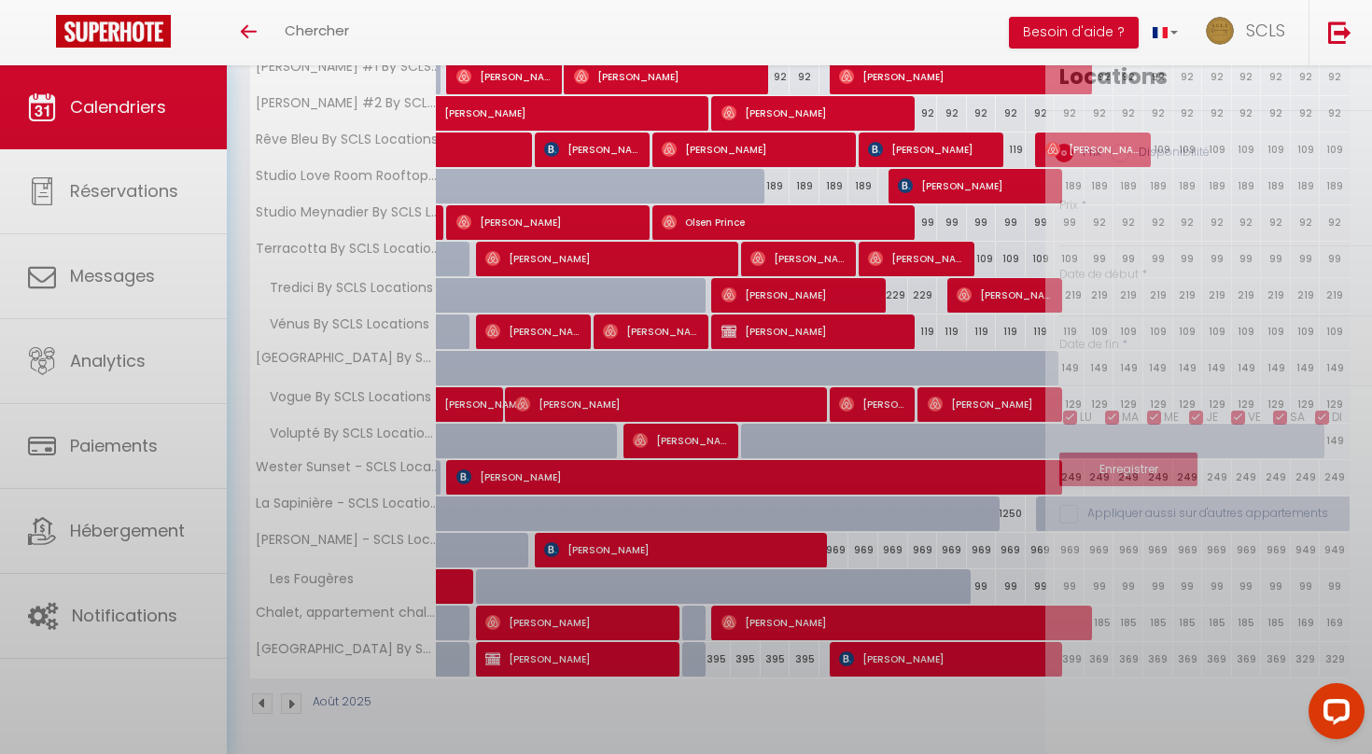
type input "969"
type input "[DEMOGRAPHIC_DATA] 14 Août 2025"
type input "Ven 15 Août 2025"
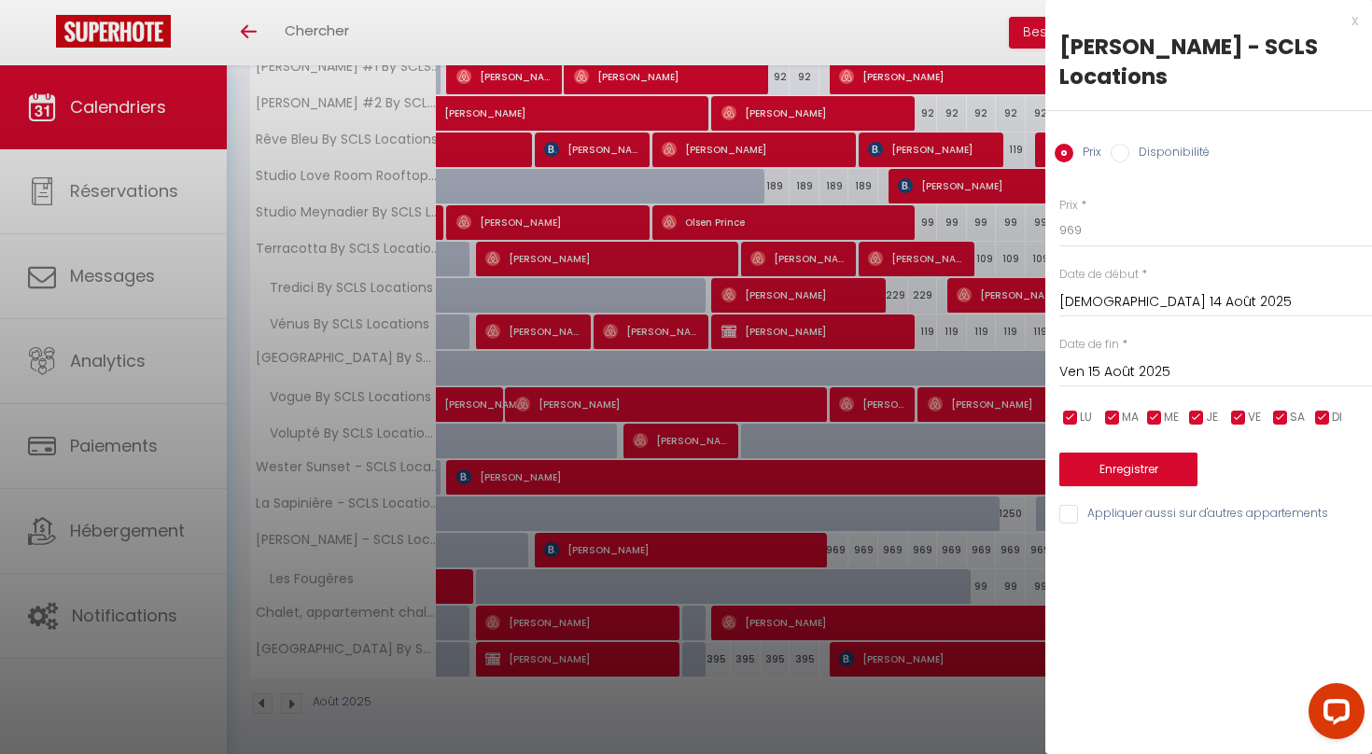
click at [768, 552] on div at bounding box center [686, 377] width 1372 height 754
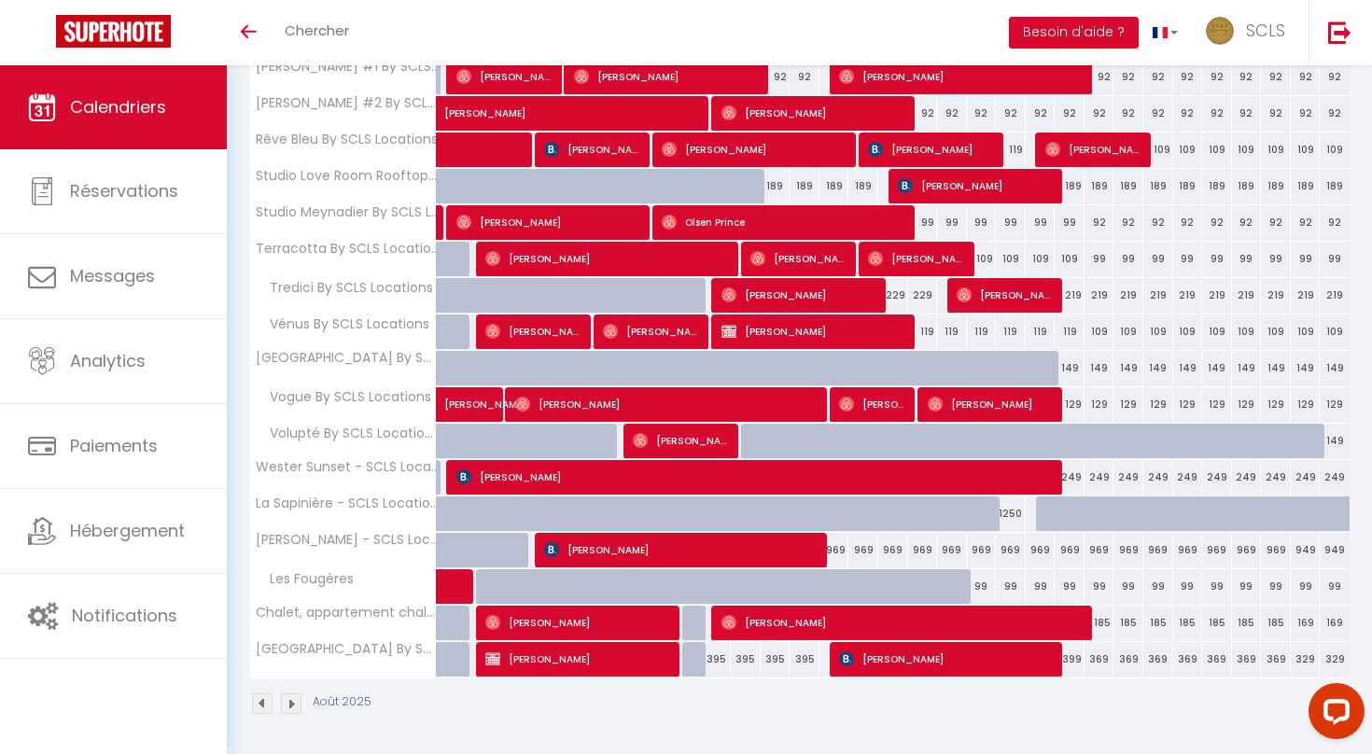
click at [716, 660] on div "395" at bounding box center [717, 659] width 30 height 35
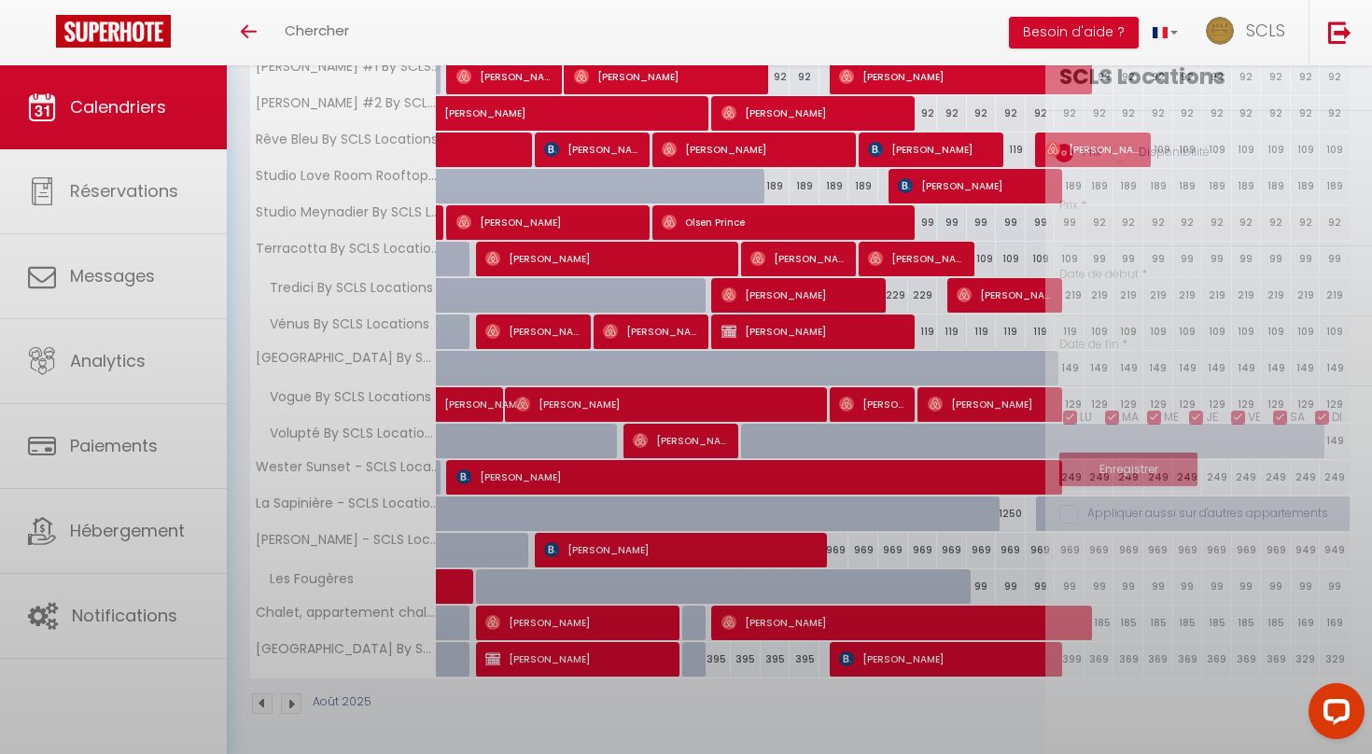
type input "395"
type input "Dim 10 Août 2025"
type input "Lun 11 Août 2025"
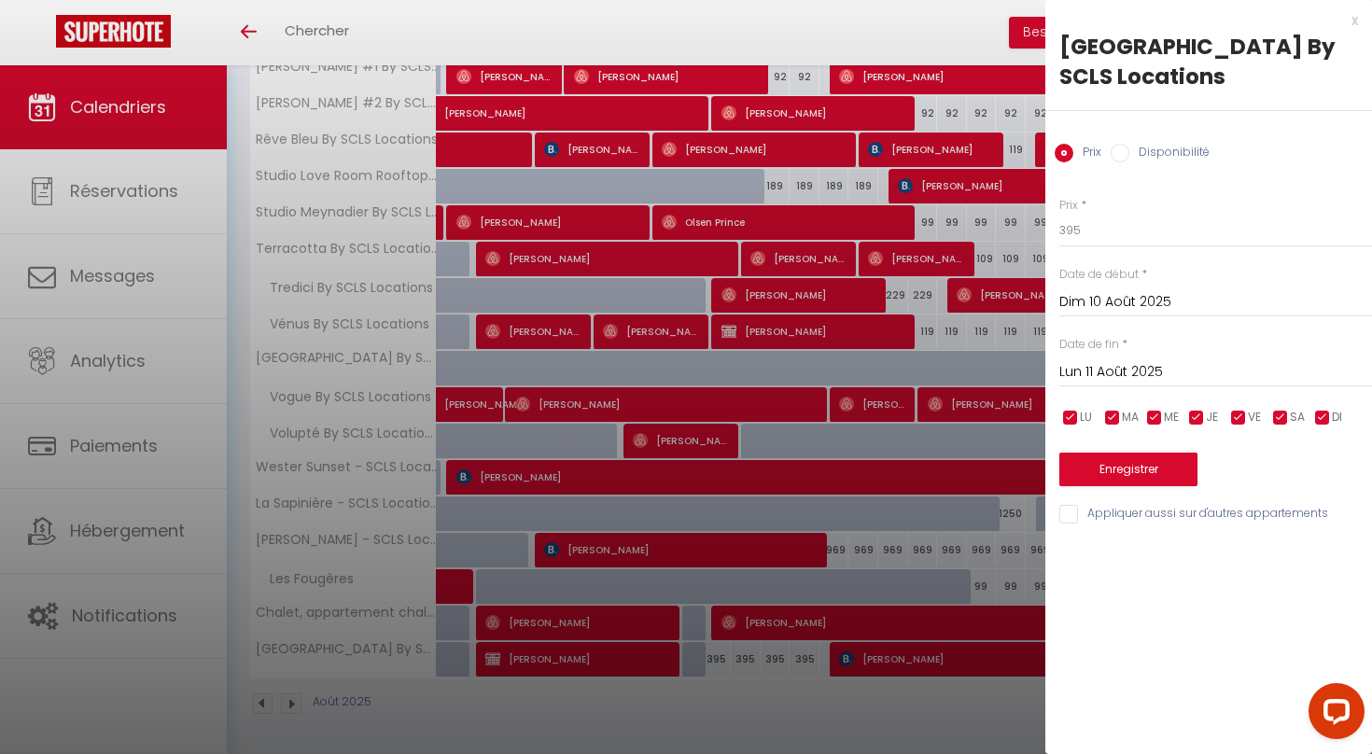
click at [724, 724] on div at bounding box center [686, 377] width 1372 height 754
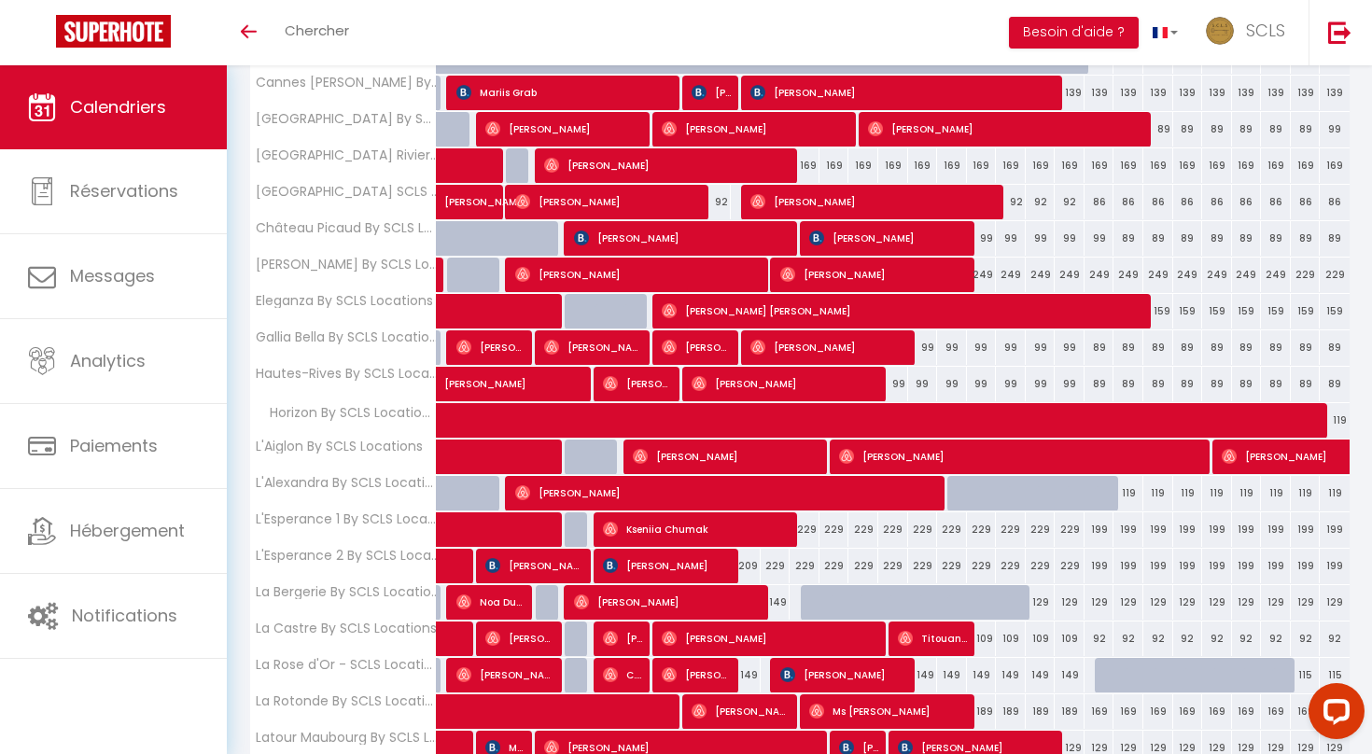
scroll to position [0, 0]
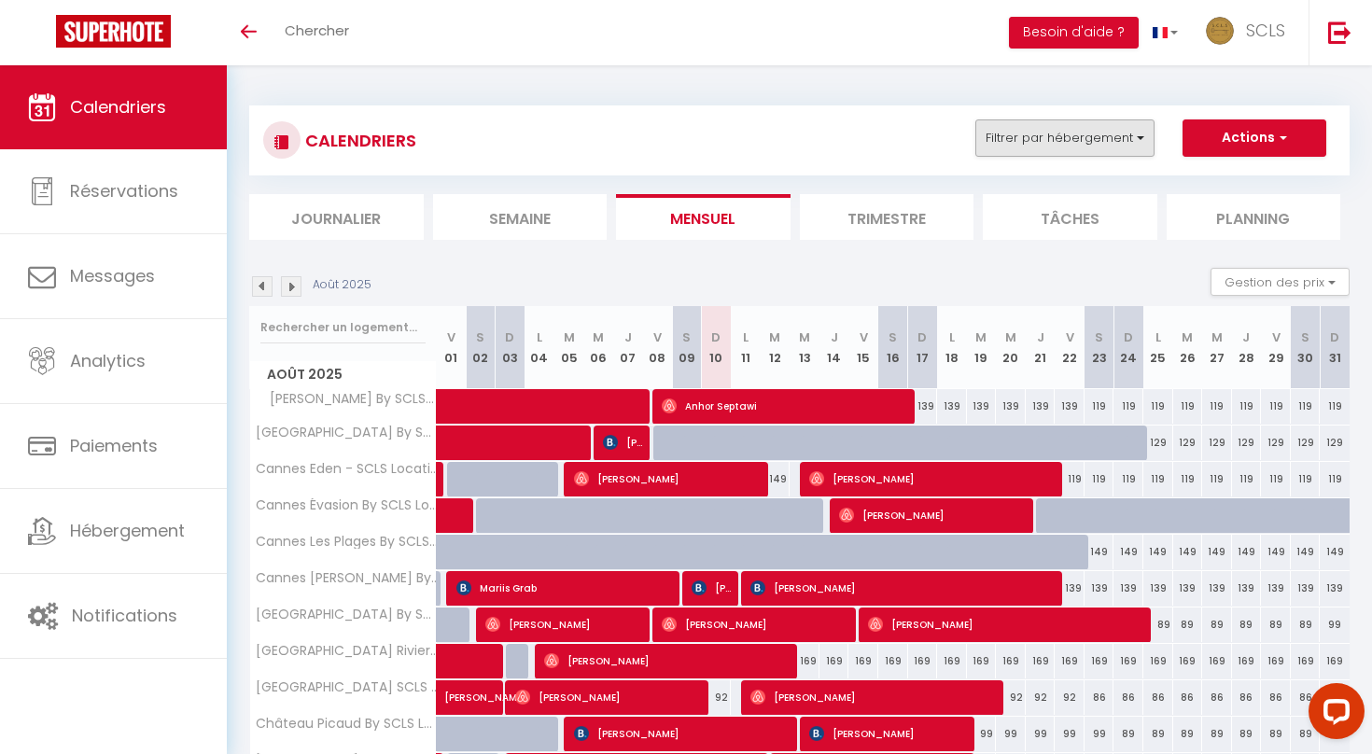
click at [1094, 126] on button "Filtrer par hébergement" at bounding box center [1064, 137] width 179 height 37
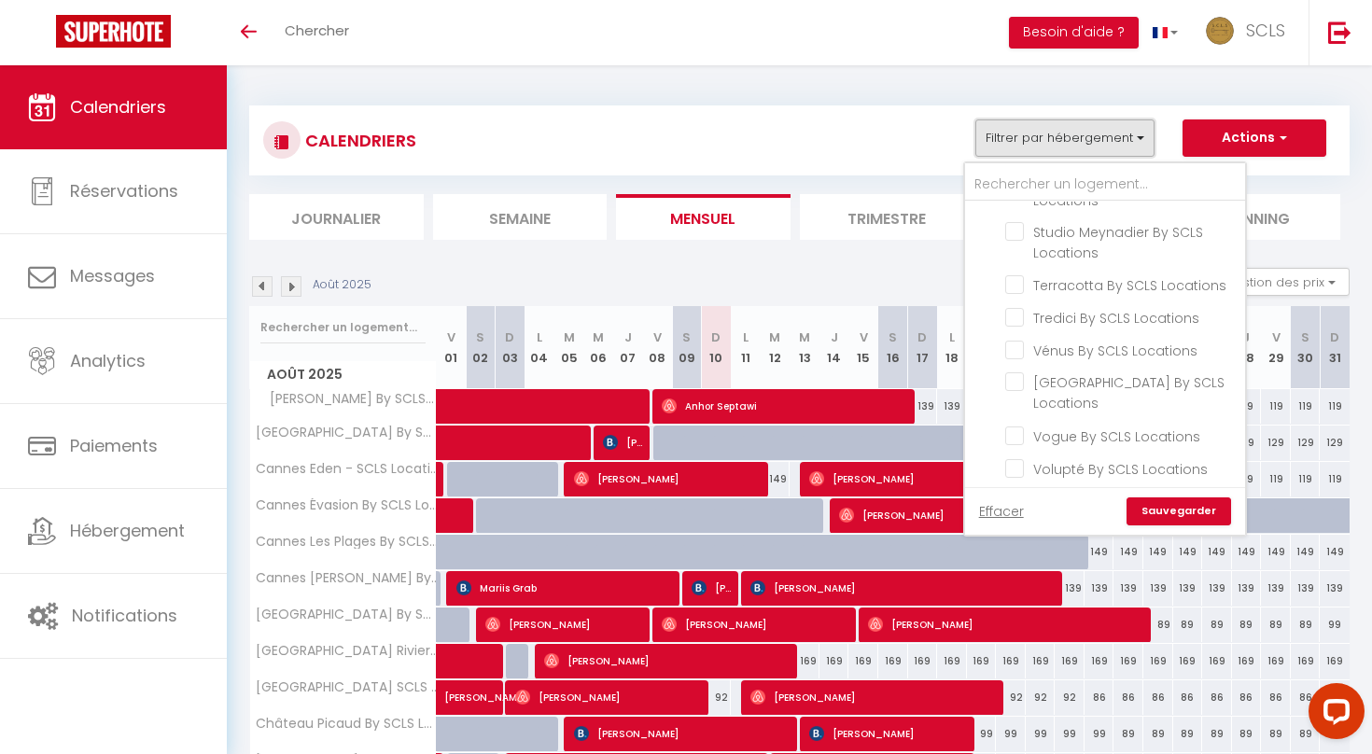
scroll to position [3536, 0]
click at [915, 130] on div "CALENDRIERS Filtrer par hébergement Tous [PERSON_NAME] By SCLS Locations [GEOGR…" at bounding box center [799, 140] width 1072 height 42
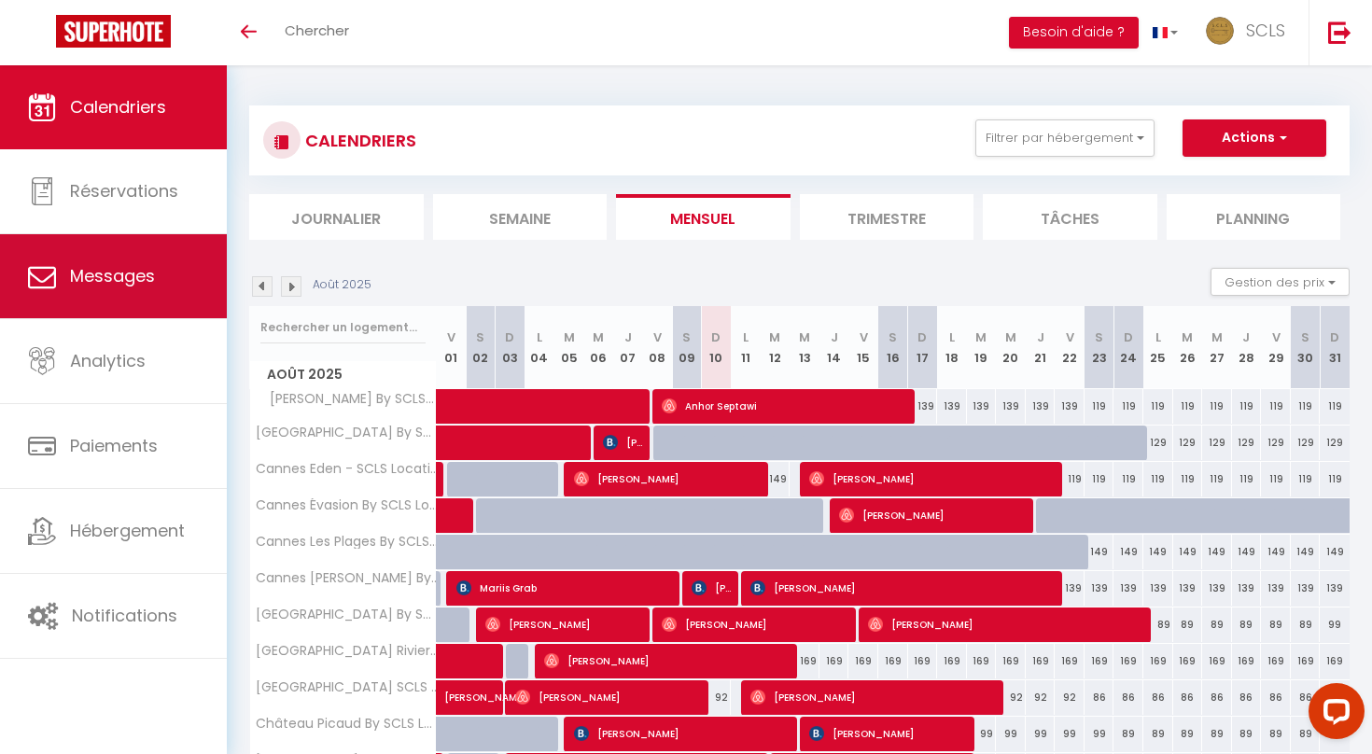
click at [182, 280] on link "Messages" at bounding box center [113, 276] width 227 height 84
select select "message"
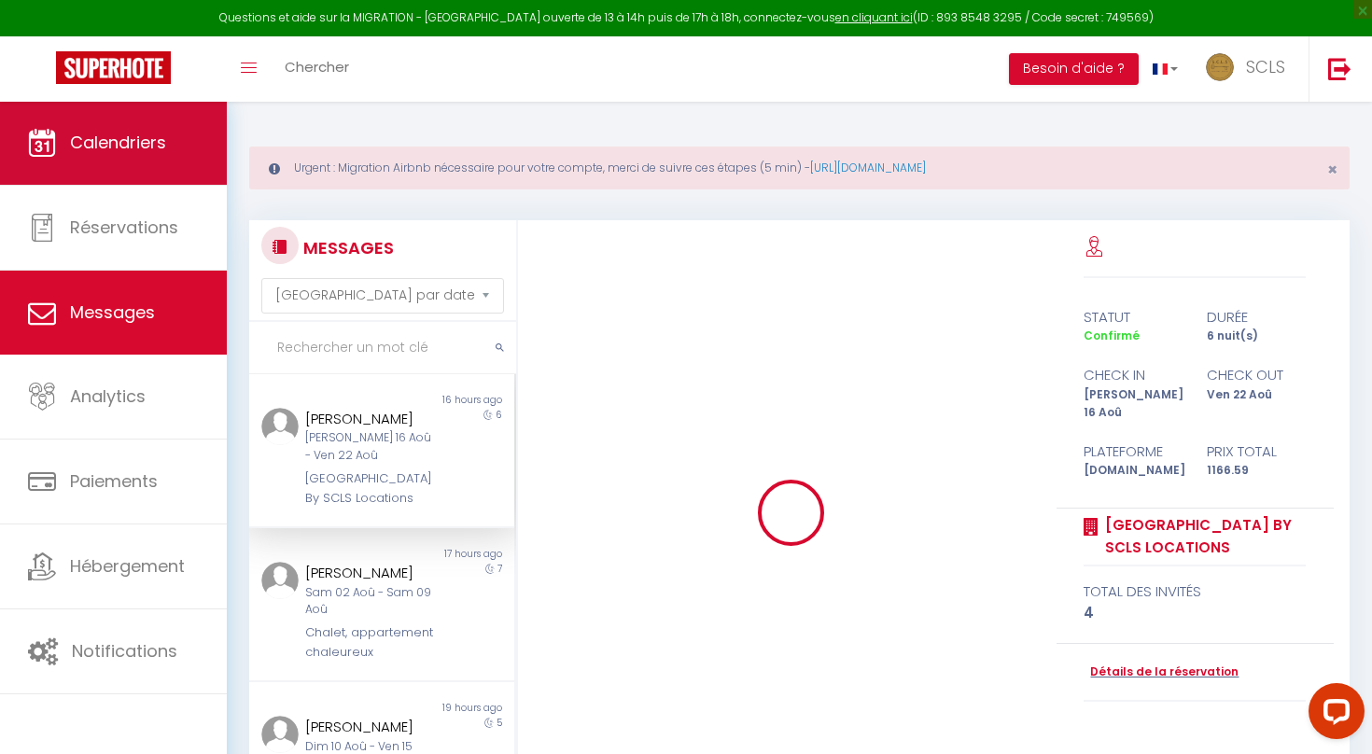
scroll to position [2351, 0]
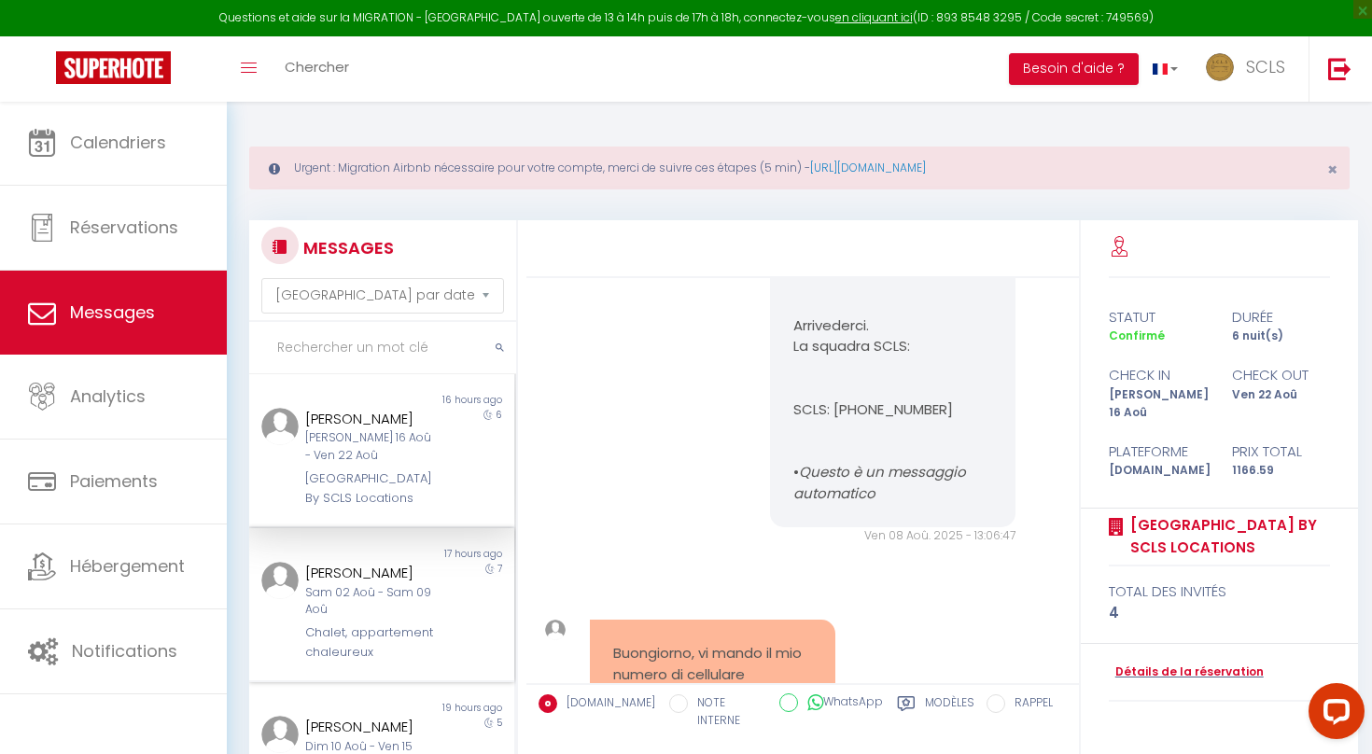
click at [353, 607] on div "Sam 02 Aoû - Sam 09 Aoû" at bounding box center [370, 601] width 131 height 35
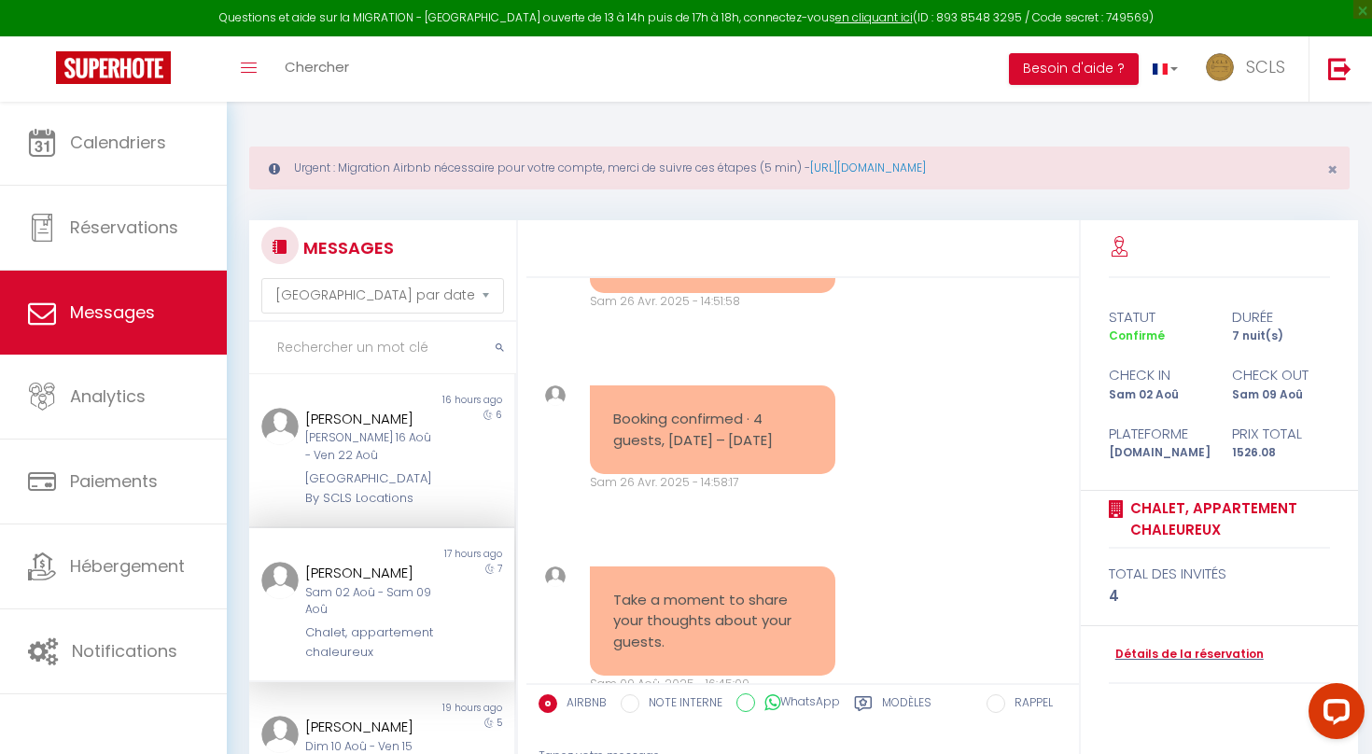
scroll to position [1523, 0]
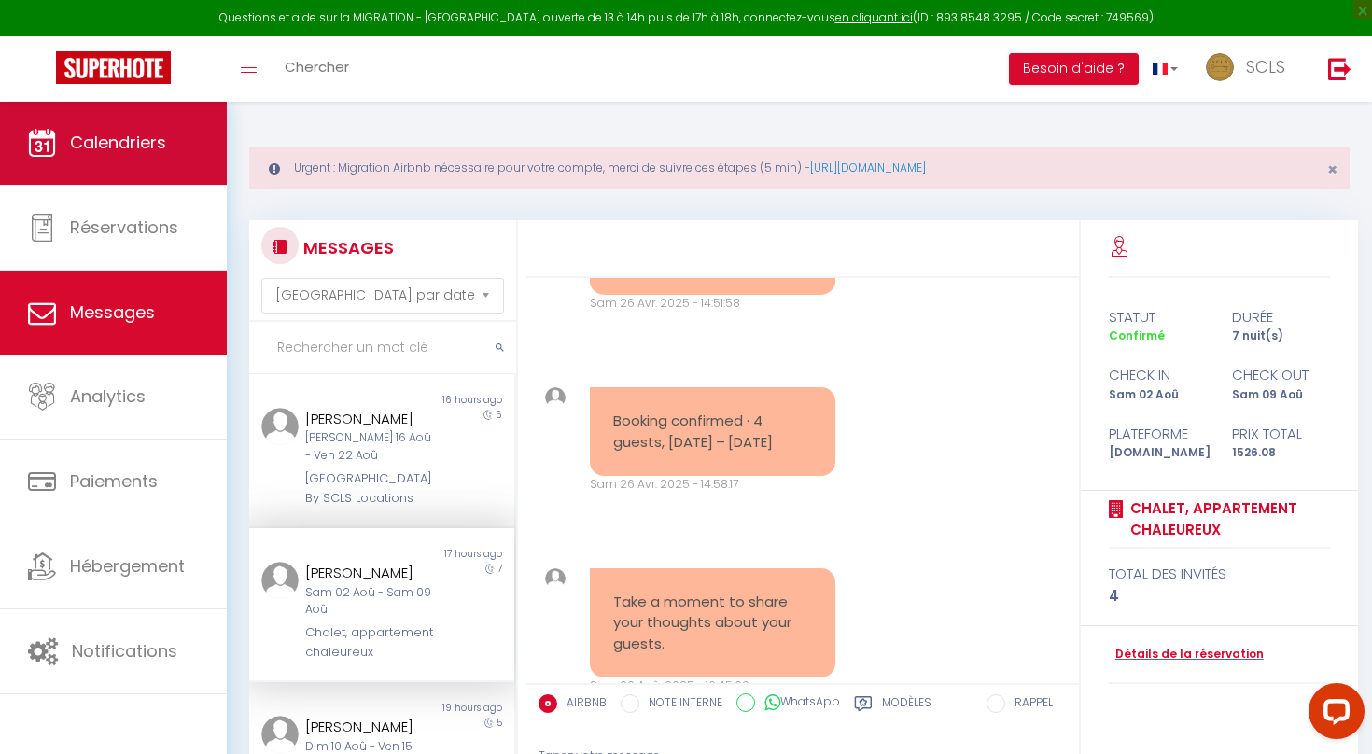
click at [172, 159] on link "Calendriers" at bounding box center [113, 143] width 227 height 84
